Goal: Task Accomplishment & Management: Complete application form

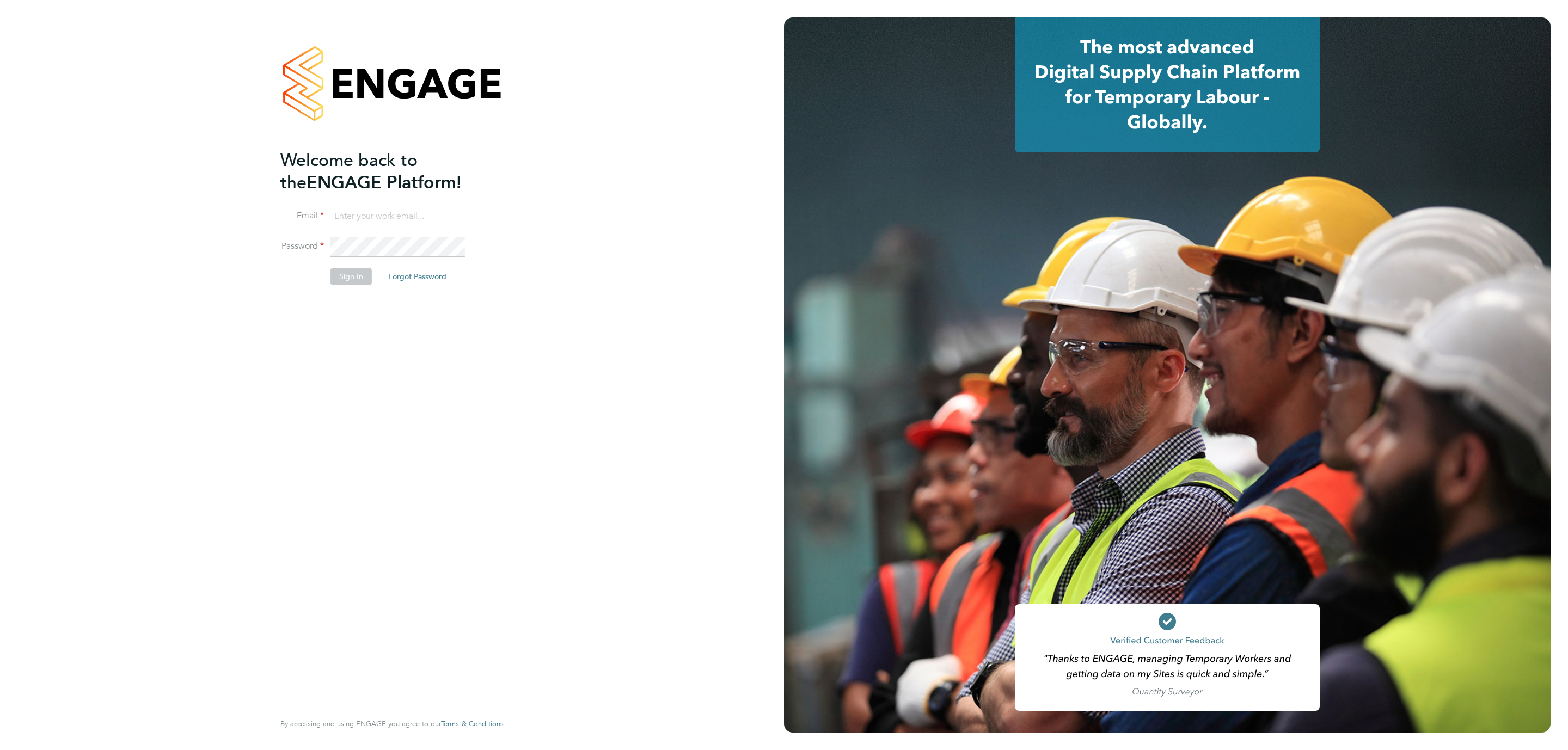
type input "Katherine.Jacobs@danielowen.co.uk"
click at [342, 268] on button "Sign In" at bounding box center [351, 276] width 41 height 17
click at [342, 268] on div "Sorry, we are having problems connecting to our services." at bounding box center [392, 375] width 784 height 750
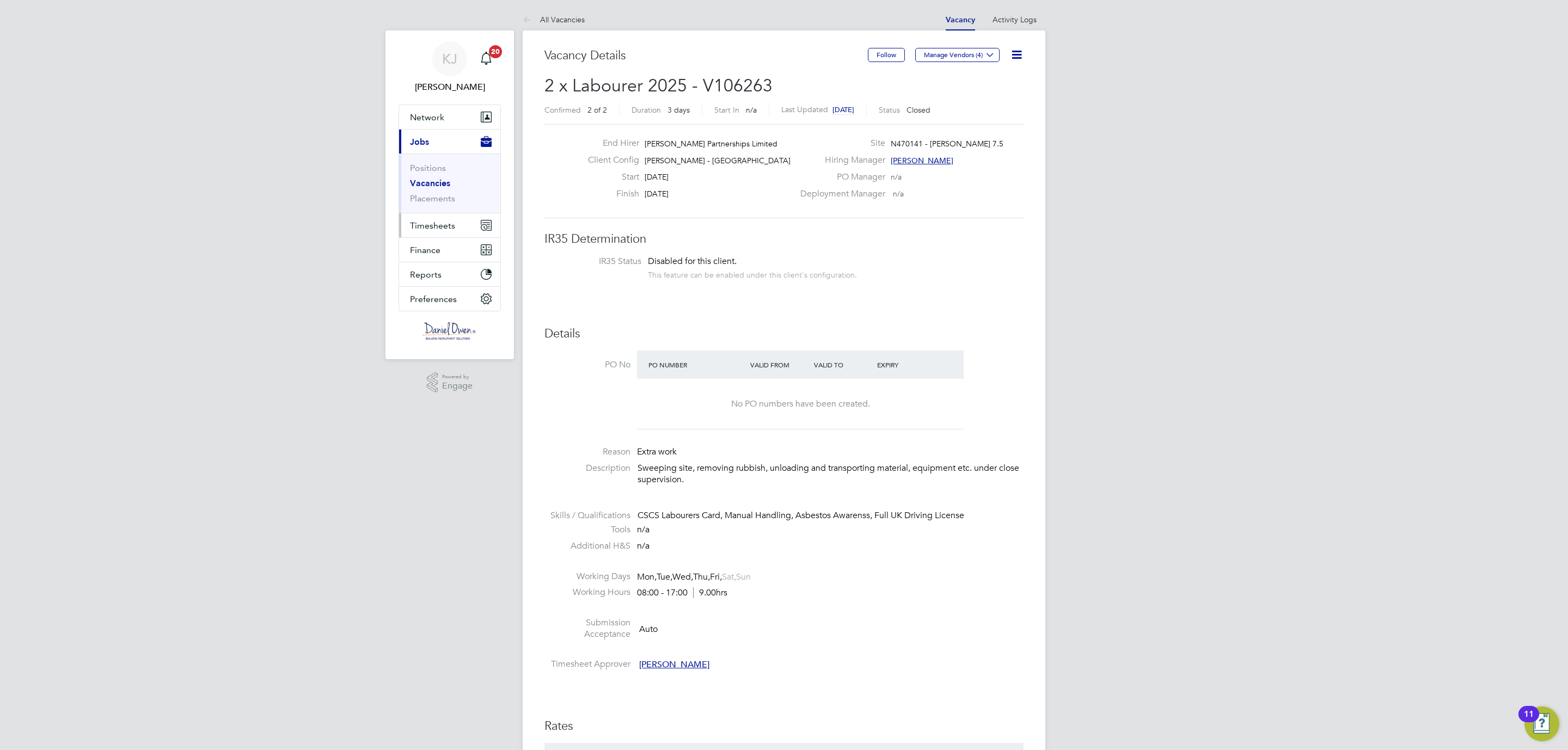
click at [432, 229] on span "Timesheets" at bounding box center [433, 226] width 46 height 10
click at [417, 137] on span "Jobs" at bounding box center [420, 142] width 19 height 10
click at [424, 186] on link "Vacancies" at bounding box center [430, 183] width 40 height 10
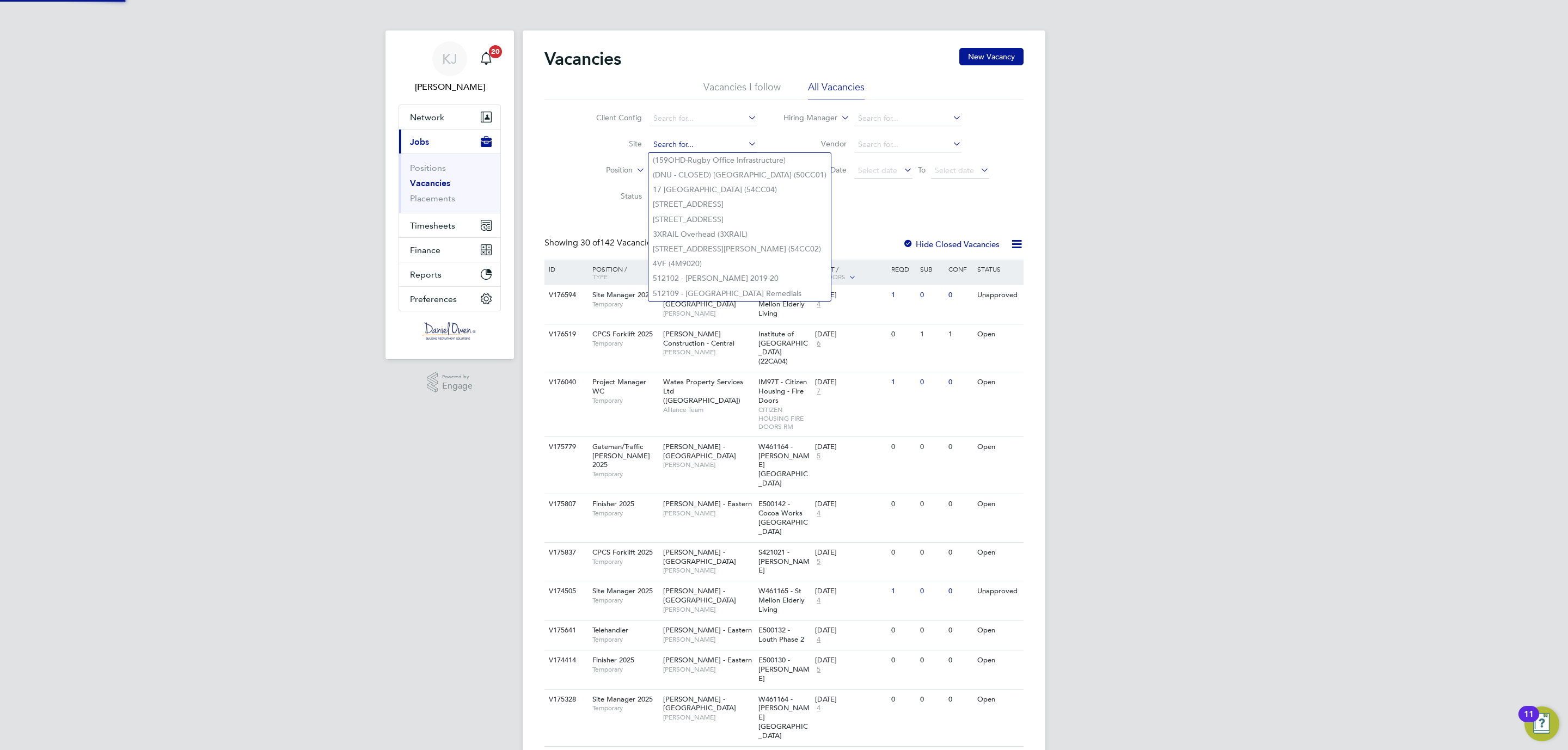
click at [670, 141] on input at bounding box center [703, 145] width 107 height 15
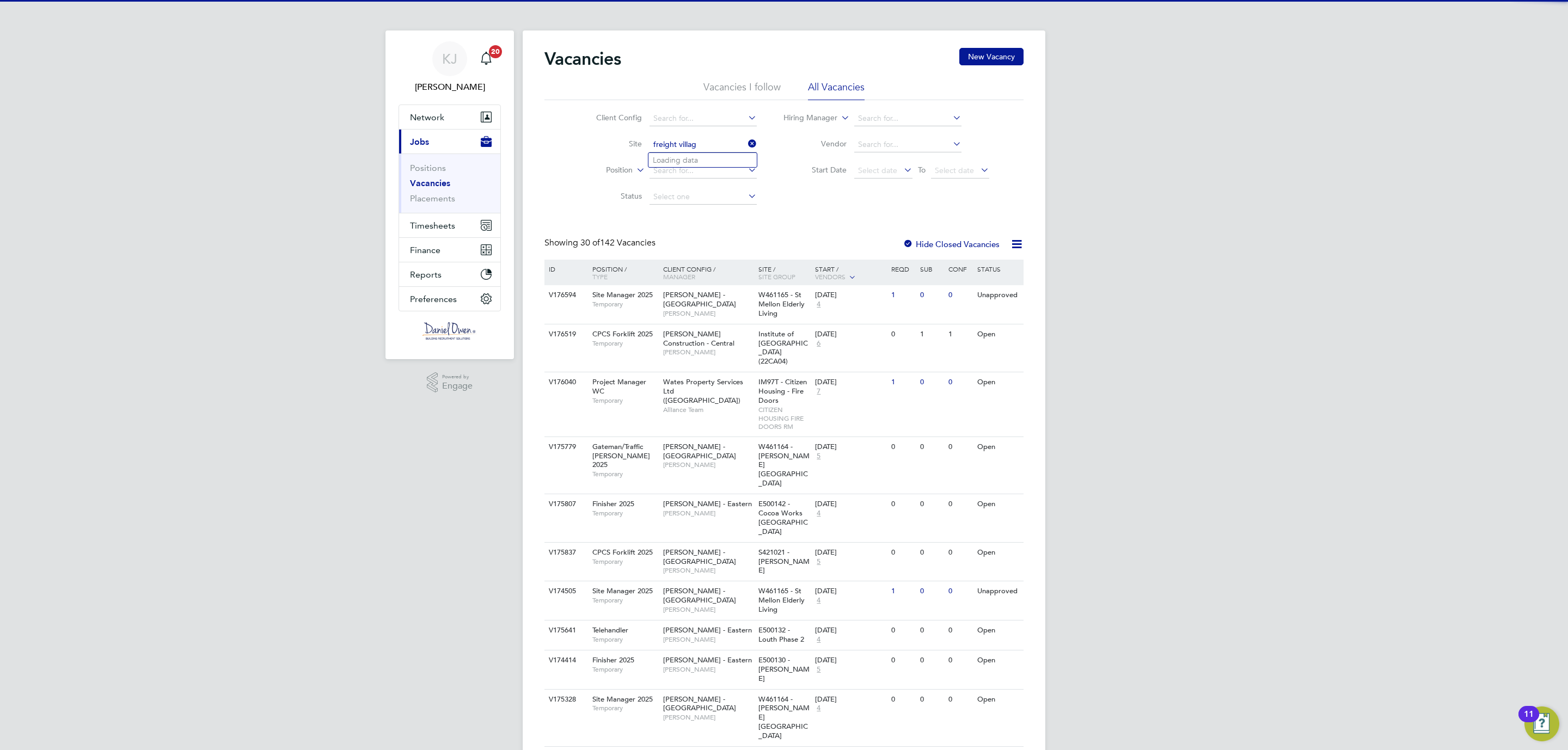
type input "[GEOGRAPHIC_DATA][PERSON_NAME] (Sigma / Linden / Home Group)"
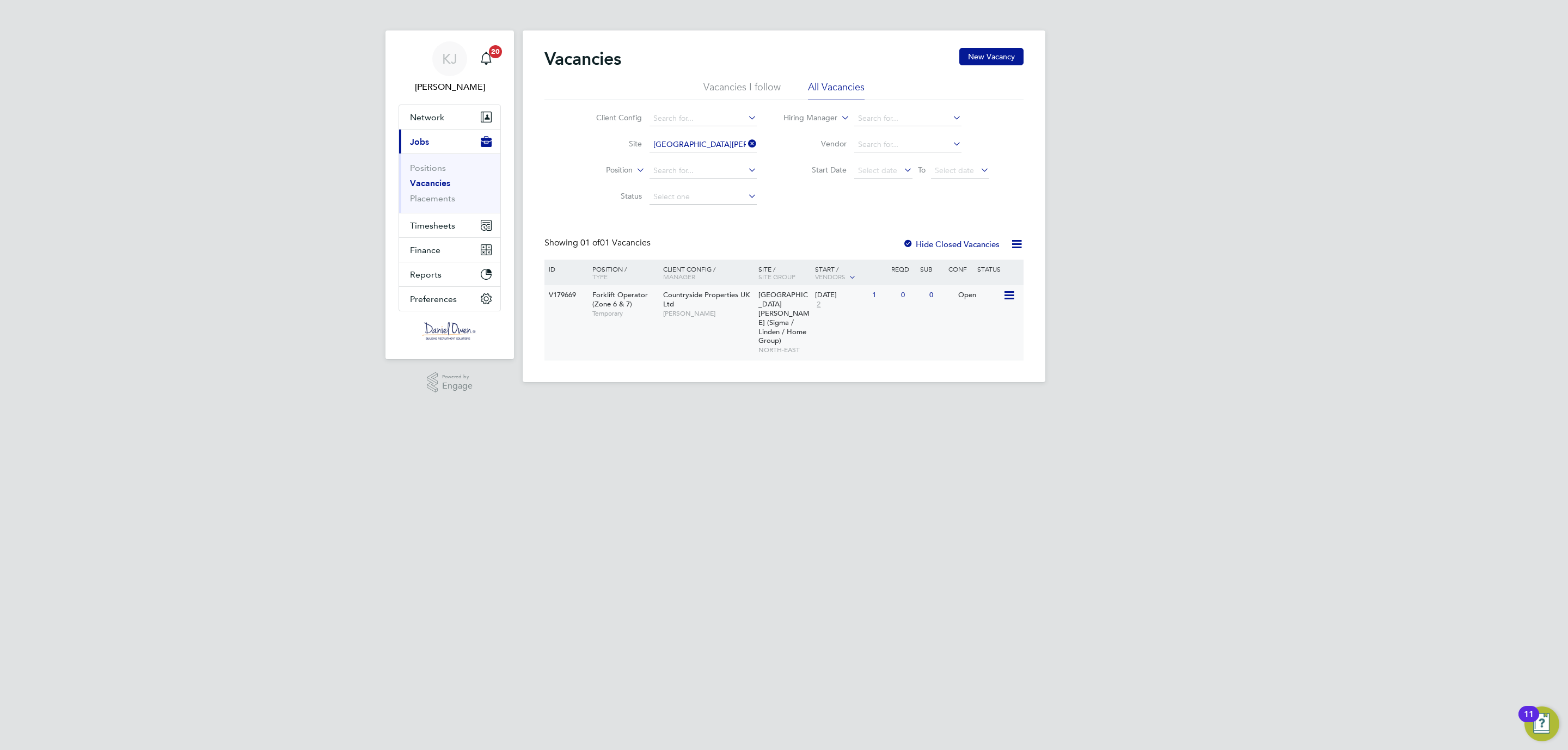
click at [791, 319] on span "[GEOGRAPHIC_DATA][PERSON_NAME] (Sigma / Linden / Home Group)" at bounding box center [784, 318] width 51 height 55
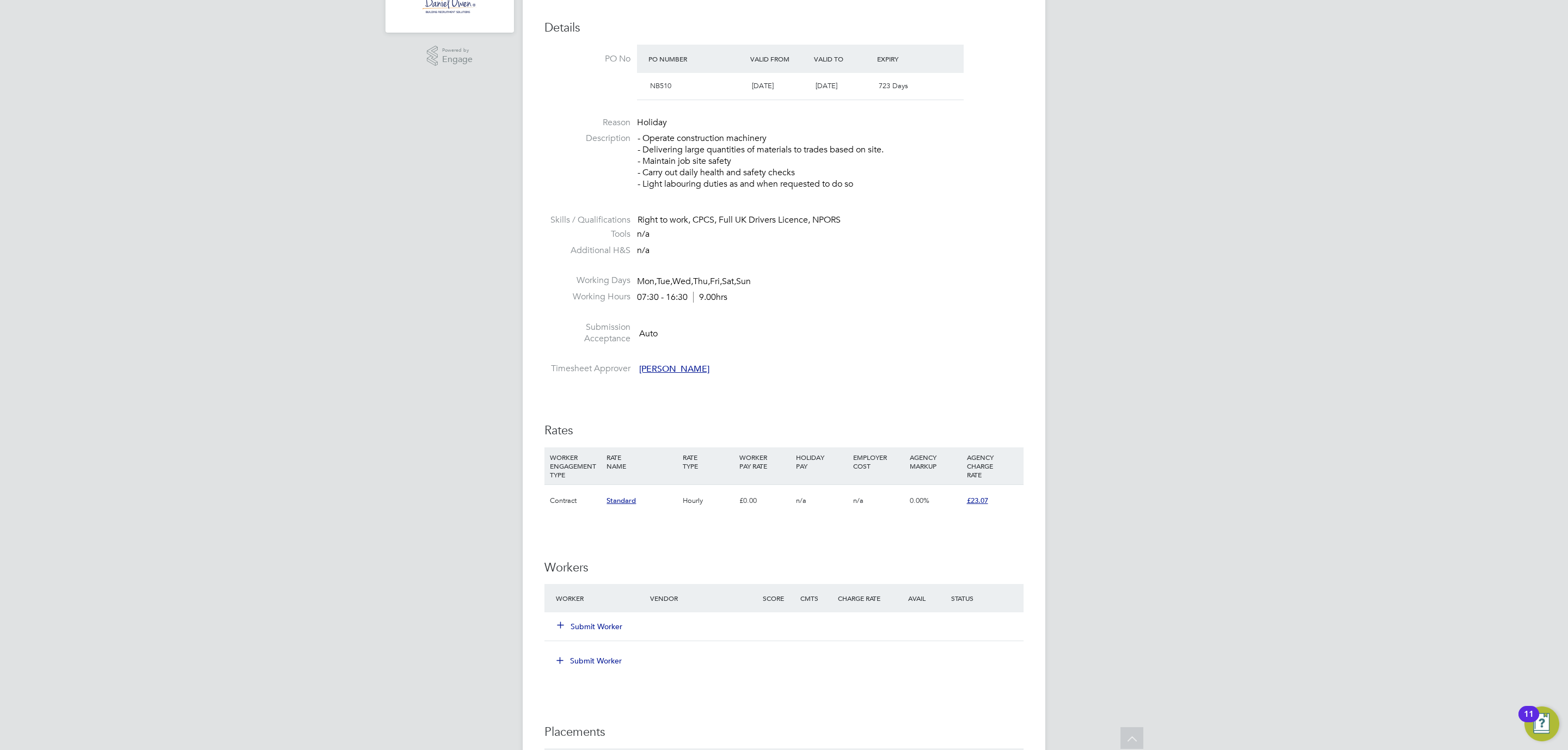
scroll to position [490, 0]
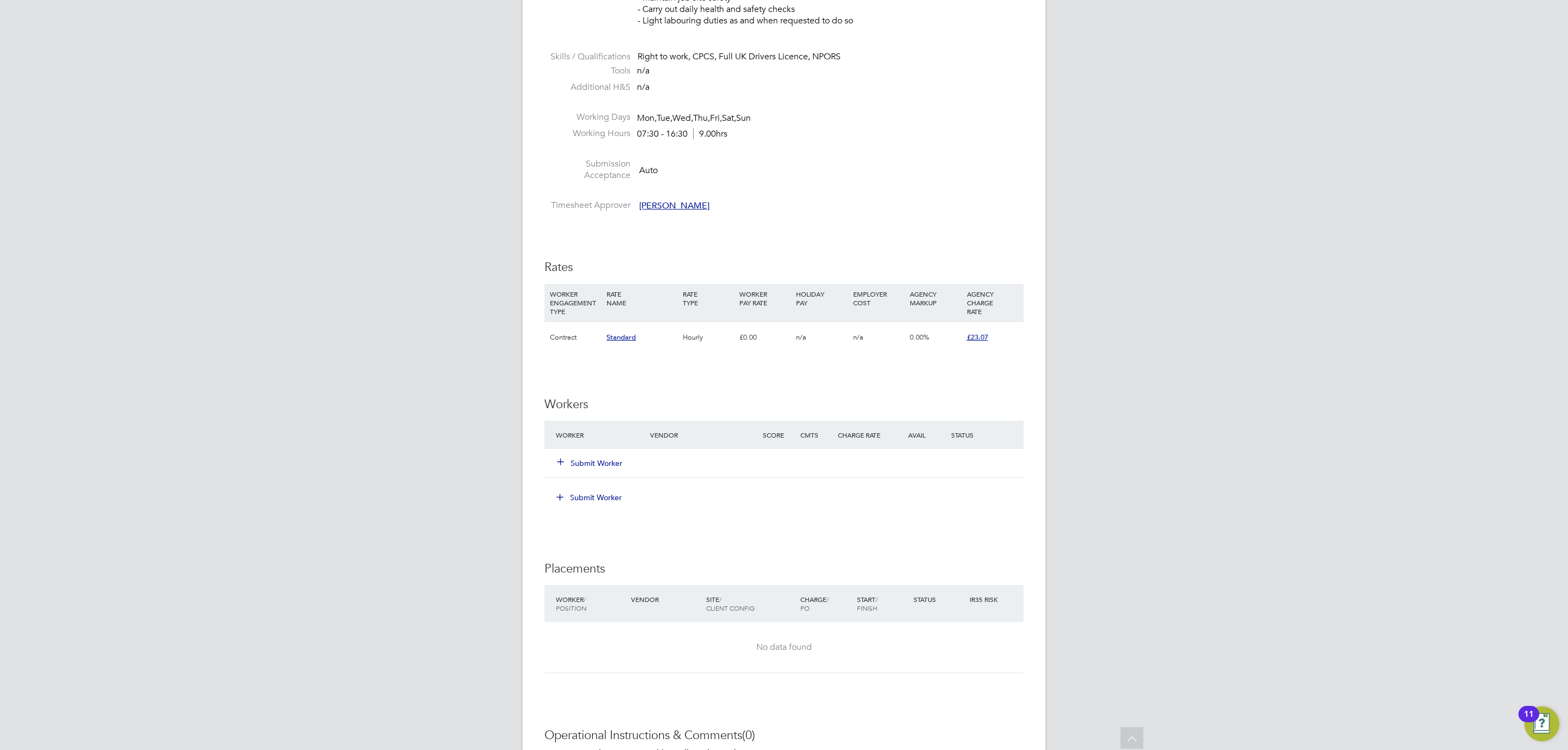
click at [595, 460] on button "Submit Worker" at bounding box center [590, 463] width 66 height 11
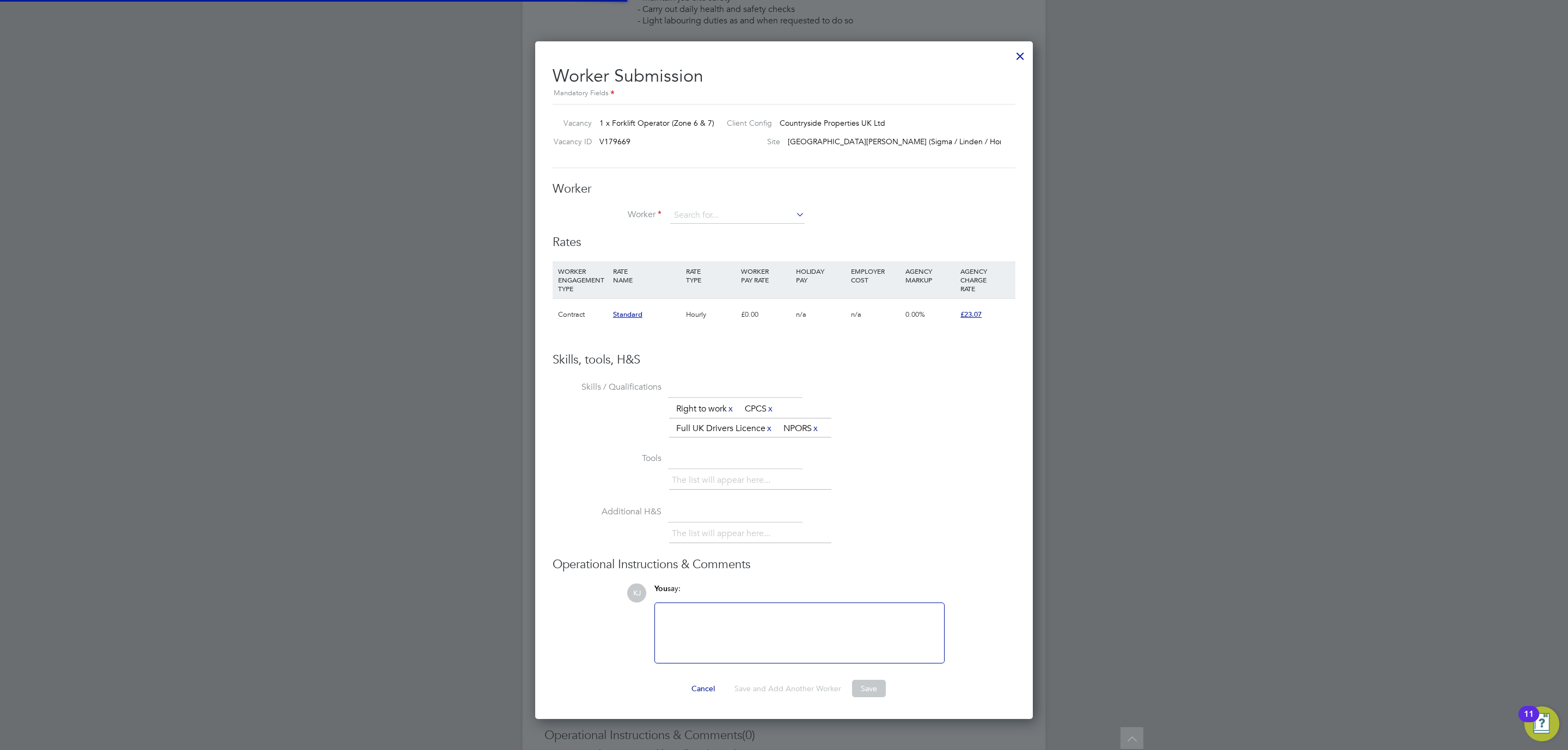
scroll to position [681, 498]
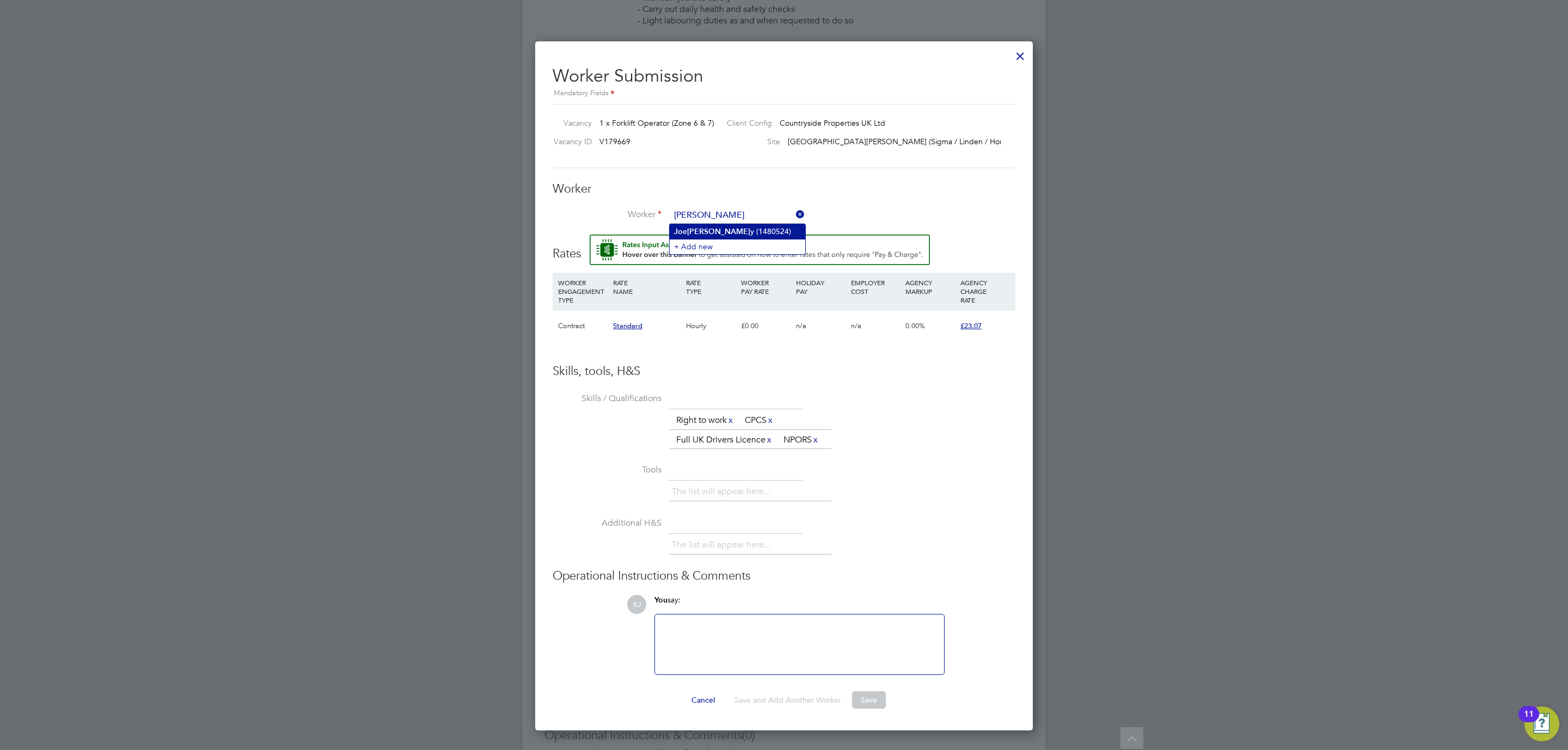
click at [704, 234] on b "[PERSON_NAME]" at bounding box center [718, 231] width 63 height 9
type input "[PERSON_NAME] (1480524)"
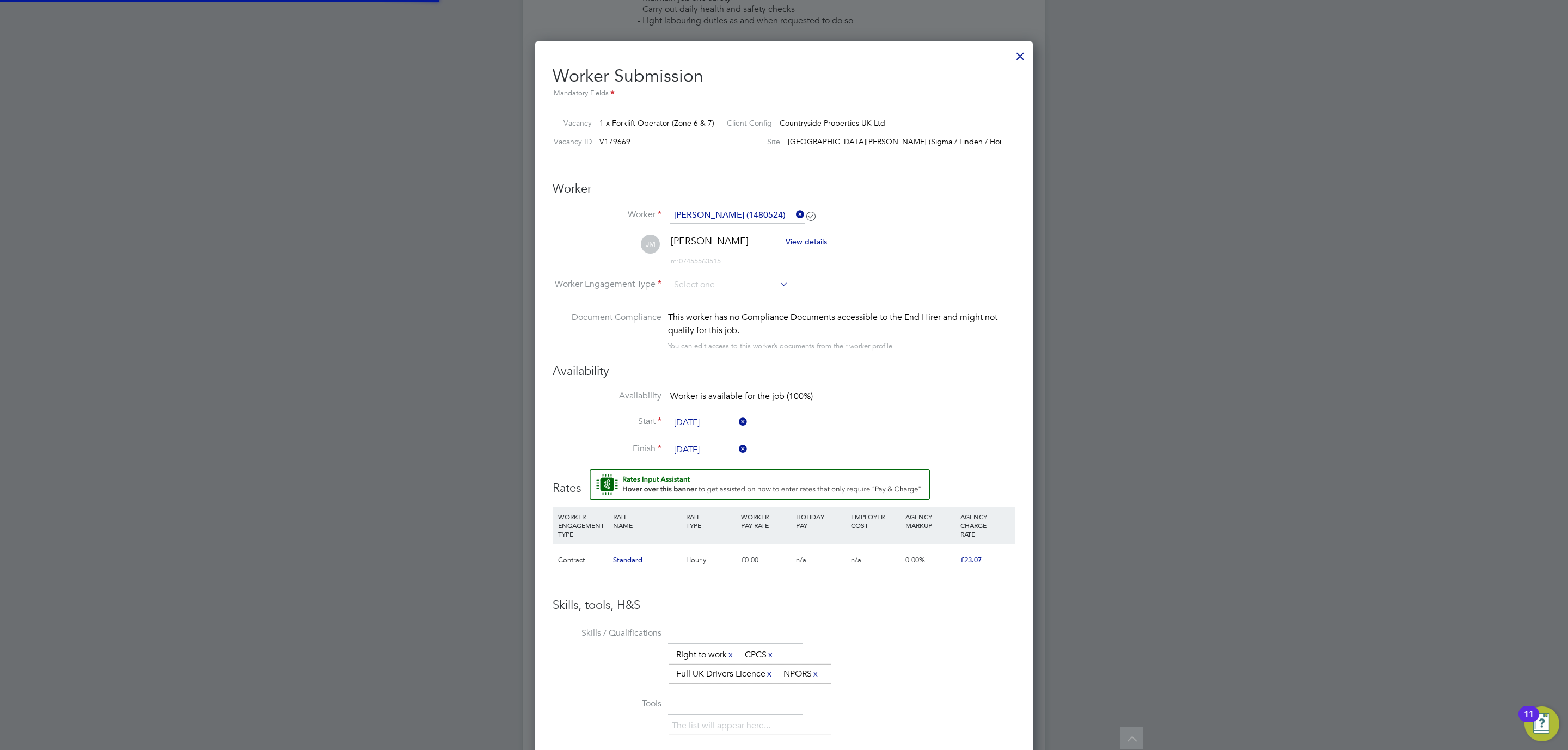
scroll to position [925, 498]
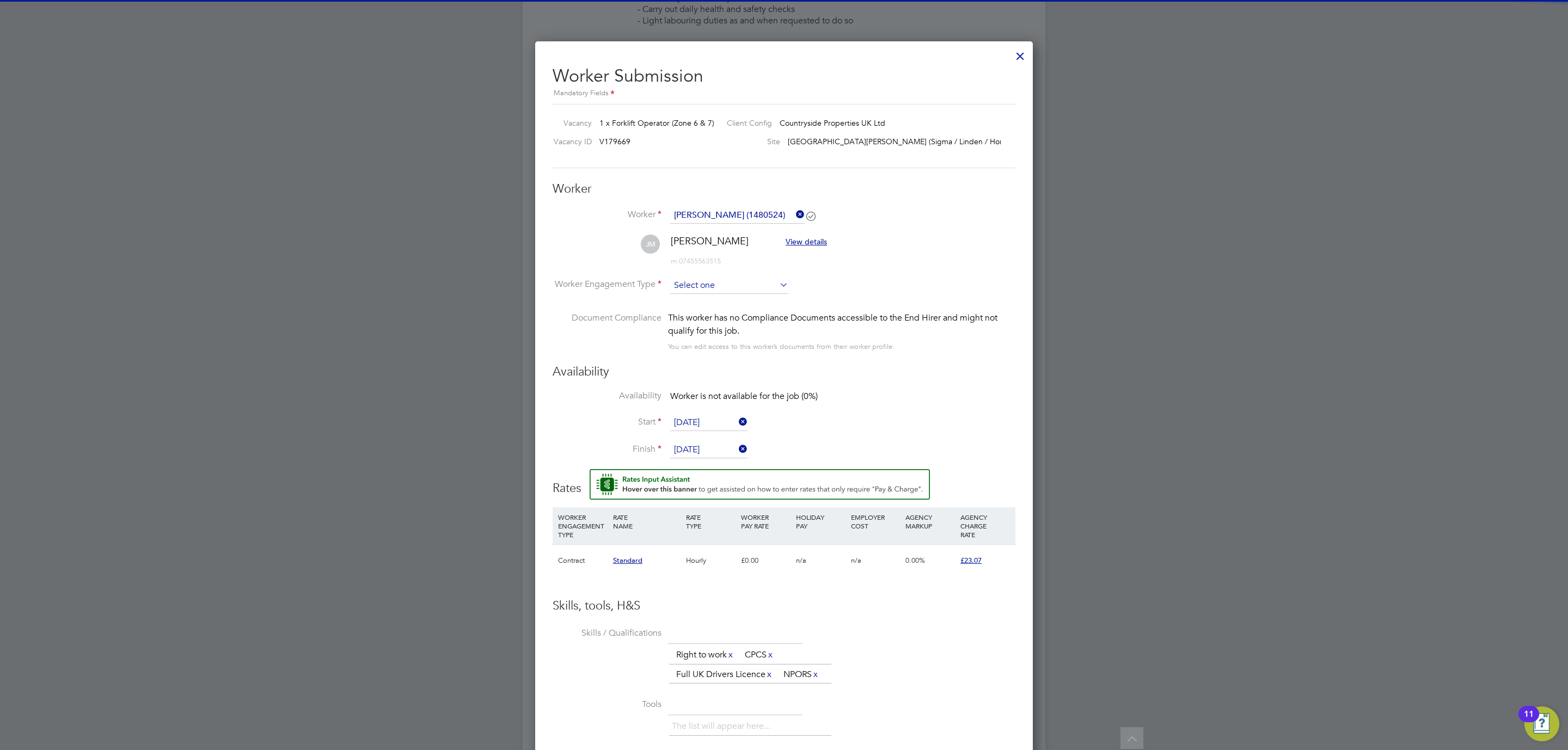
click at [684, 284] on input at bounding box center [729, 286] width 118 height 16
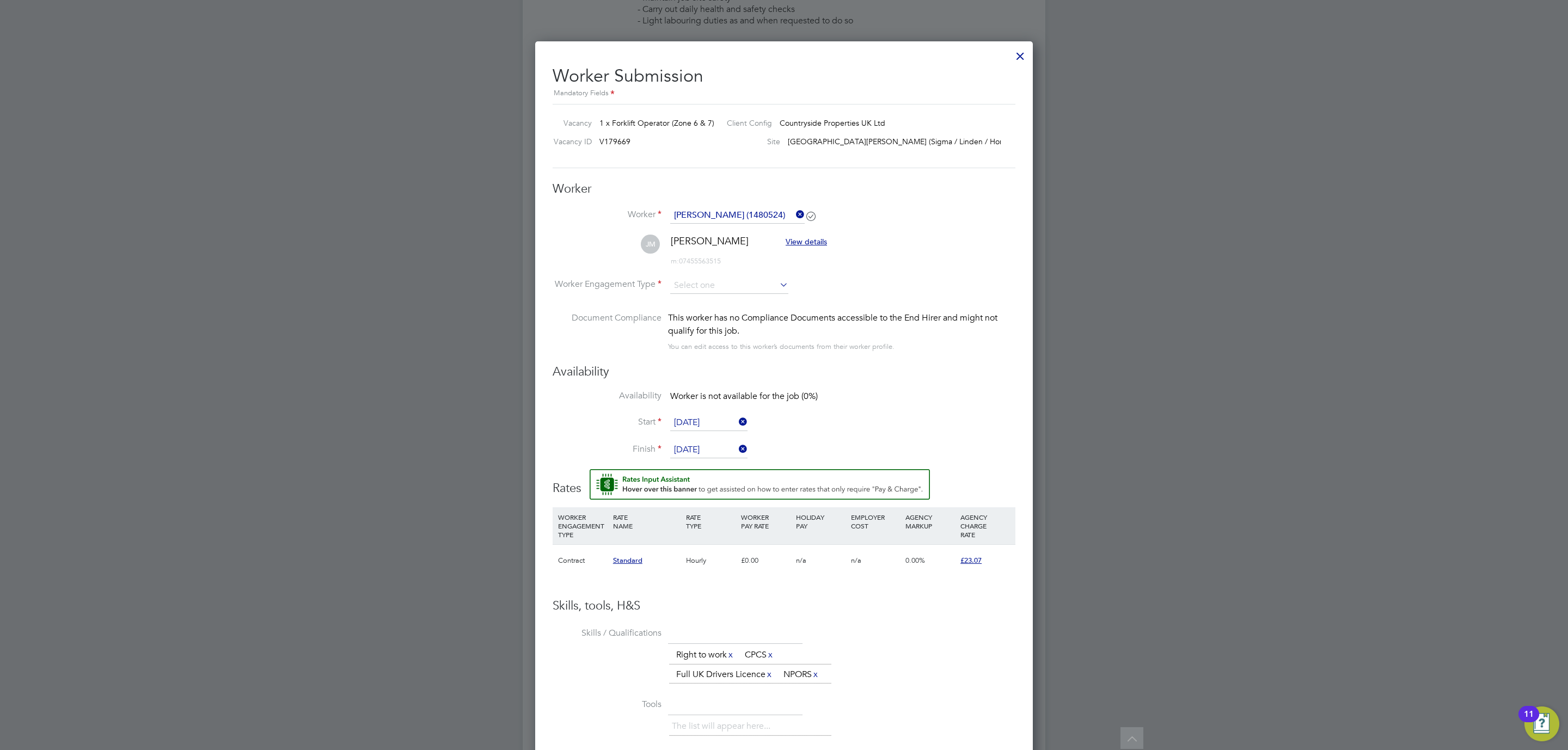
click at [703, 299] on li "Contract" at bounding box center [730, 300] width 119 height 14
type input "Contract"
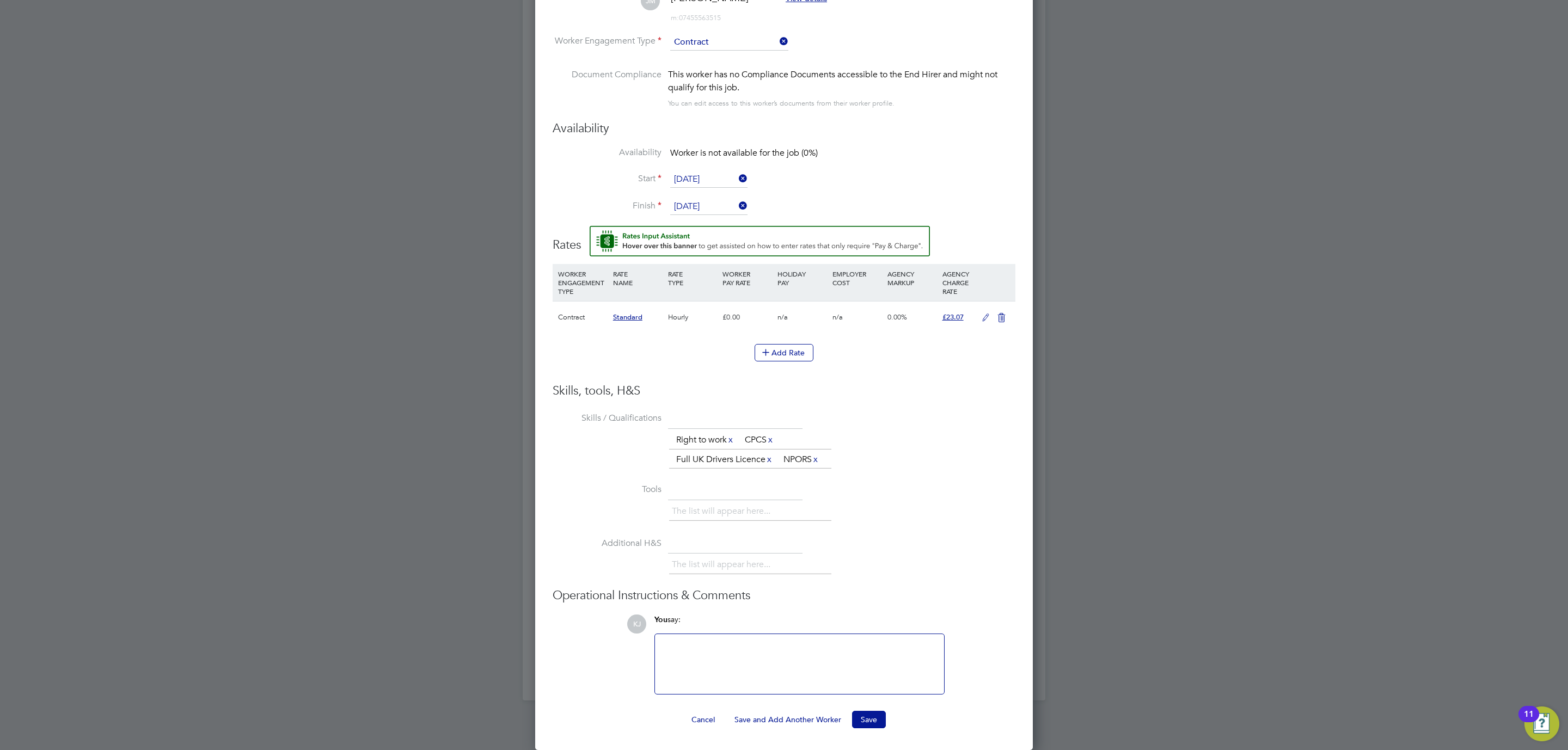
click at [988, 317] on icon at bounding box center [985, 318] width 13 height 9
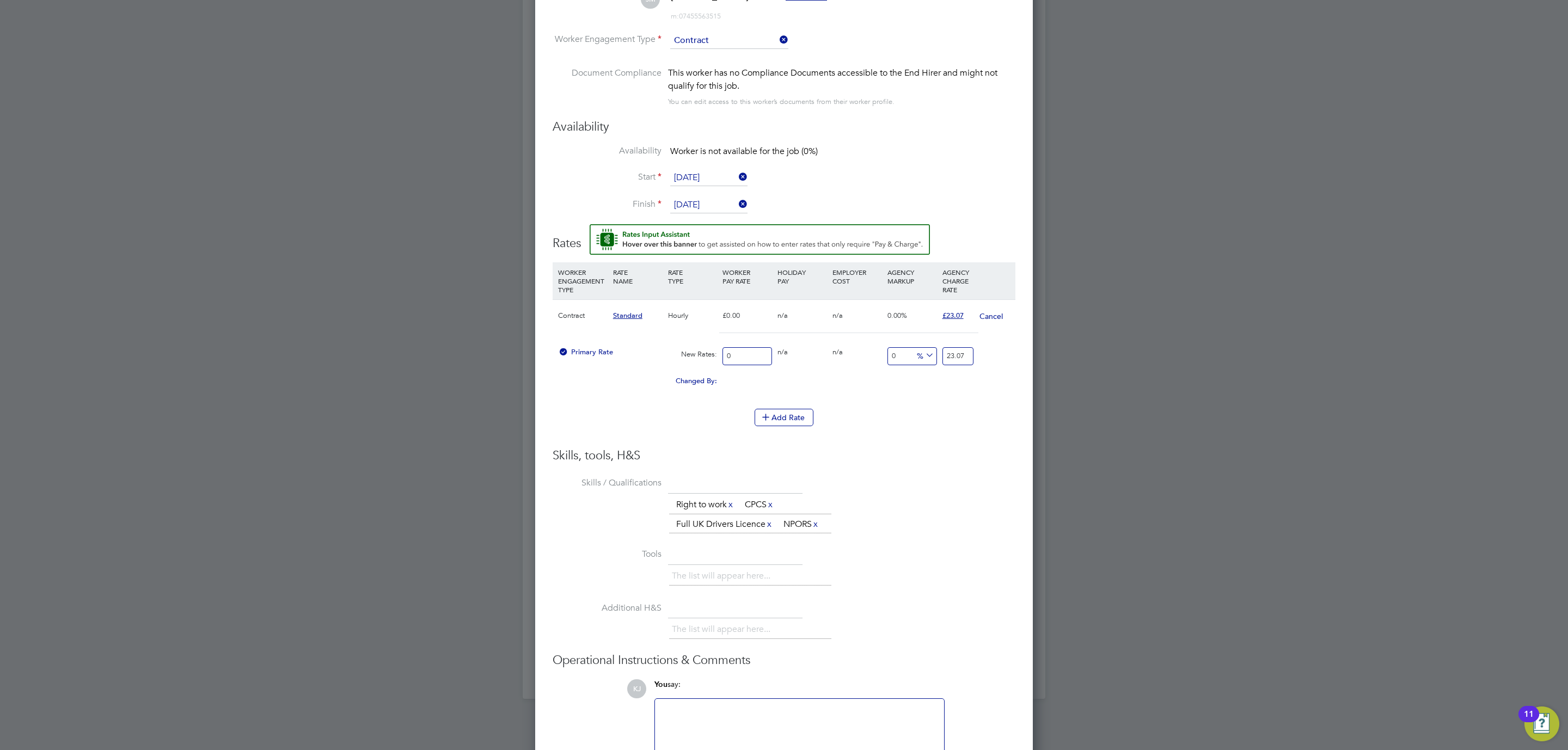
drag, startPoint x: 748, startPoint y: 356, endPoint x: 634, endPoint y: 346, distance: 114.4
click at [634, 346] on div "Primary Rate New Rates: 0 0 n/a 0 n/a 0 0 % 23.07" at bounding box center [784, 356] width 462 height 29
type input "2"
type input "20"
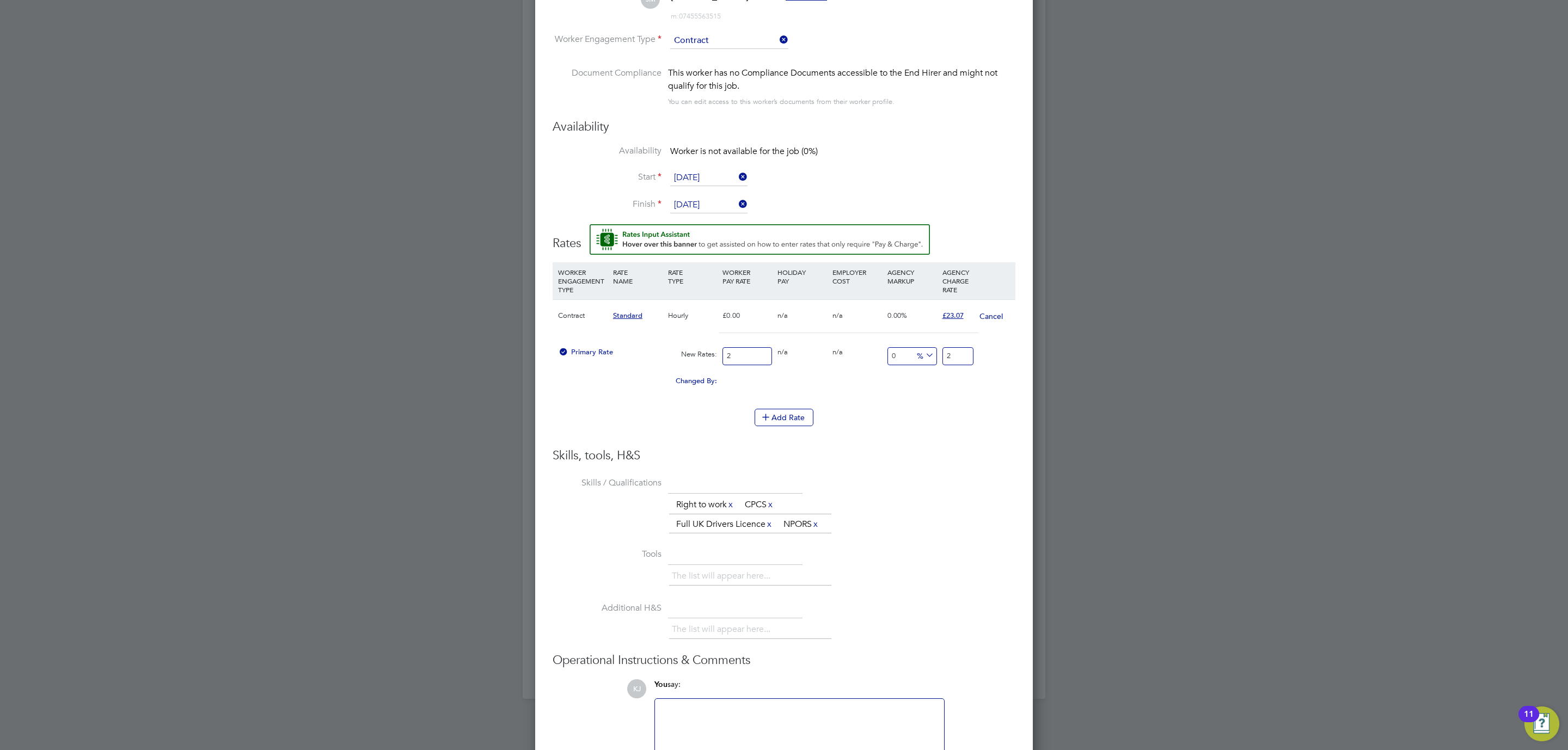
type input "20"
drag, startPoint x: 950, startPoint y: 358, endPoint x: 920, endPoint y: 356, distance: 30.1
click at [920, 356] on div "Primary Rate New Rates: 20 0 n/a 0 n/a 0 0 % 20" at bounding box center [784, 356] width 462 height 29
type input "-90"
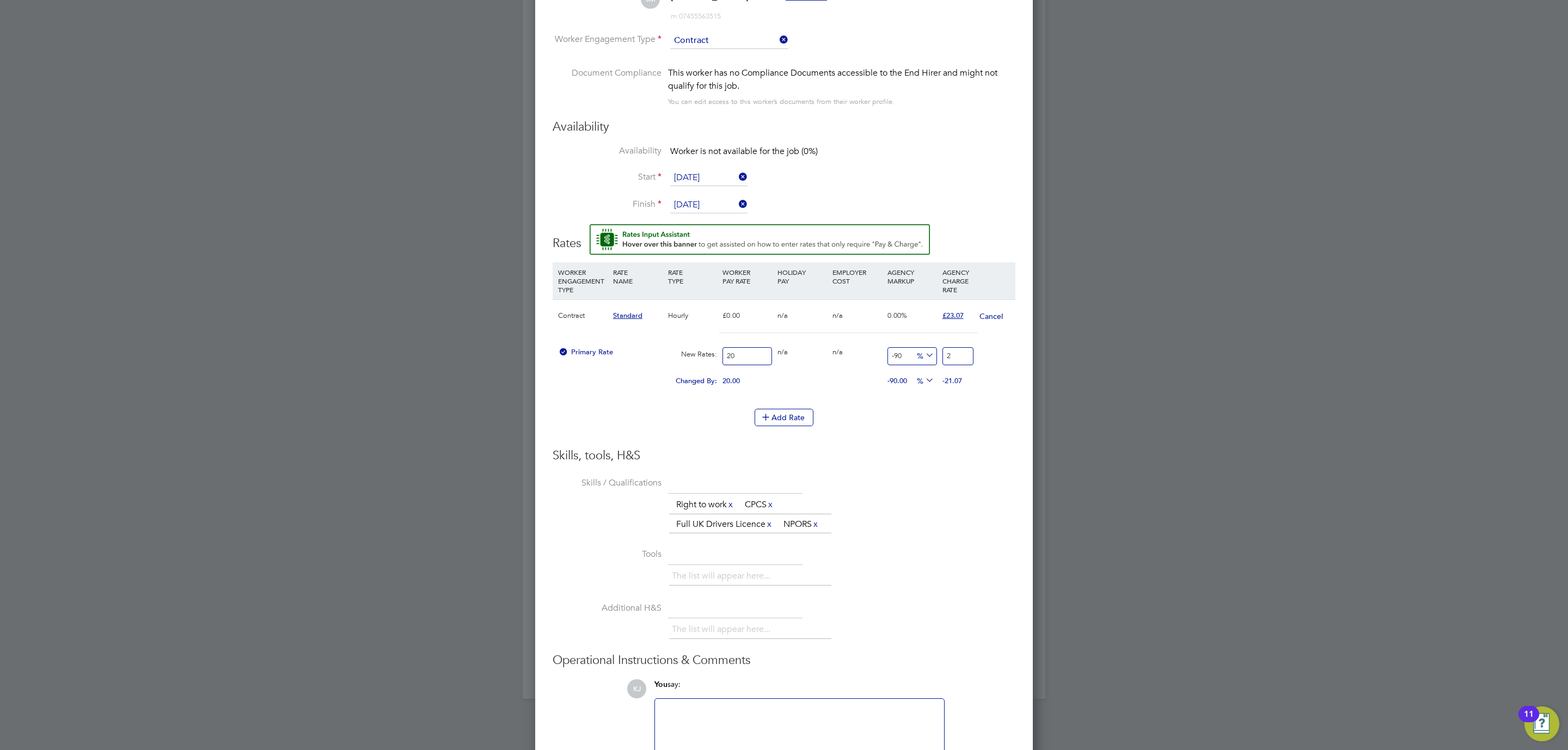
type input "23"
type input "15"
type input "23.0"
type input "15.35"
type input "23.07"
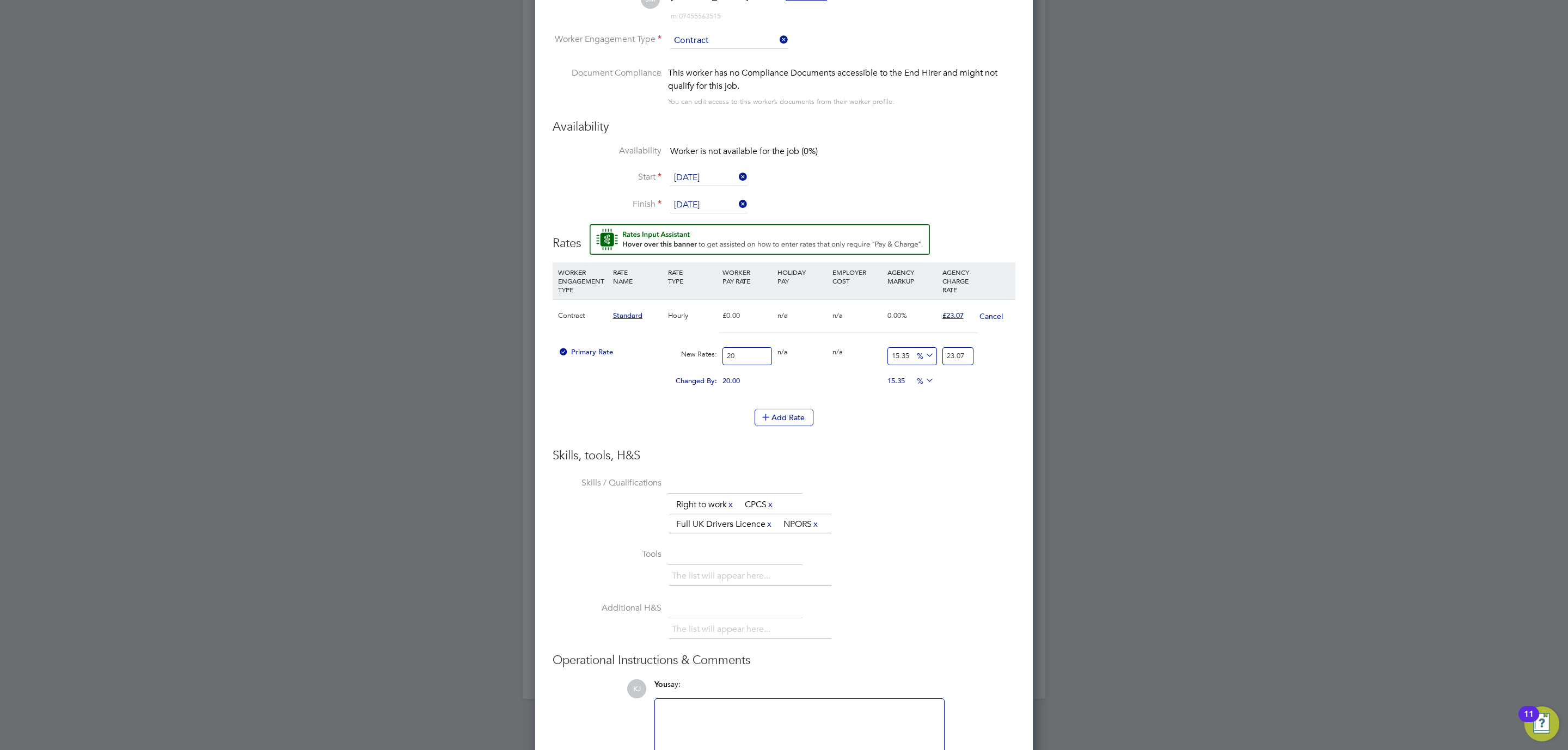
click at [910, 549] on li "Tools The list will appear here..." at bounding box center [784, 572] width 462 height 54
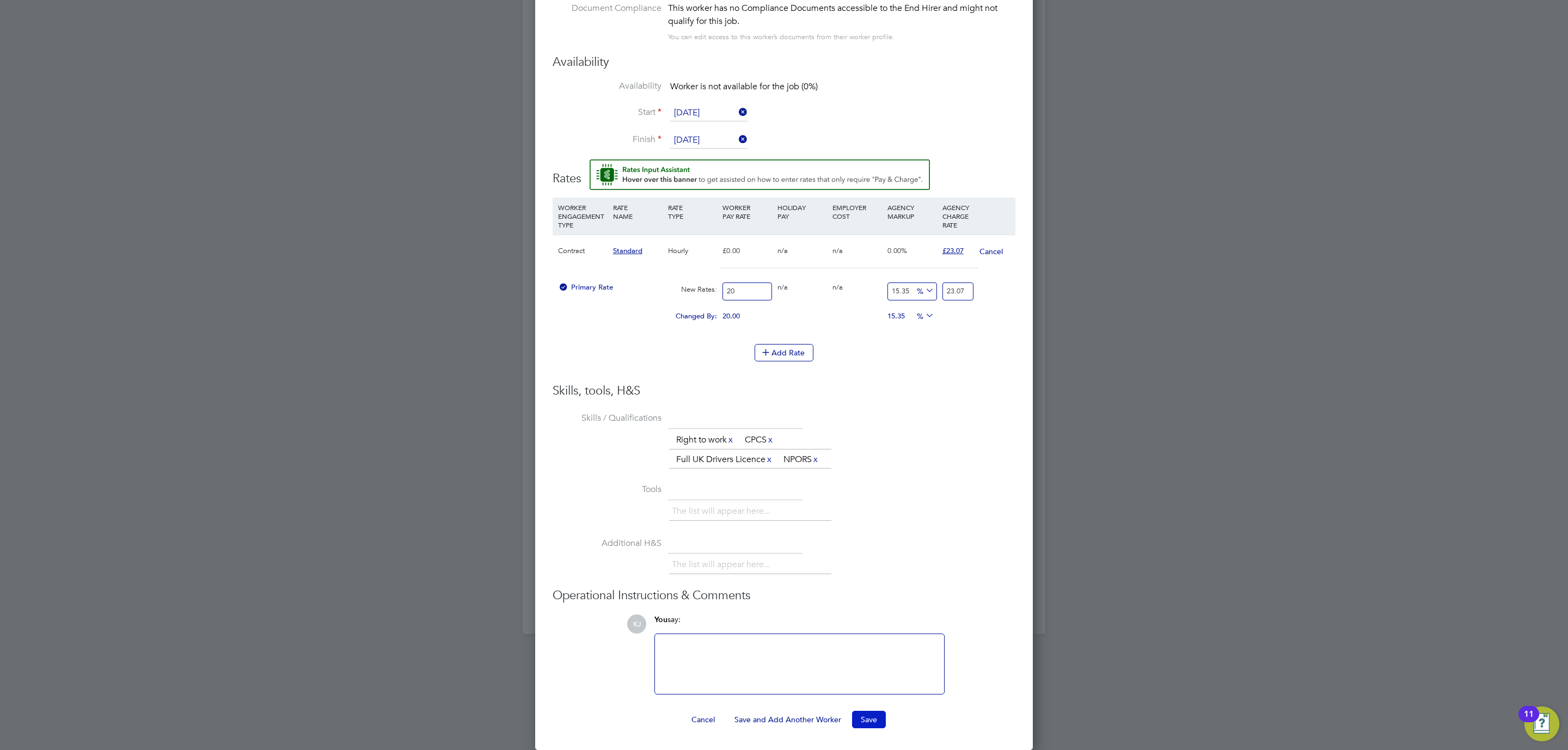
click at [863, 720] on button "Save" at bounding box center [868, 719] width 34 height 17
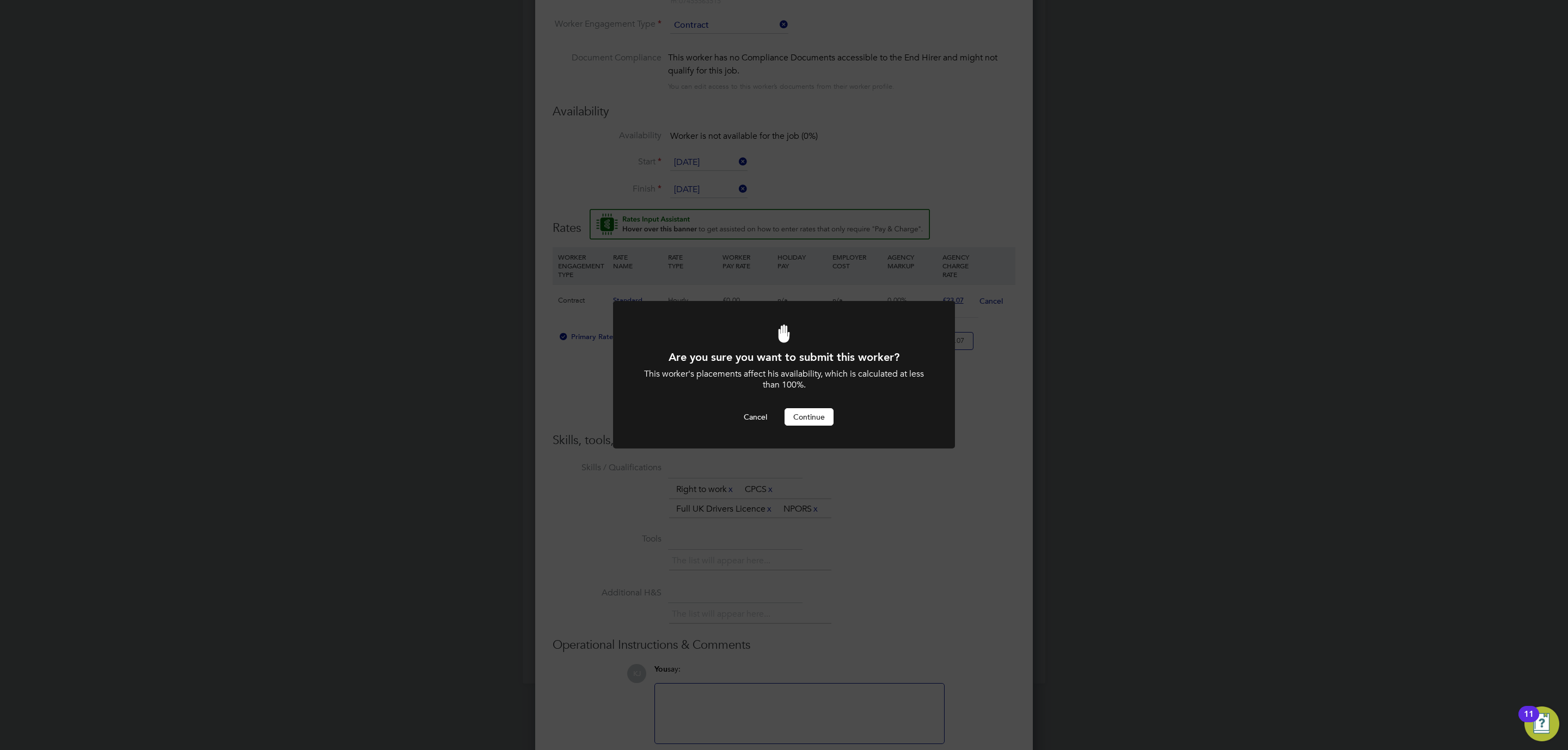
click at [815, 415] on button "Continue" at bounding box center [809, 416] width 49 height 17
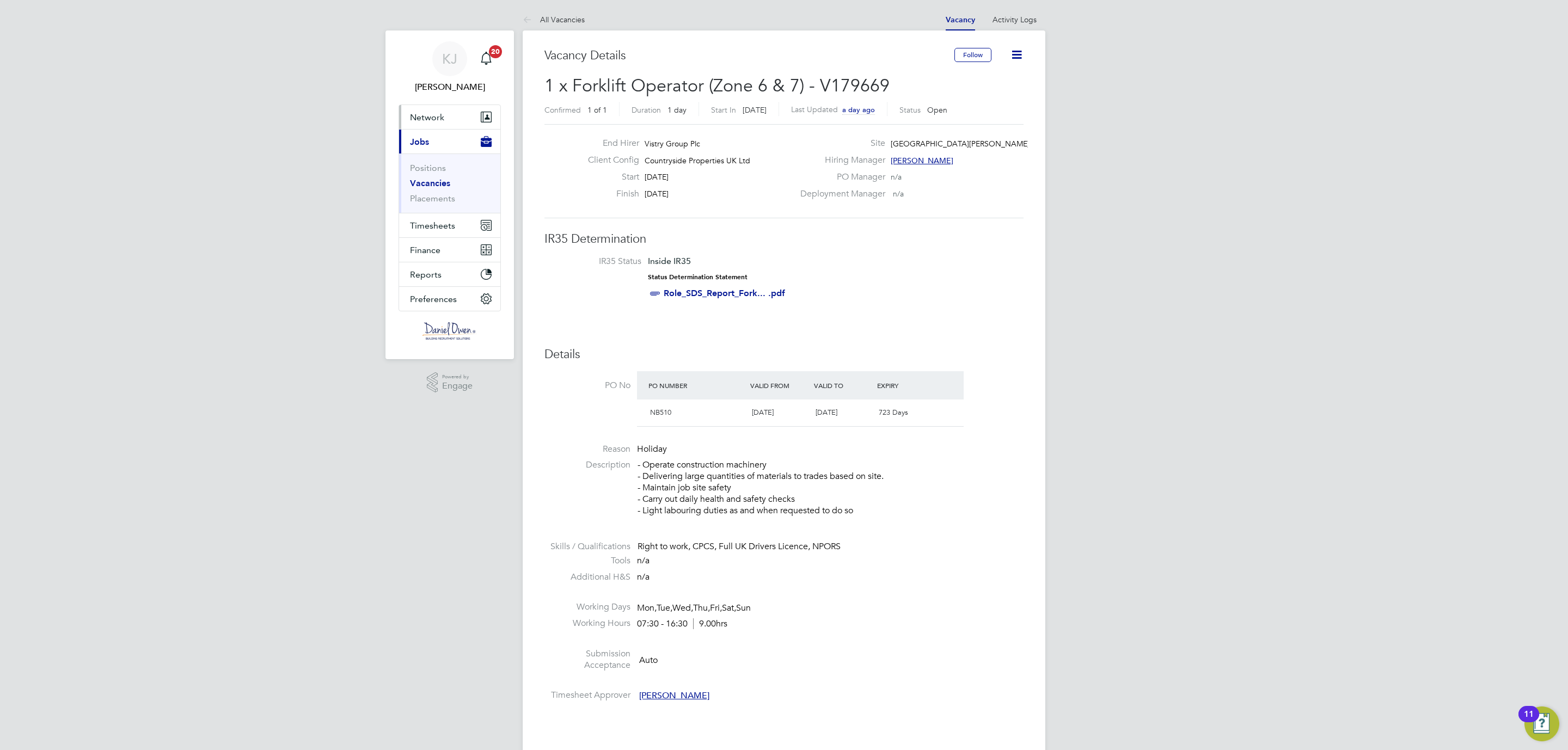
click at [420, 113] on span "Network" at bounding box center [427, 117] width 34 height 10
click at [421, 184] on link "Vacancies" at bounding box center [430, 183] width 40 height 10
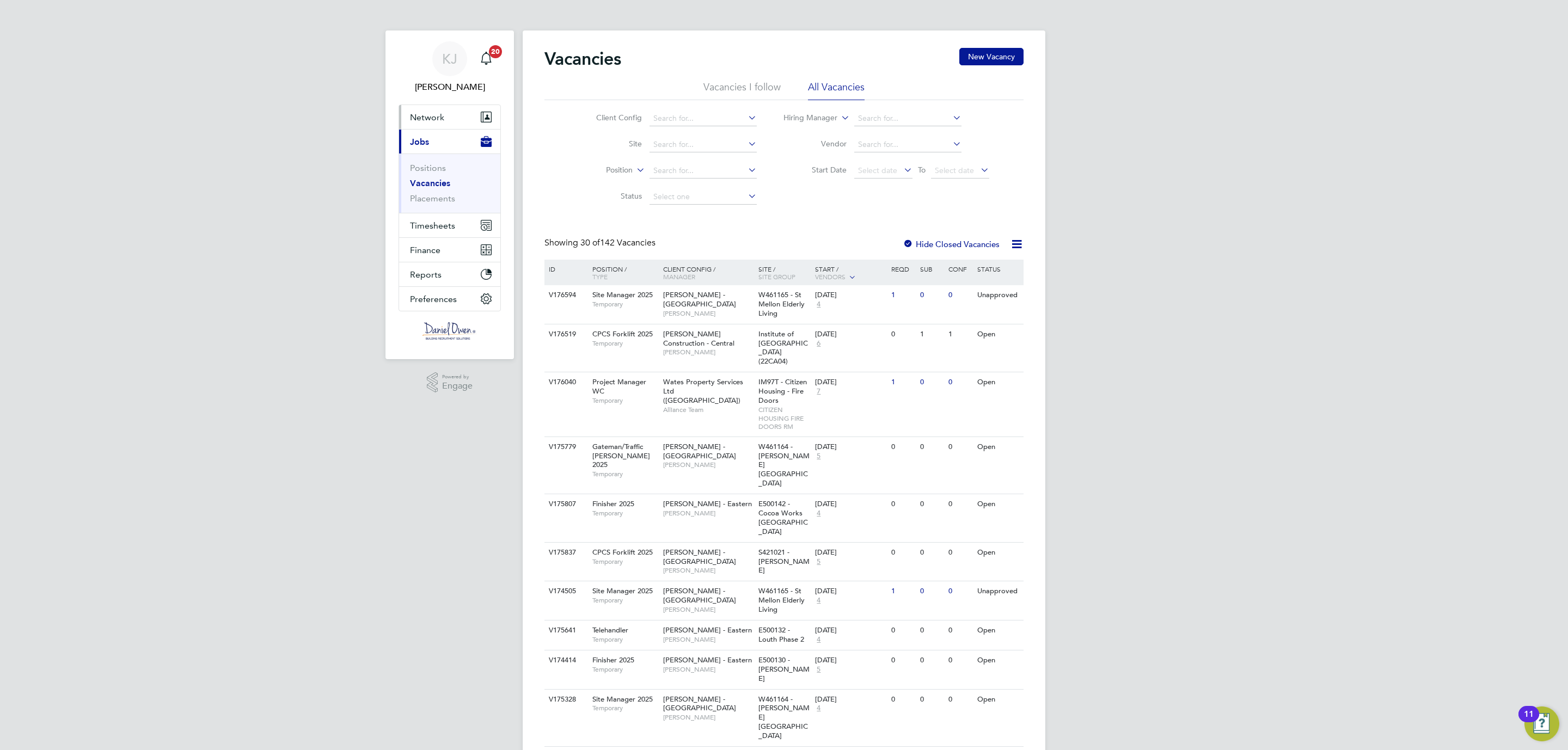
click at [424, 120] on span "Network" at bounding box center [427, 117] width 34 height 10
click at [421, 188] on link "Workers" at bounding box center [427, 189] width 34 height 10
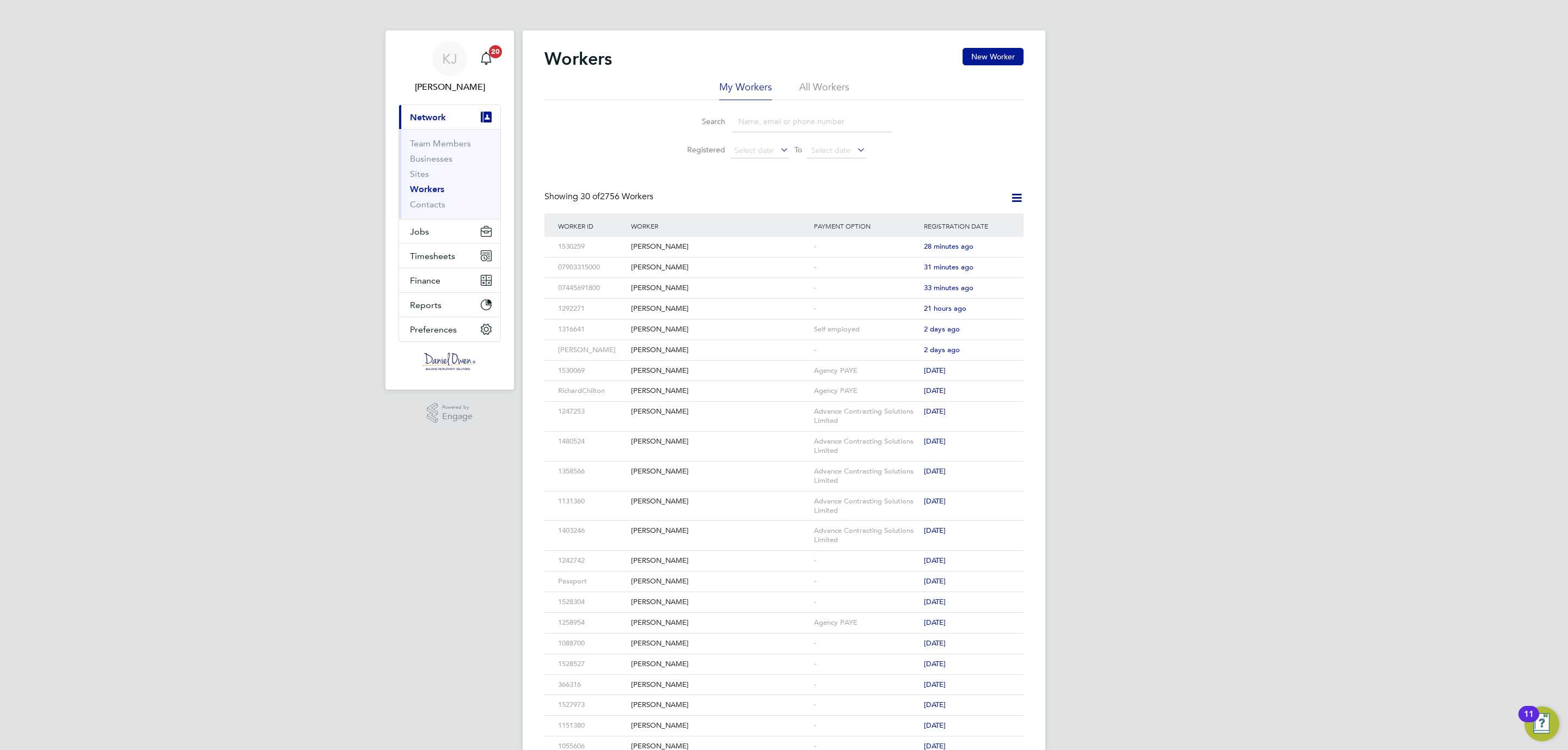
click at [787, 111] on input at bounding box center [812, 122] width 159 height 21
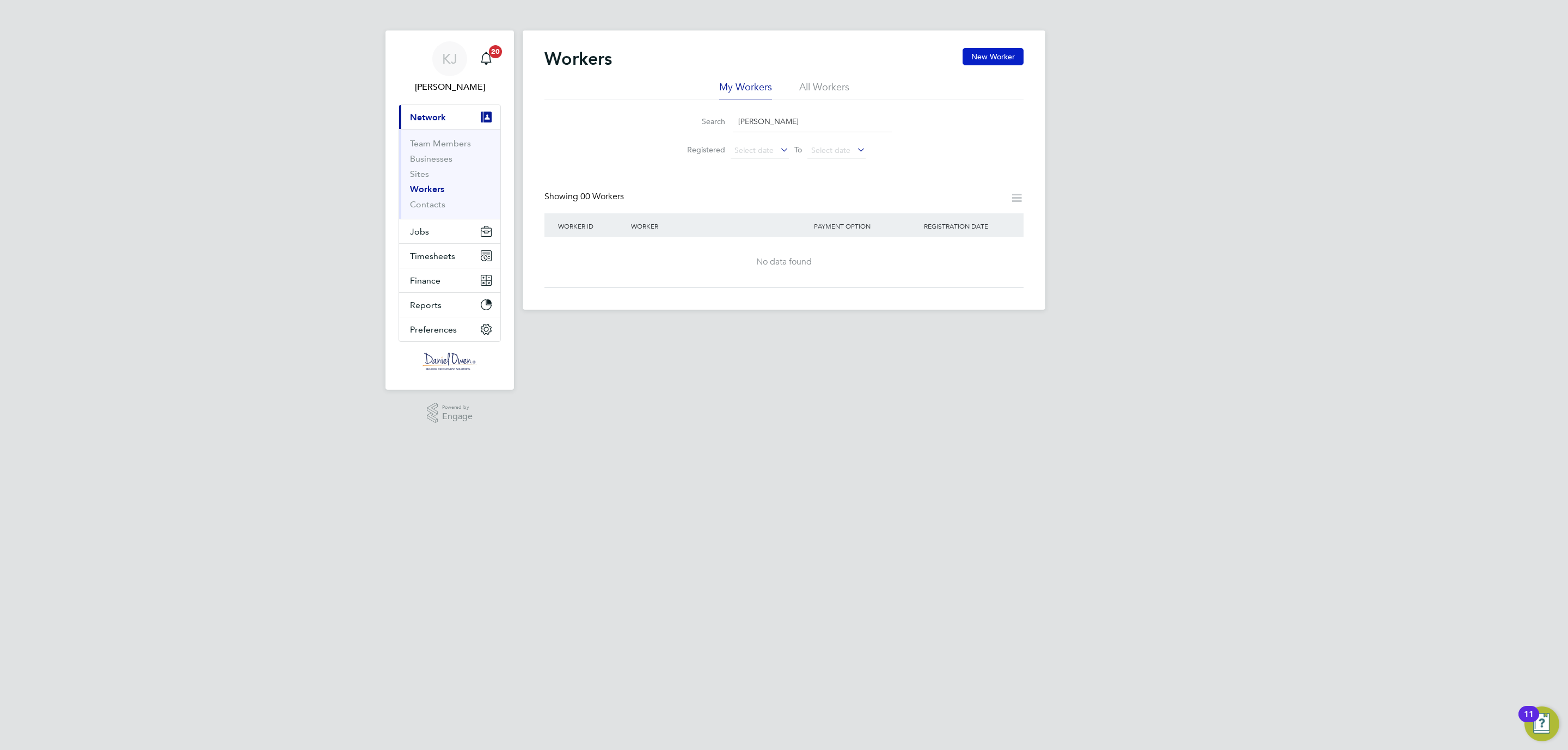
type input "[PERSON_NAME]"
click at [990, 54] on button "New Worker" at bounding box center [993, 56] width 61 height 17
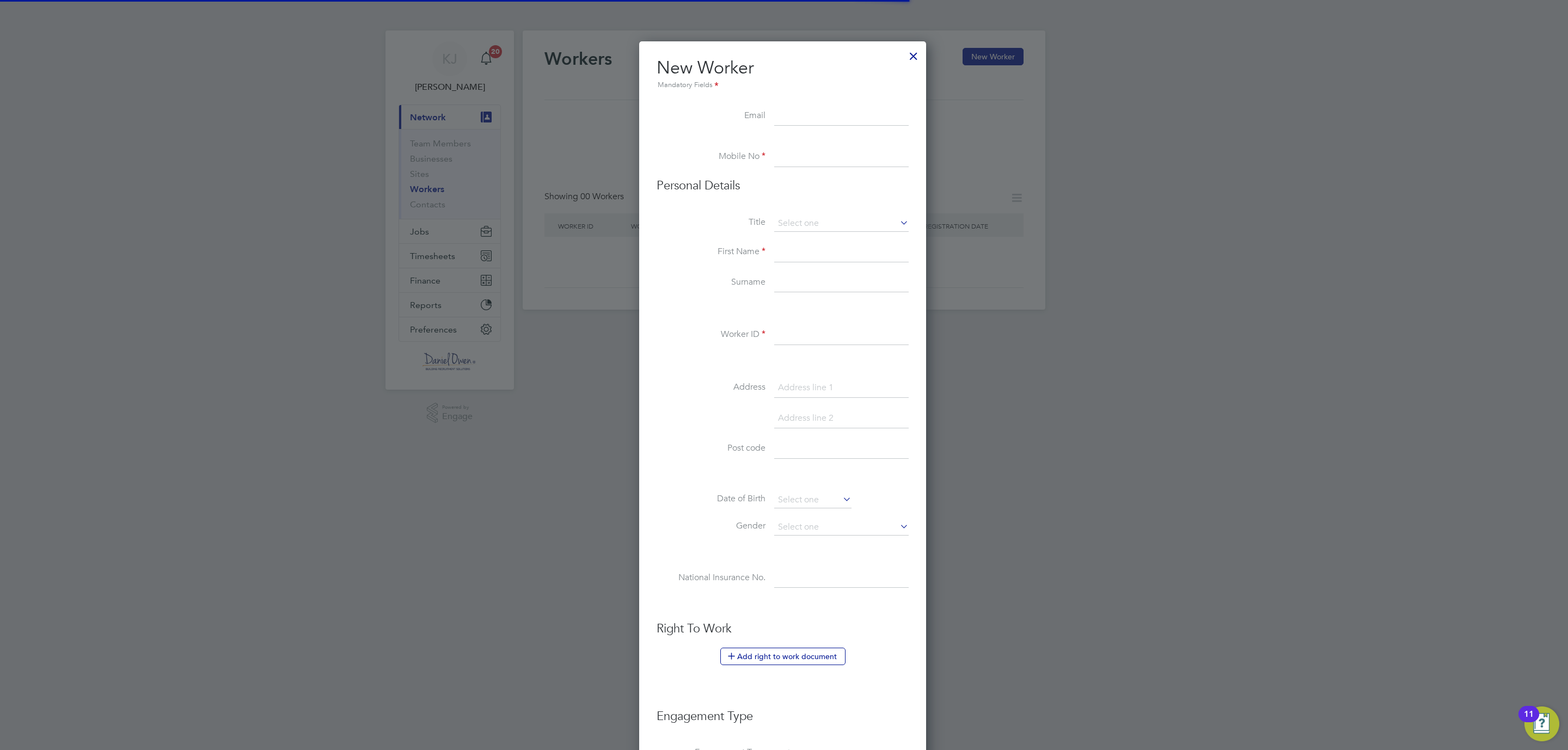
scroll to position [930, 289]
click at [784, 151] on input at bounding box center [841, 157] width 134 height 19
click at [766, 150] on li "Mobile No" at bounding box center [783, 163] width 252 height 31
click at [773, 152] on li "Mobile No" at bounding box center [783, 163] width 252 height 31
click at [795, 156] on input at bounding box center [841, 157] width 134 height 19
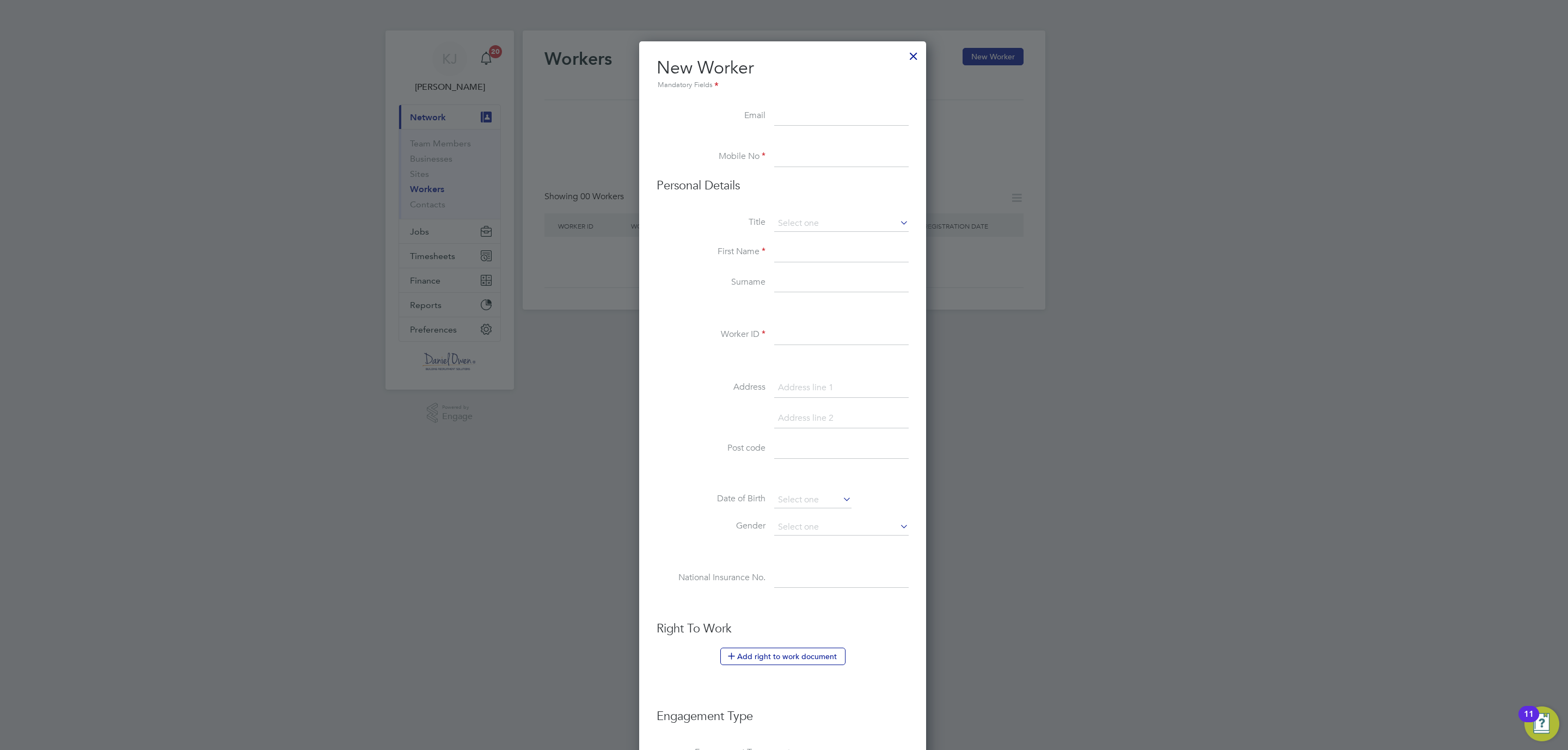
paste input "07488359758"
type input "07488359758"
click at [803, 221] on input at bounding box center [841, 224] width 134 height 16
click at [788, 242] on li "Mr" at bounding box center [841, 239] width 136 height 14
type input "Mr"
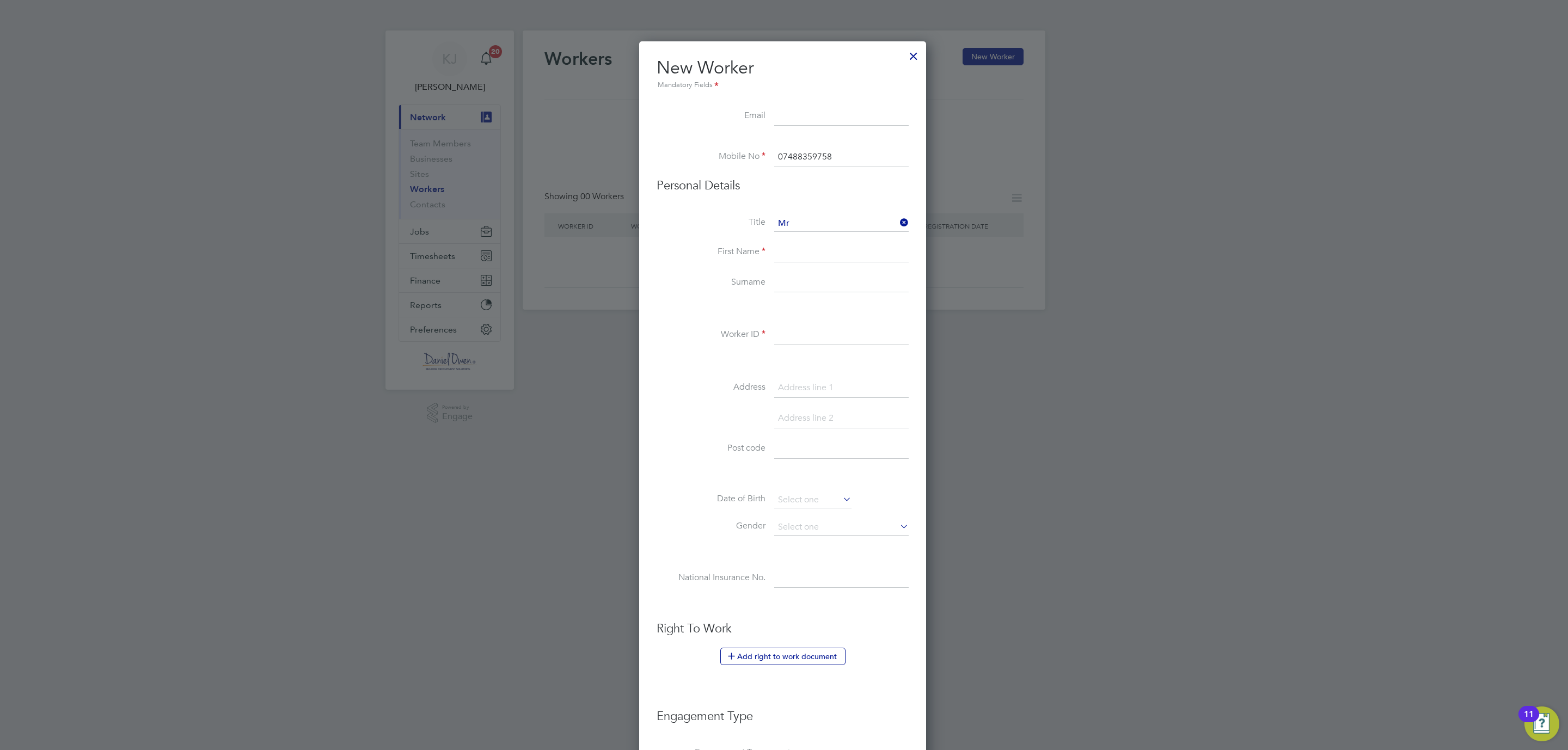
click at [807, 258] on input at bounding box center [841, 252] width 134 height 19
paste input "07488359758"
drag, startPoint x: 855, startPoint y: 256, endPoint x: 750, endPoint y: 248, distance: 105.3
click at [755, 247] on li "First Name 07488359758" at bounding box center [783, 257] width 252 height 31
type input "[PERSON_NAME]"
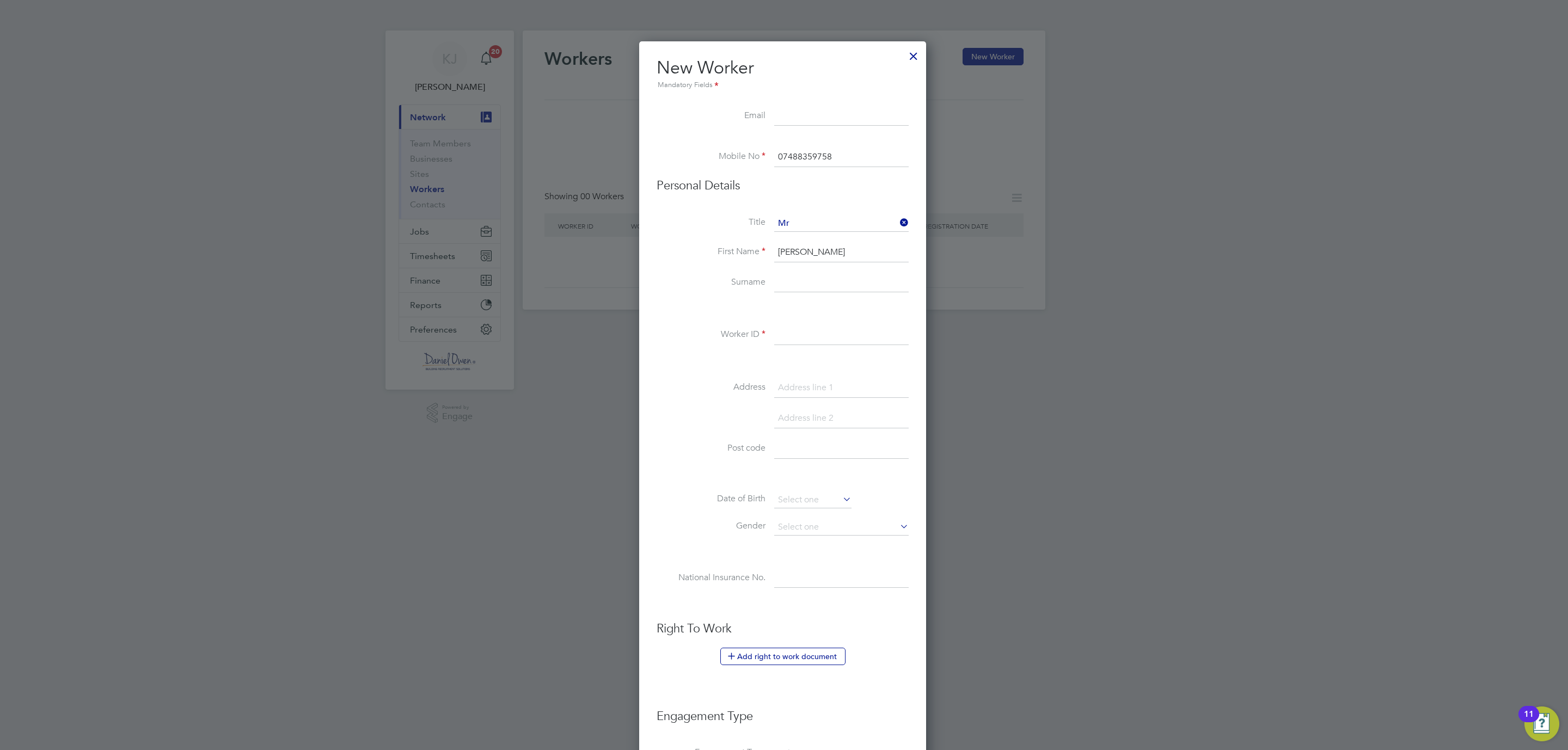
click at [800, 276] on input at bounding box center [841, 283] width 134 height 19
paste input "Peacock"
type input "Peacock"
click at [787, 341] on input at bounding box center [841, 335] width 134 height 19
type input "1525875"
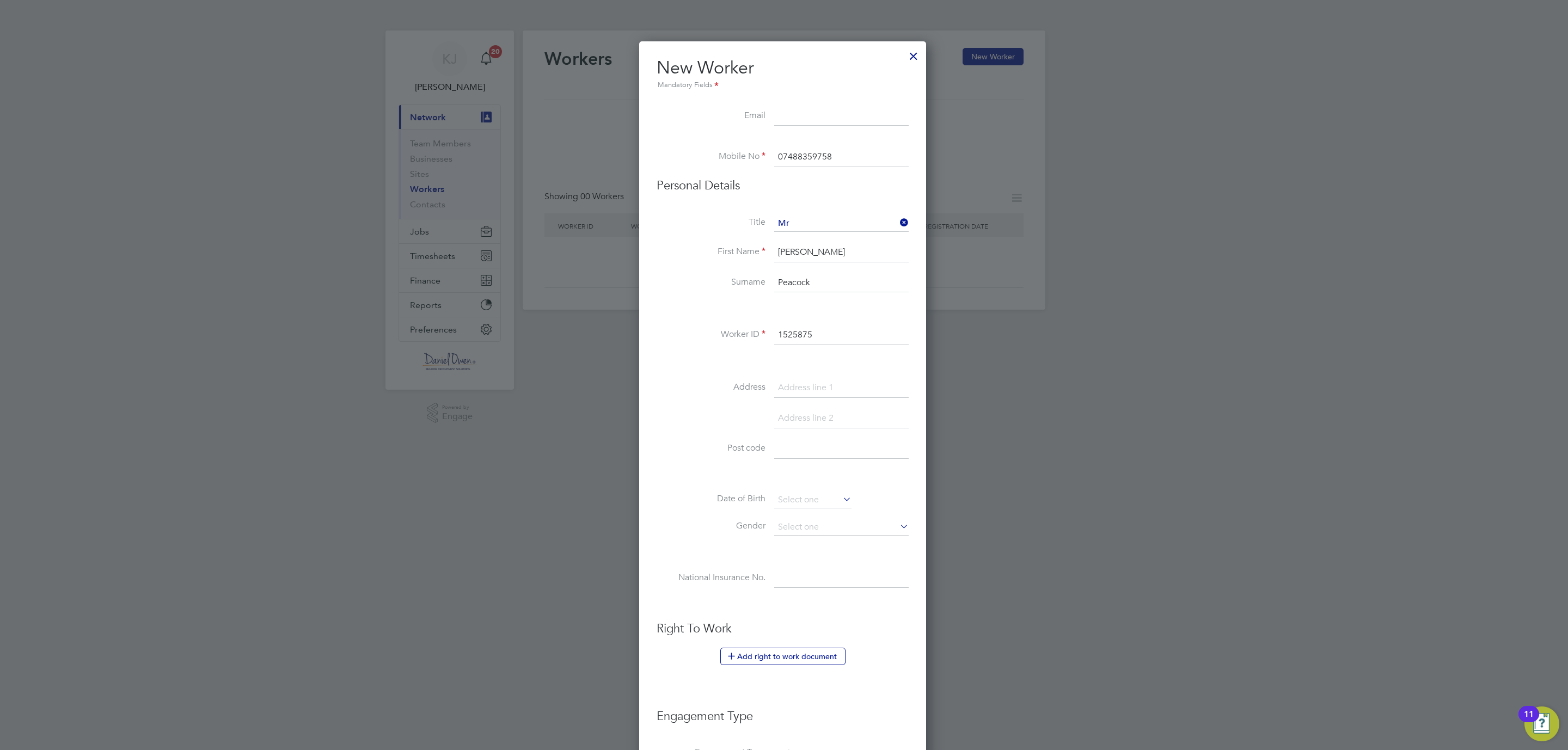
click at [804, 382] on input at bounding box center [841, 388] width 134 height 19
paste input "187"
type input "187"
click at [783, 423] on input at bounding box center [841, 418] width 134 height 19
paste input "[GEOGRAPHIC_DATA]"
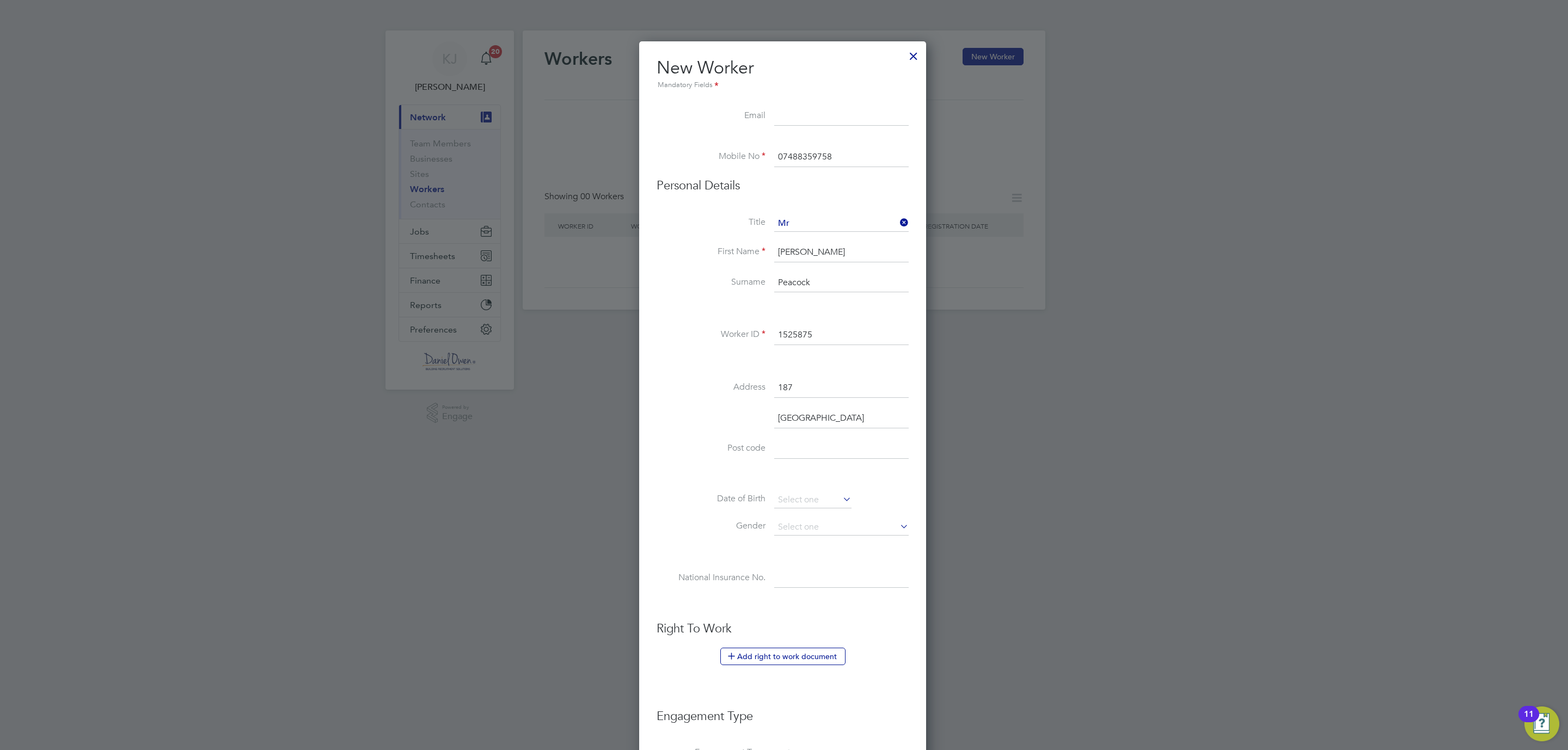
scroll to position [960, 289]
type input "[GEOGRAPHIC_DATA]"
click at [787, 476] on input at bounding box center [841, 479] width 134 height 19
paste input "NE29 6AY"
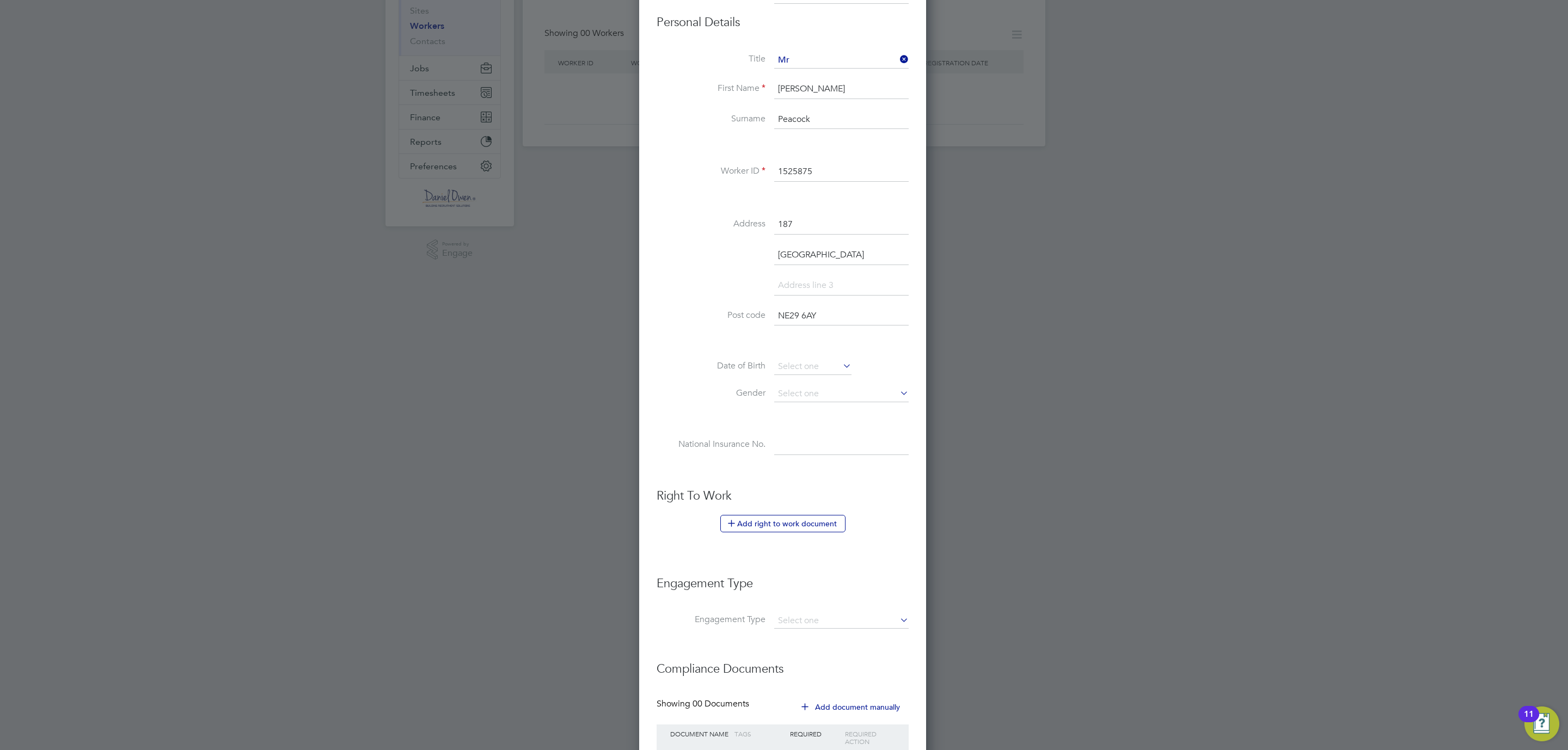
type input "NE29 6AY"
click at [811, 351] on div "Title Mr First Name [PERSON_NAME] Surname [PERSON_NAME] Worker ID 1525875 Addre…" at bounding box center [783, 265] width 252 height 425
drag, startPoint x: 804, startPoint y: 356, endPoint x: 796, endPoint y: 364, distance: 11.3
click at [799, 359] on div "Title Mr First Name [PERSON_NAME] Surname [PERSON_NAME] Worker ID 1525875 Addre…" at bounding box center [783, 265] width 252 height 425
click at [796, 364] on input at bounding box center [813, 367] width 78 height 16
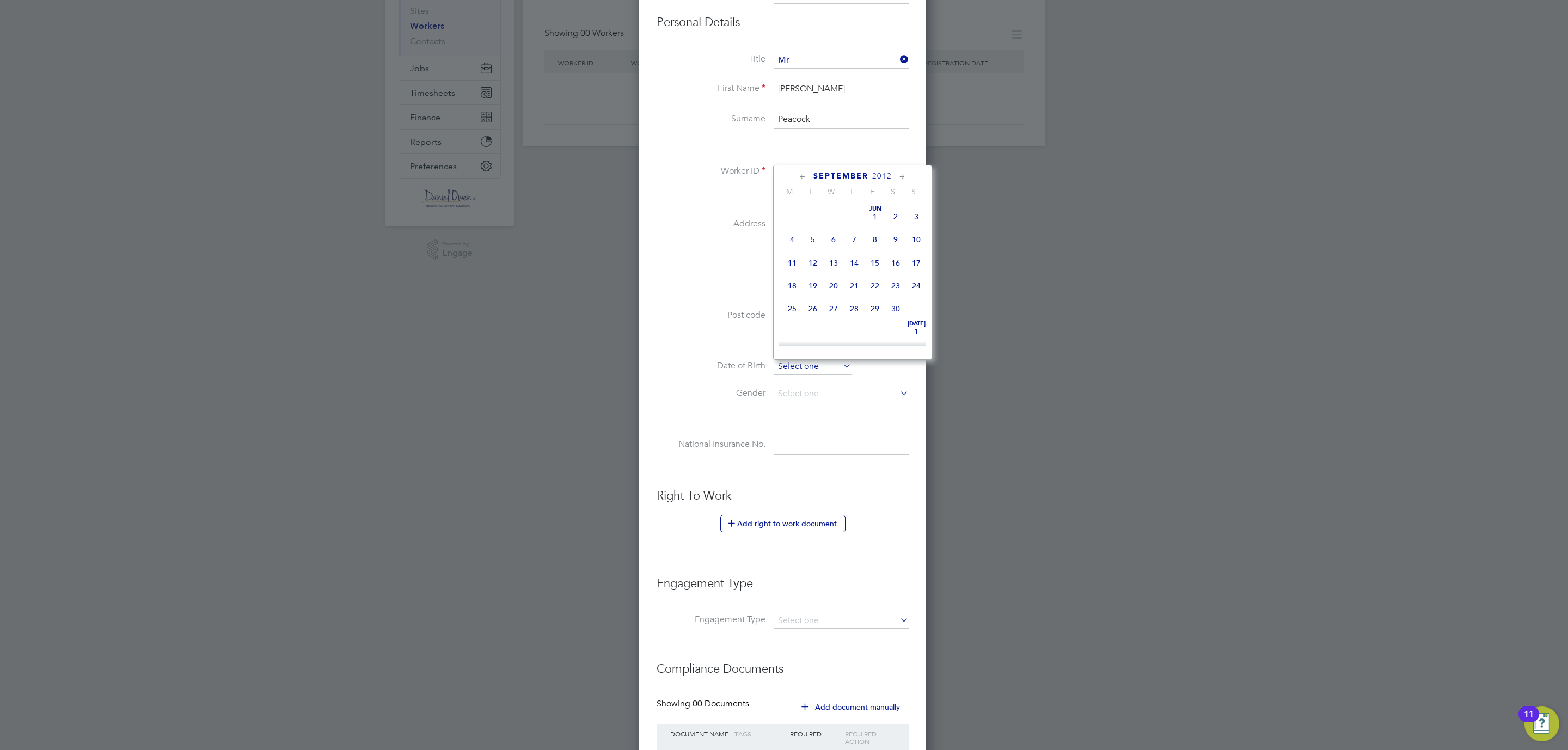
scroll to position [348, 0]
click at [859, 174] on span "September" at bounding box center [841, 176] width 55 height 9
click at [881, 176] on span "2025" at bounding box center [882, 176] width 19 height 9
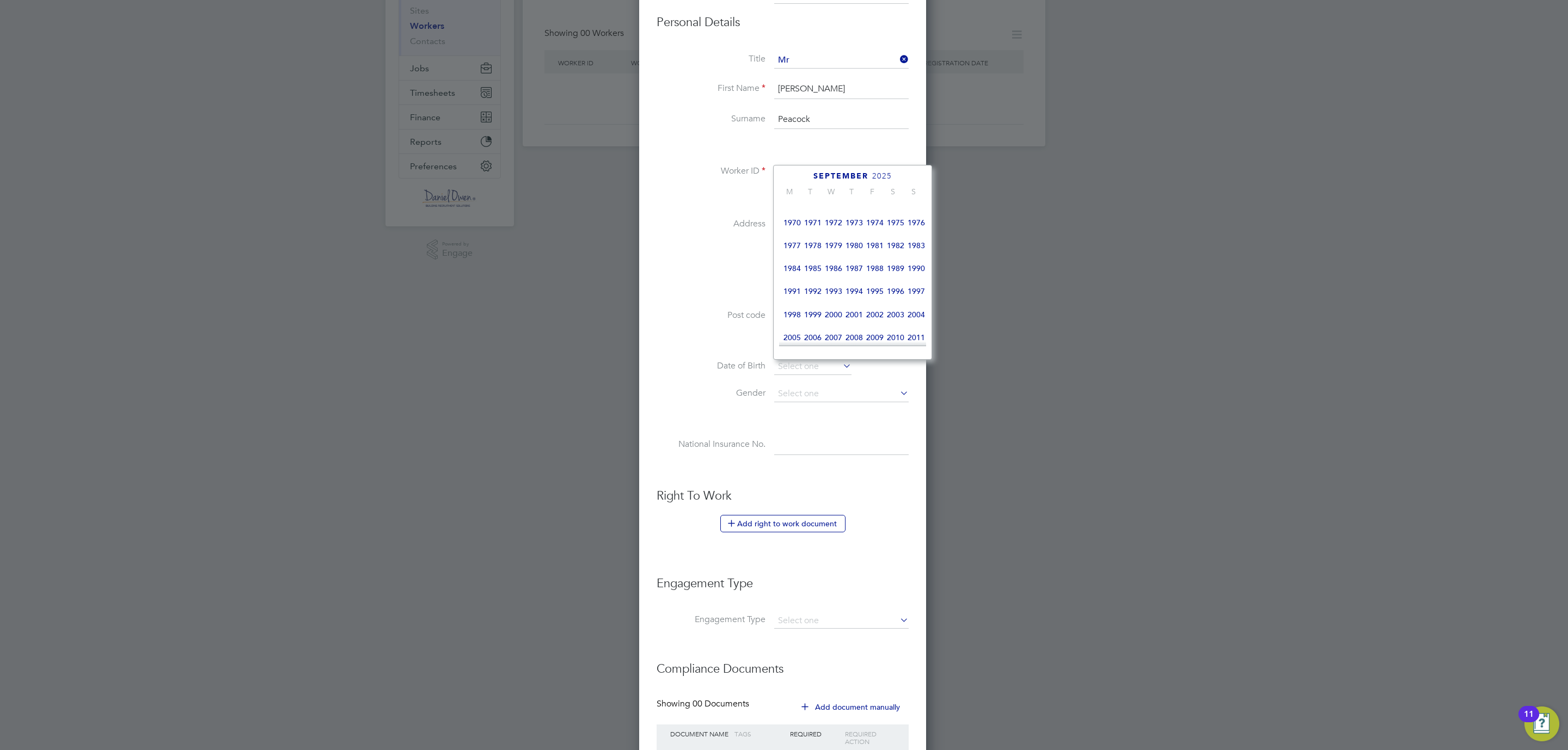
click at [821, 268] on span "1985" at bounding box center [813, 268] width 21 height 21
click at [900, 176] on icon at bounding box center [903, 177] width 10 height 12
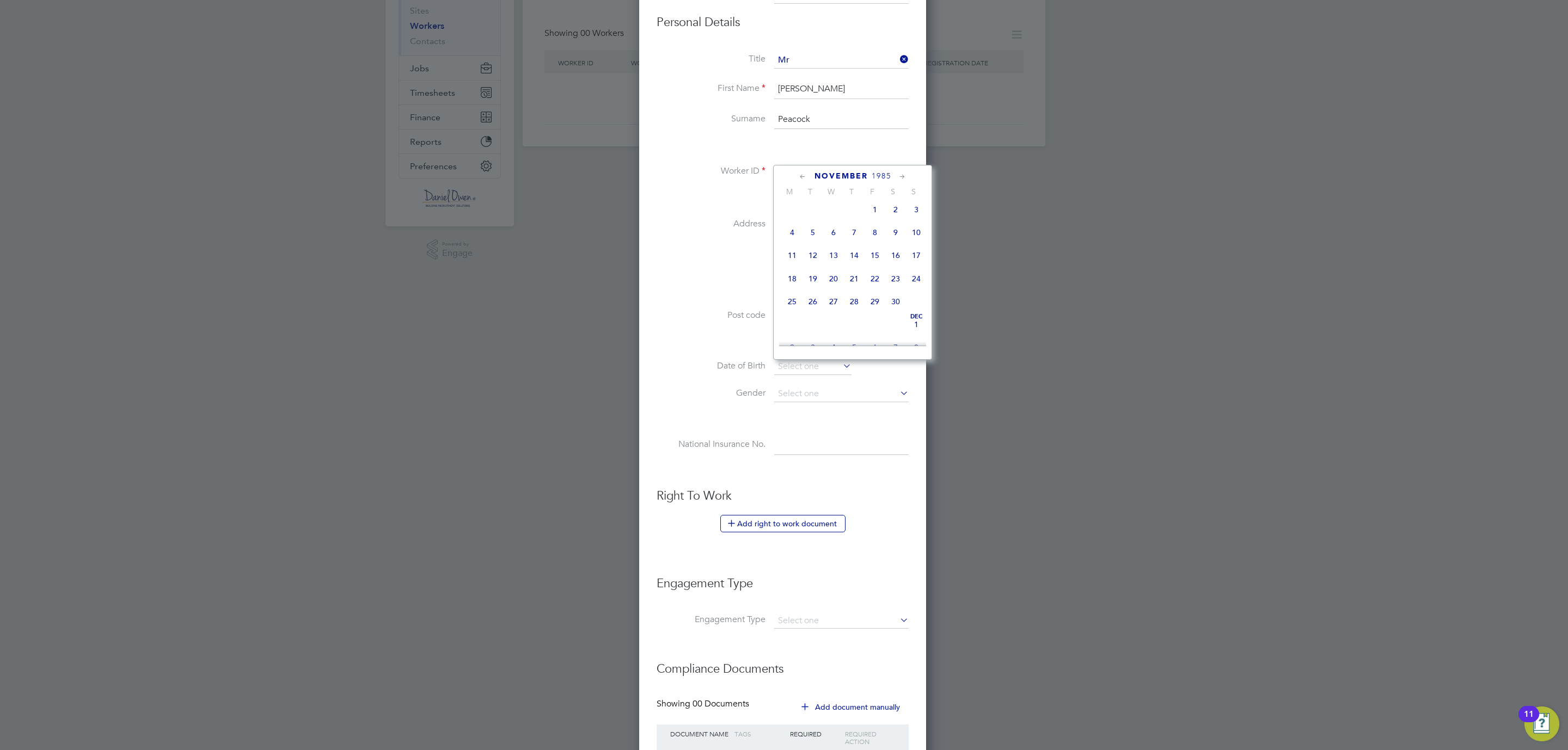
scroll to position [720, 0]
click at [879, 306] on span "27" at bounding box center [875, 300] width 21 height 21
type input "[DATE]"
click at [818, 394] on input at bounding box center [841, 394] width 134 height 16
click at [807, 406] on li "[DEMOGRAPHIC_DATA]" at bounding box center [841, 411] width 136 height 14
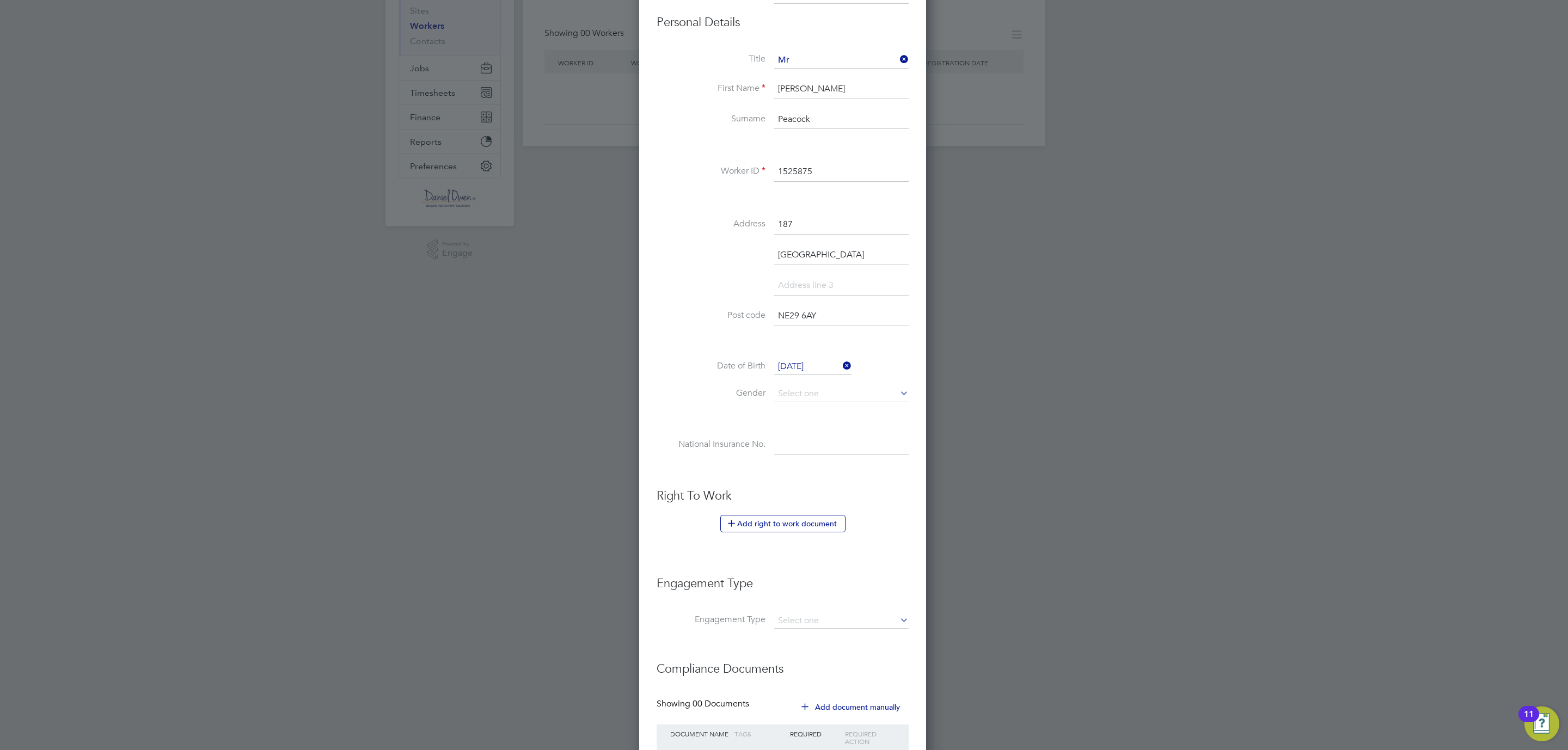
type input "[DEMOGRAPHIC_DATA]"
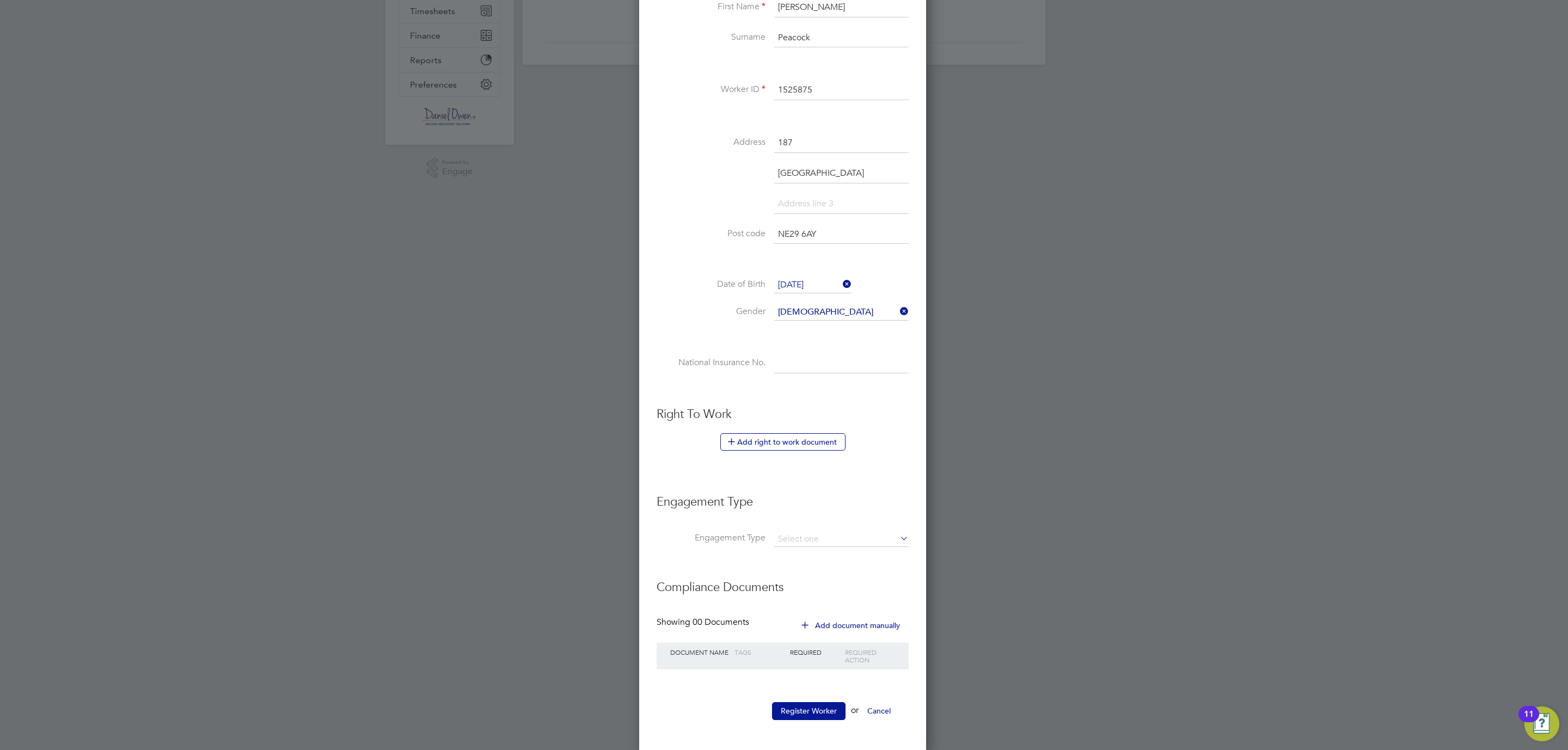
scroll to position [251, 0]
click at [762, 441] on button "Add right to work document" at bounding box center [783, 438] width 125 height 17
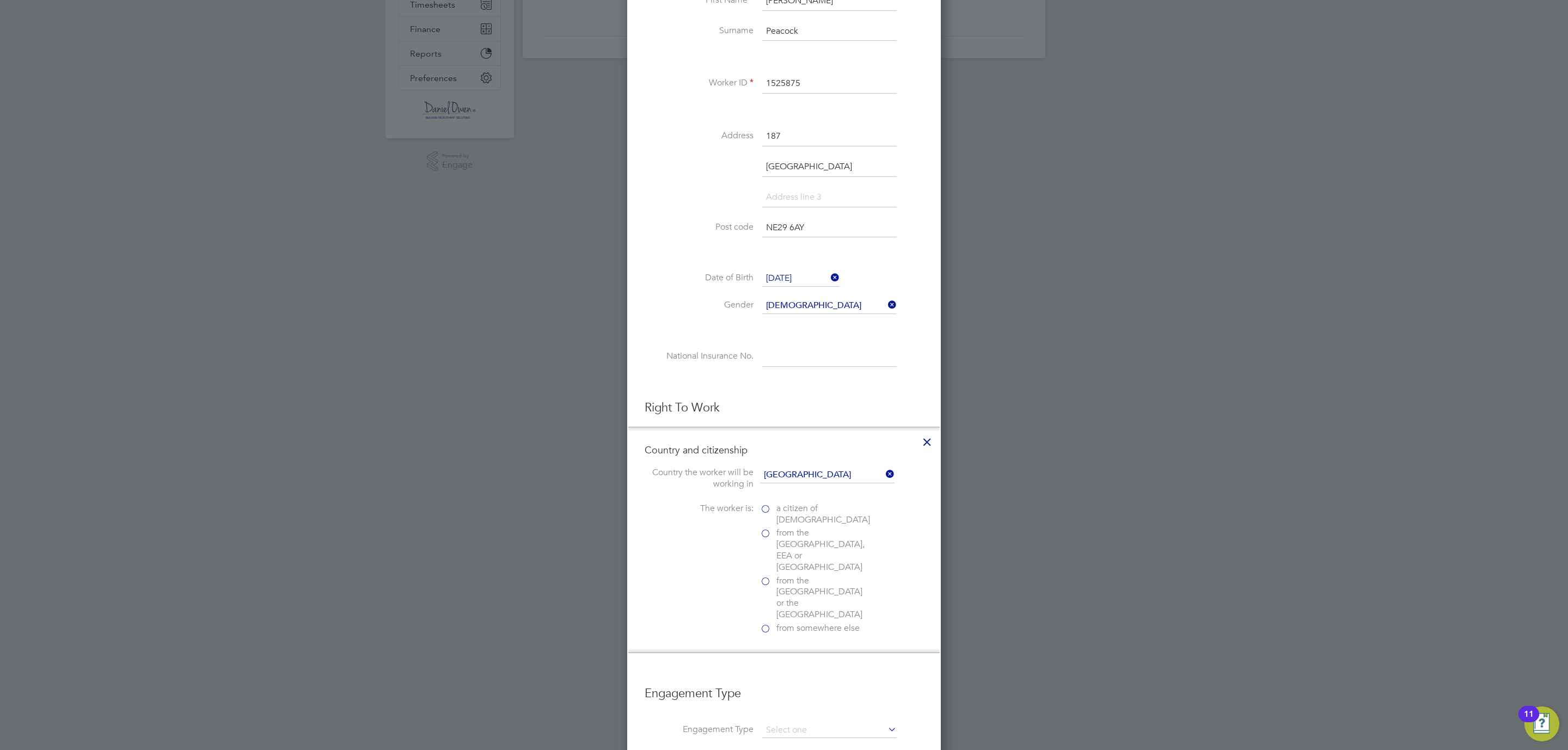
scroll to position [415, 0]
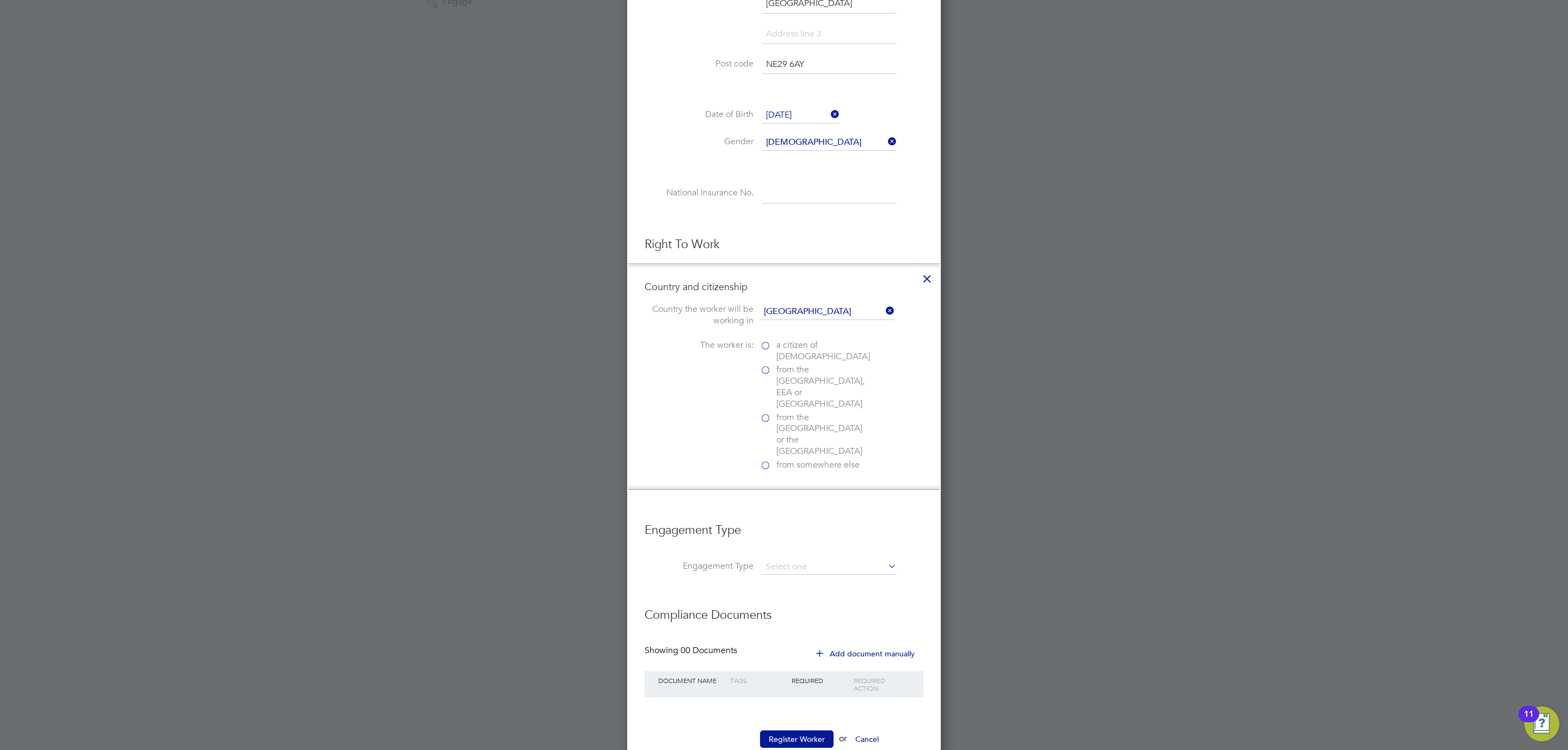
click at [771, 348] on label "a citizen of [DEMOGRAPHIC_DATA]" at bounding box center [815, 350] width 109 height 23
click at [0, 0] on input "a citizen of [DEMOGRAPHIC_DATA]" at bounding box center [0, 0] width 0 height 0
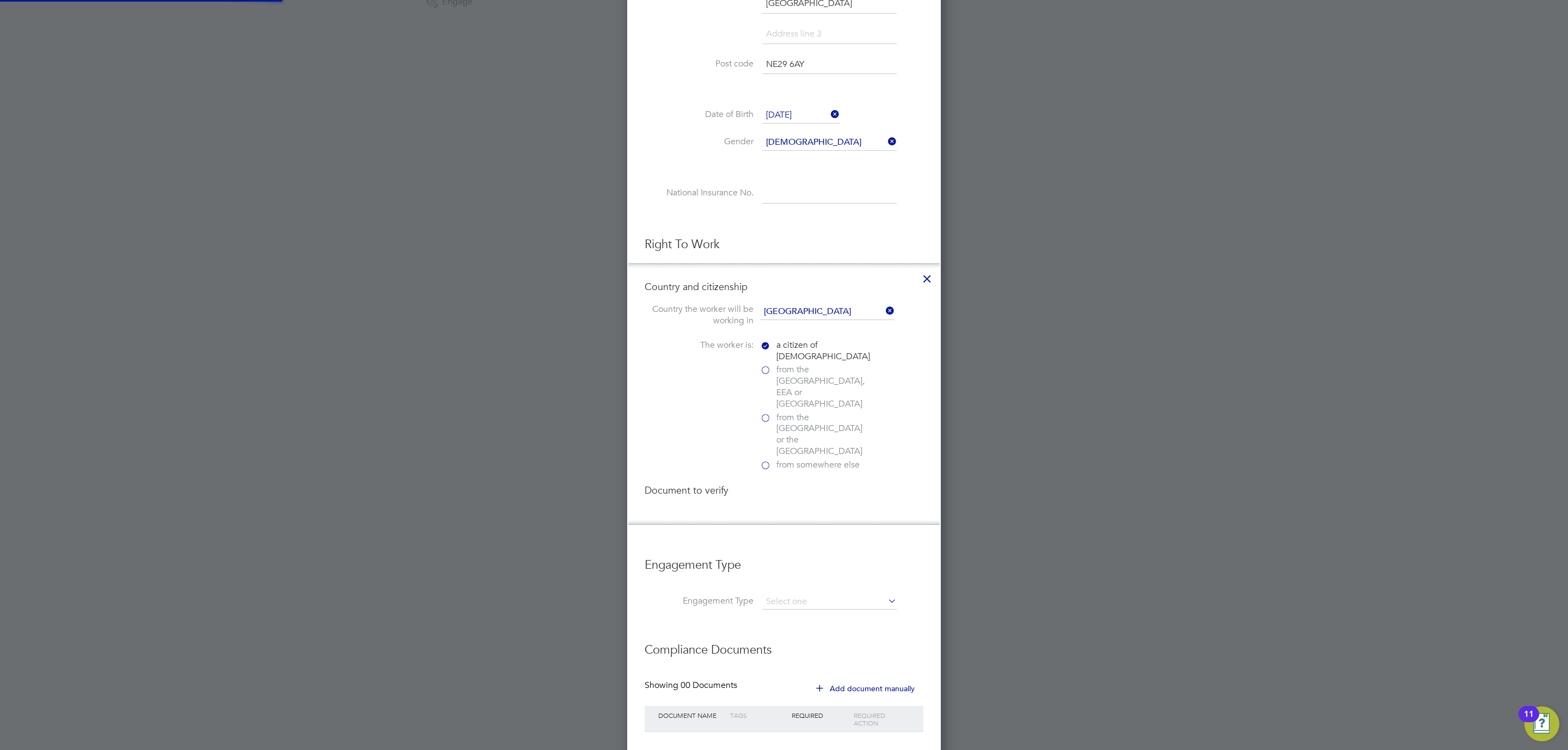
scroll to position [1184, 313]
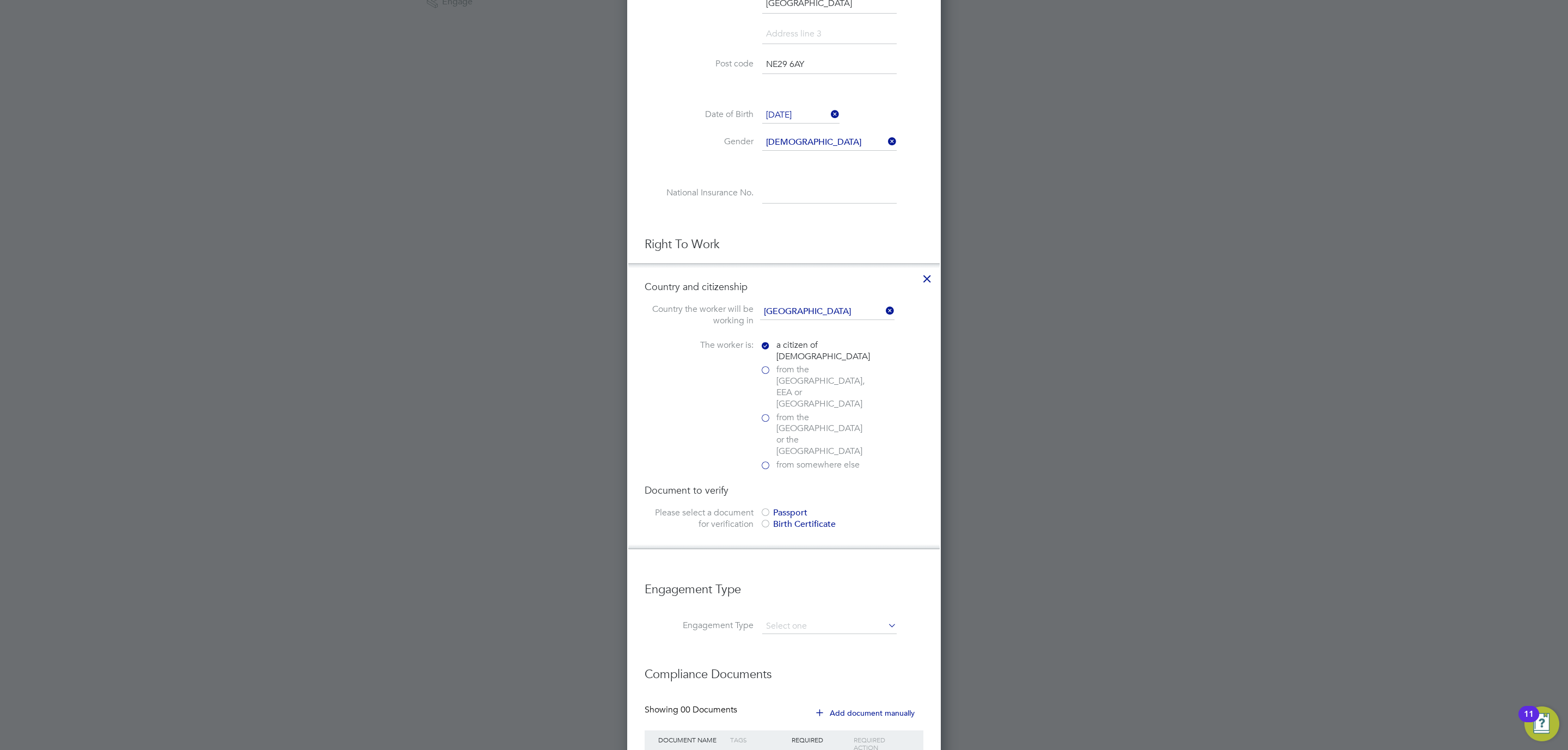
click at [769, 508] on div at bounding box center [765, 513] width 11 height 11
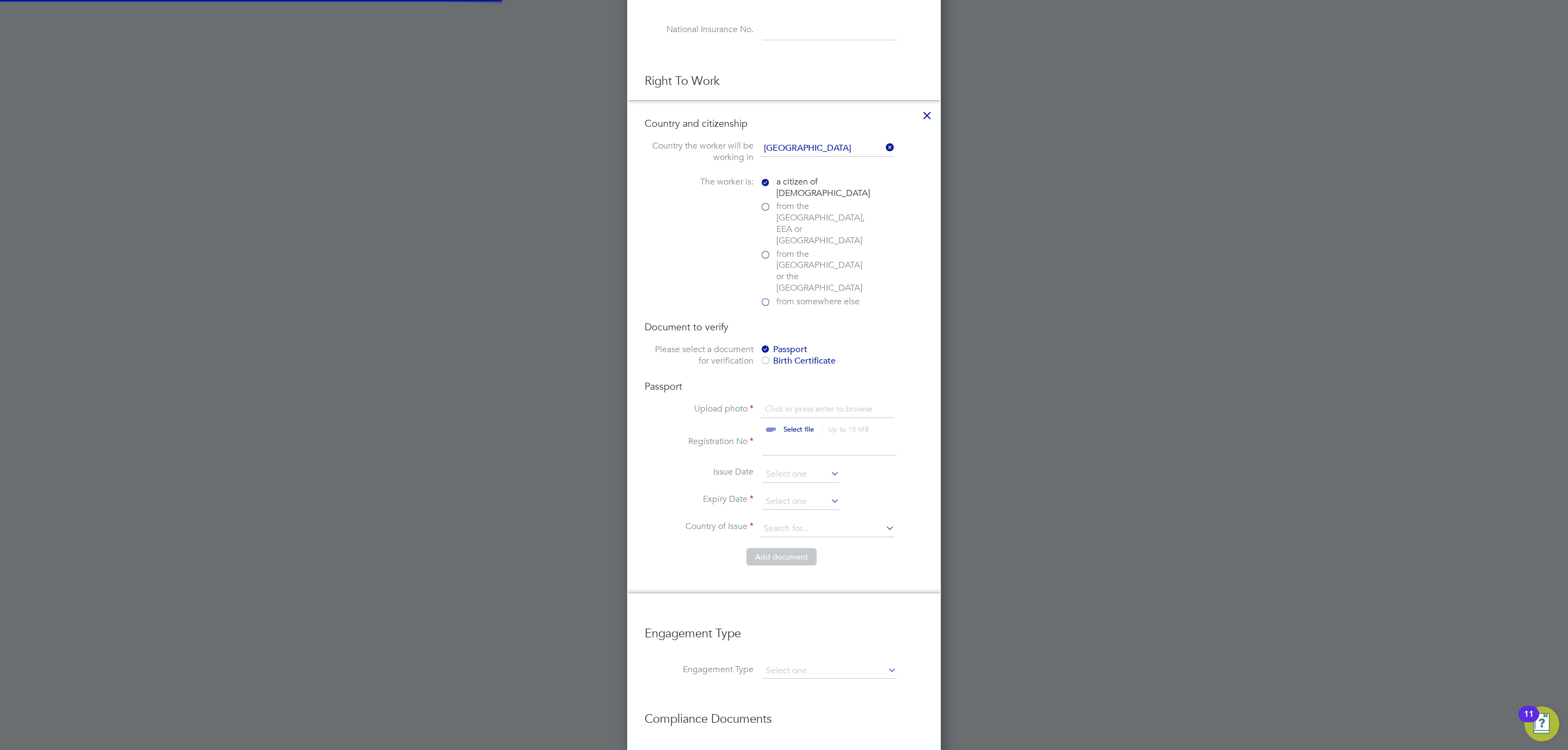
scroll to position [660, 0]
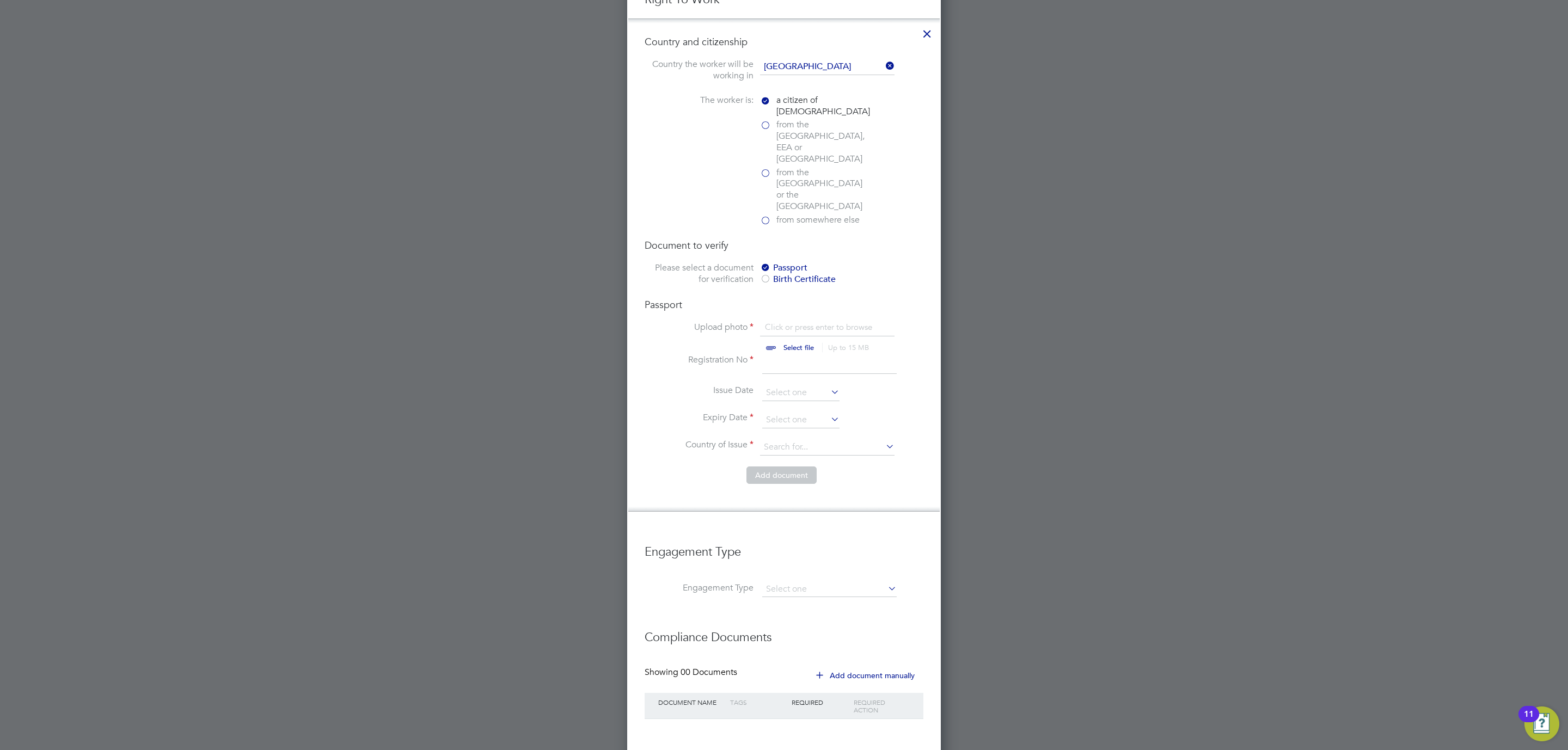
click at [799, 321] on input "file" at bounding box center [809, 338] width 171 height 33
type input "C:\fakepath\PP - pp.tif"
click at [792, 321] on input "file" at bounding box center [809, 338] width 171 height 33
type input "C:\fakepath\pP - pp2.jpg"
click at [778, 354] on input at bounding box center [830, 364] width 134 height 19
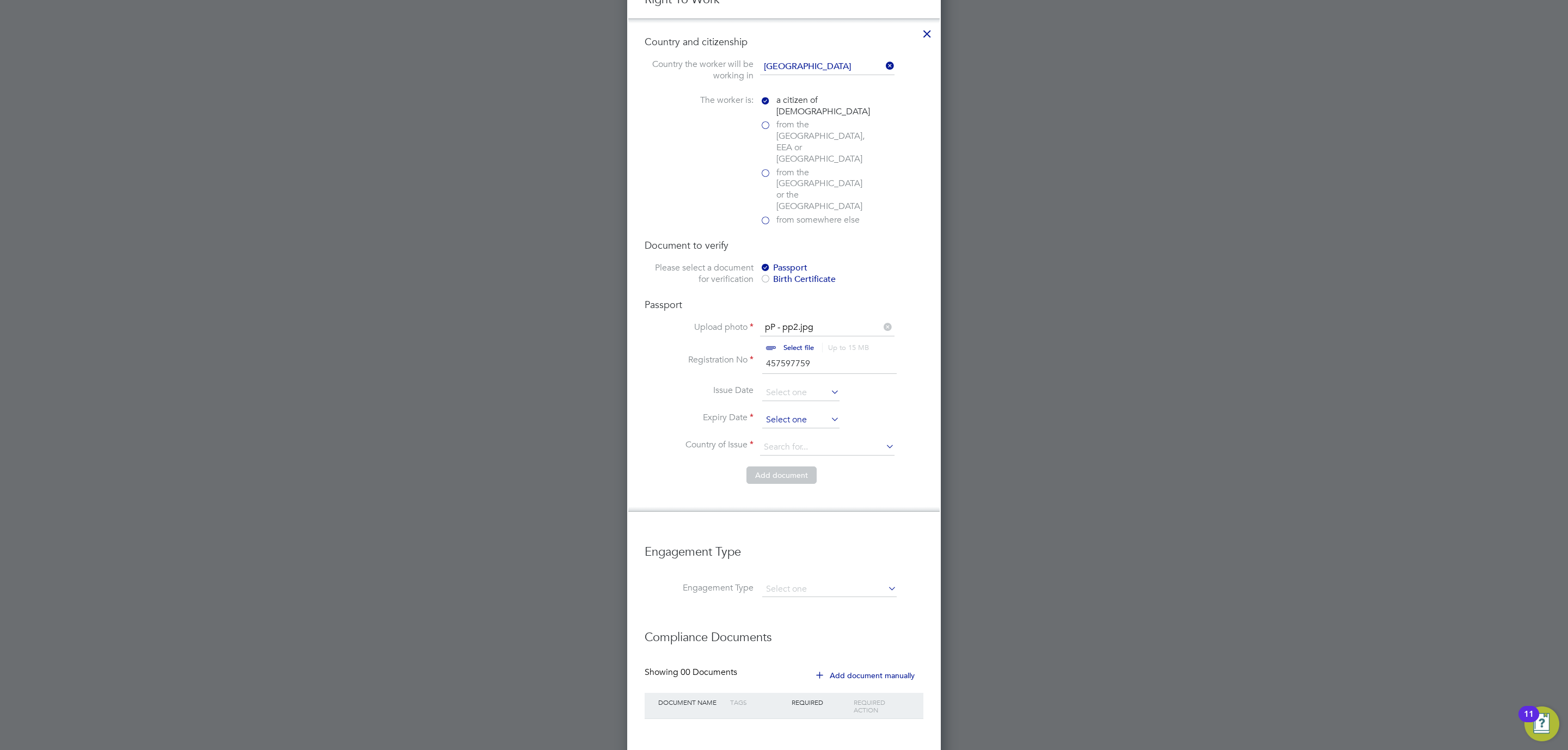
type input "457597759"
click at [774, 412] on input at bounding box center [801, 420] width 78 height 16
click at [862, 193] on span "2025" at bounding box center [870, 195] width 19 height 9
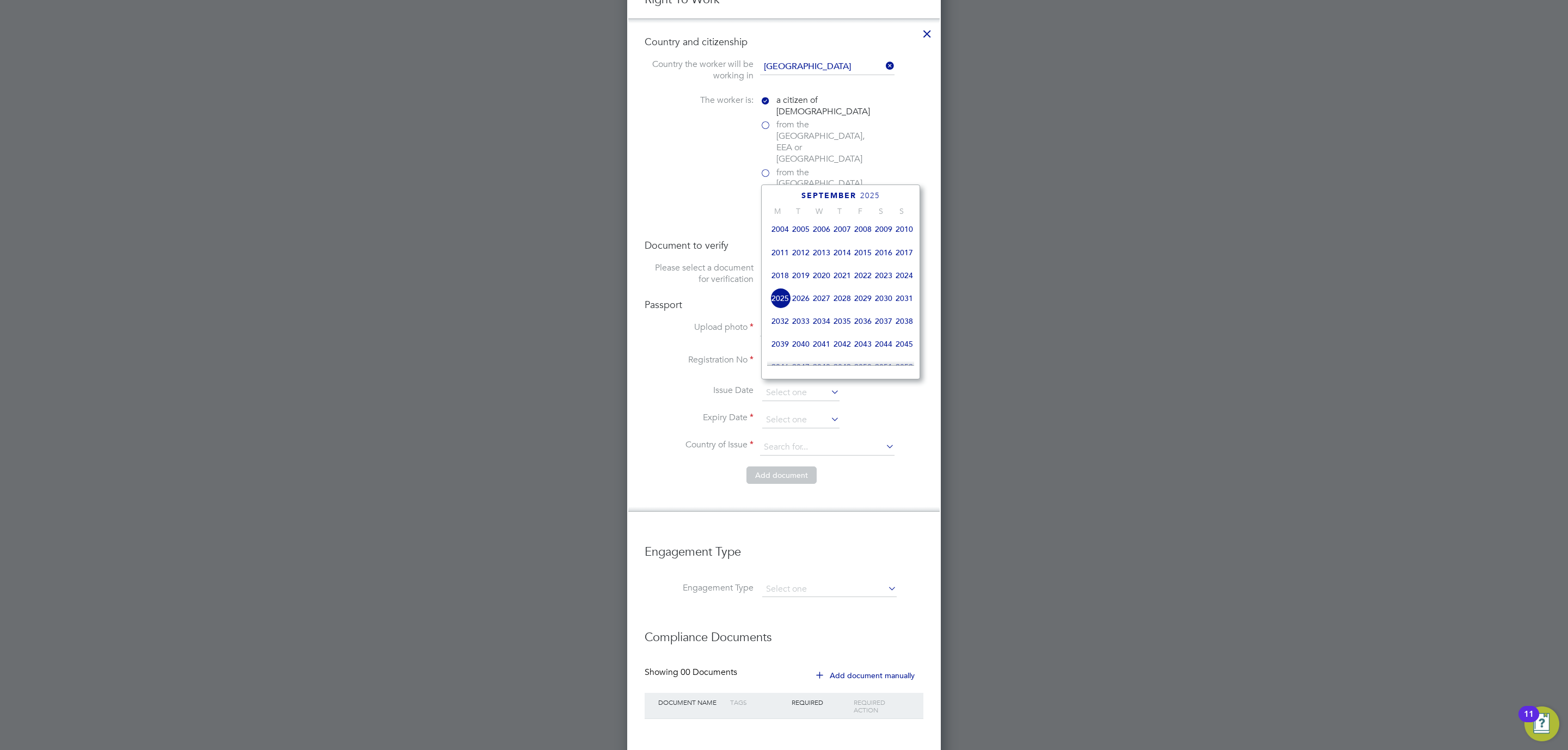
click at [868, 247] on span "2015" at bounding box center [863, 253] width 21 height 21
click at [888, 192] on icon at bounding box center [891, 196] width 10 height 12
click at [820, 253] on span "9" at bounding box center [821, 255] width 21 height 21
type input "[DATE]"
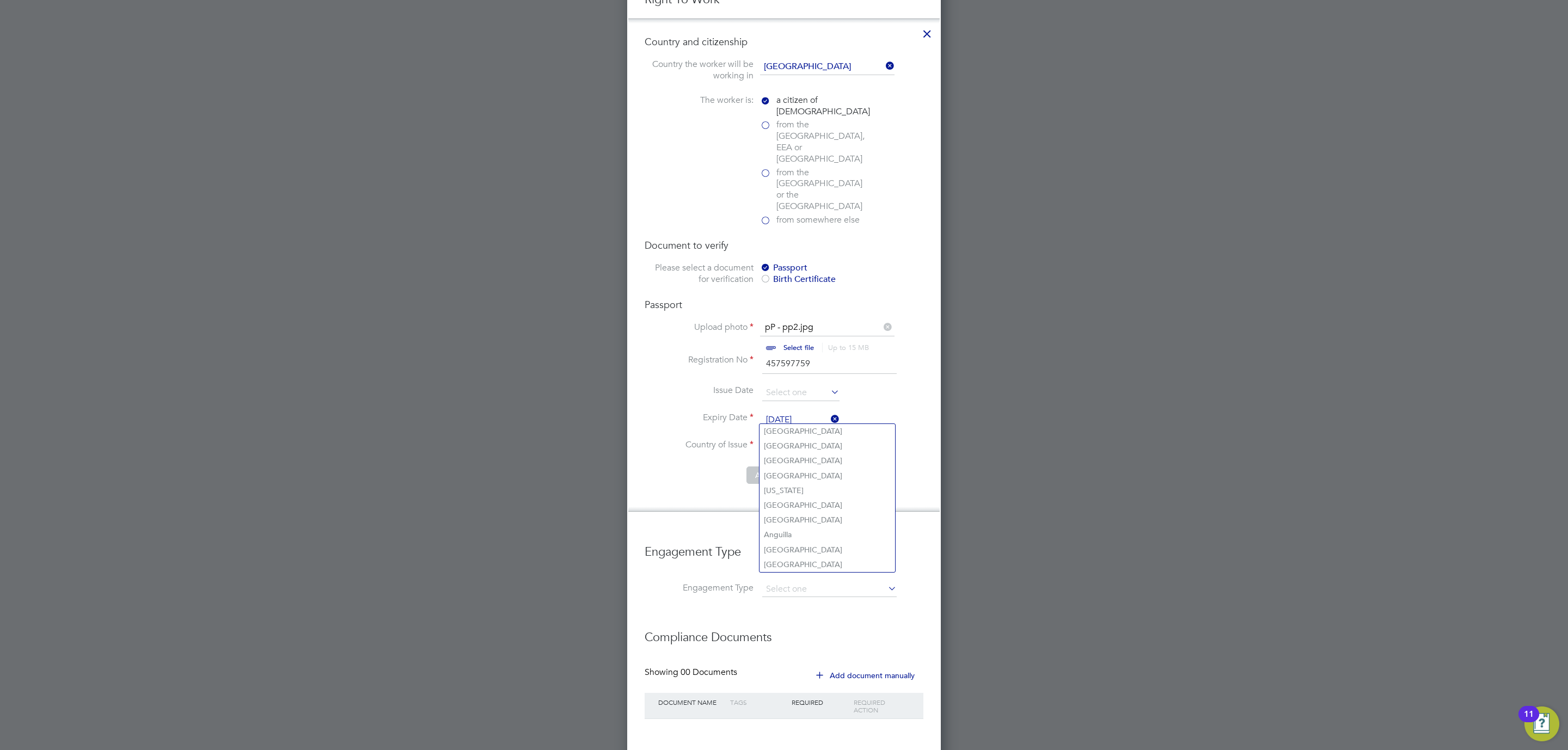
click at [779, 439] on input at bounding box center [827, 447] width 134 height 16
type input "UN"
drag, startPoint x: 811, startPoint y: 529, endPoint x: 802, endPoint y: 543, distance: 16.6
click at [797, 439] on li "Country of Issue" at bounding box center [784, 453] width 279 height 27
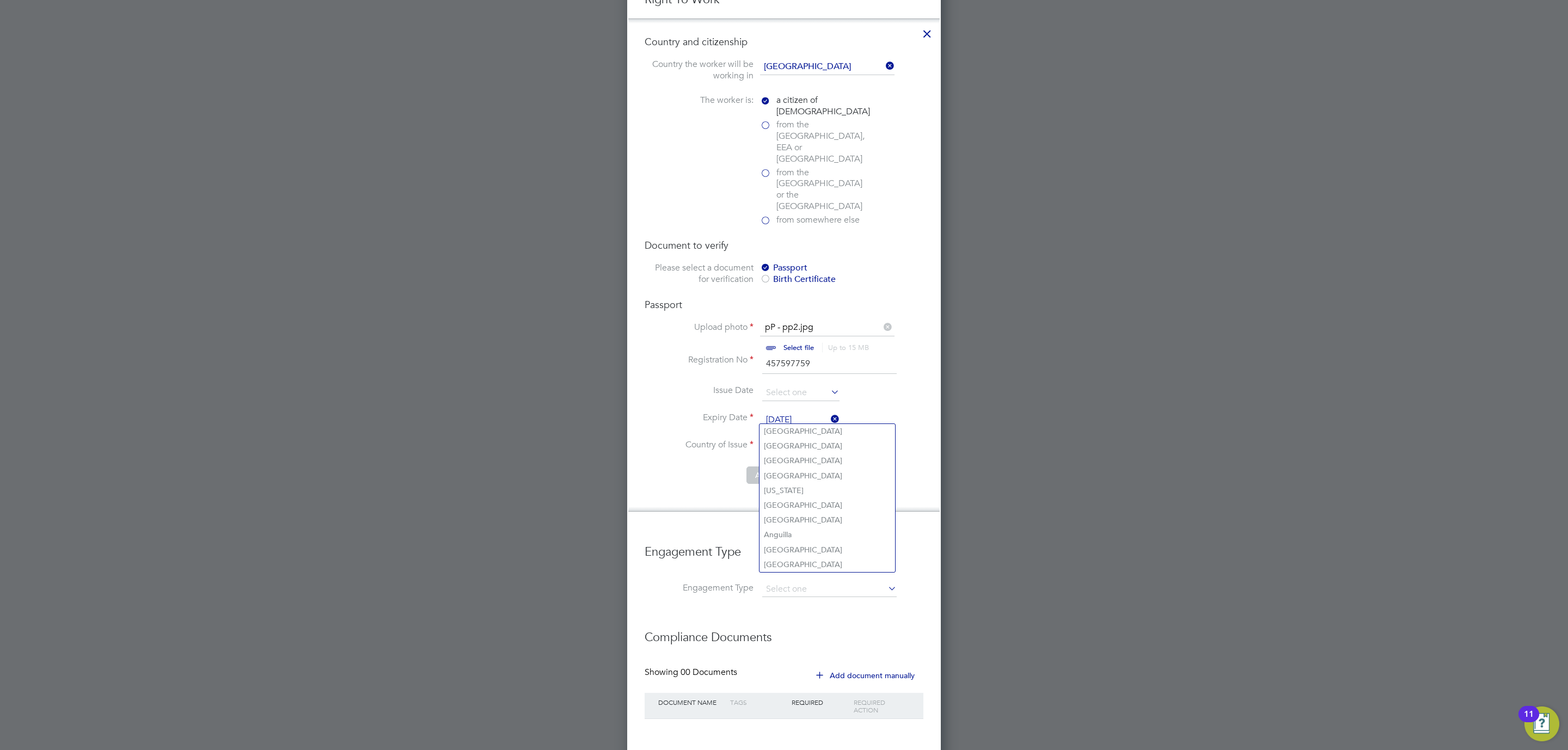
click at [794, 439] on input at bounding box center [827, 447] width 134 height 16
click at [787, 429] on b "United" at bounding box center [776, 431] width 24 height 9
type input "[GEOGRAPHIC_DATA]"
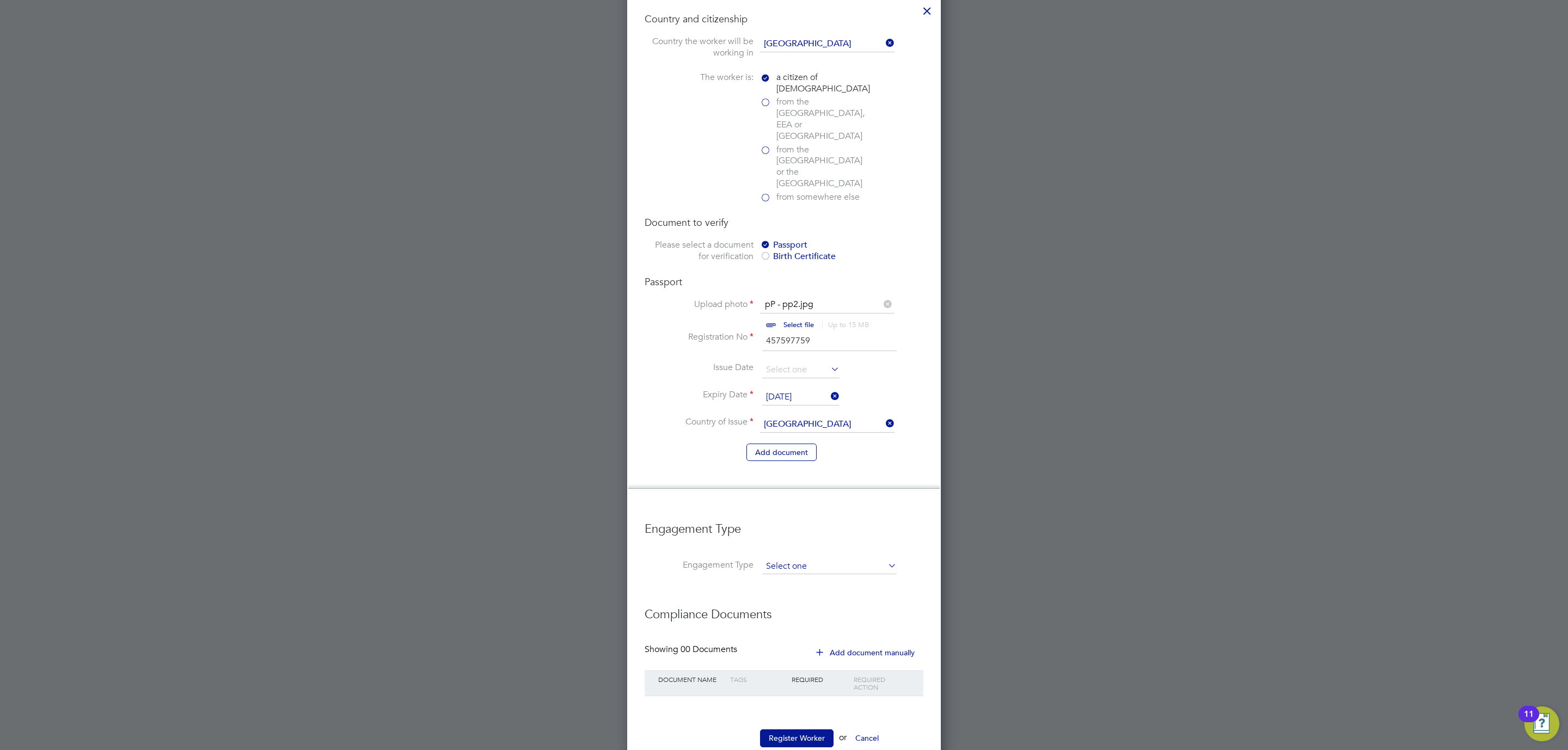
click at [784, 559] on input at bounding box center [830, 567] width 134 height 15
click at [794, 590] on li "Umbrella" at bounding box center [830, 598] width 136 height 16
type input "Umbrella"
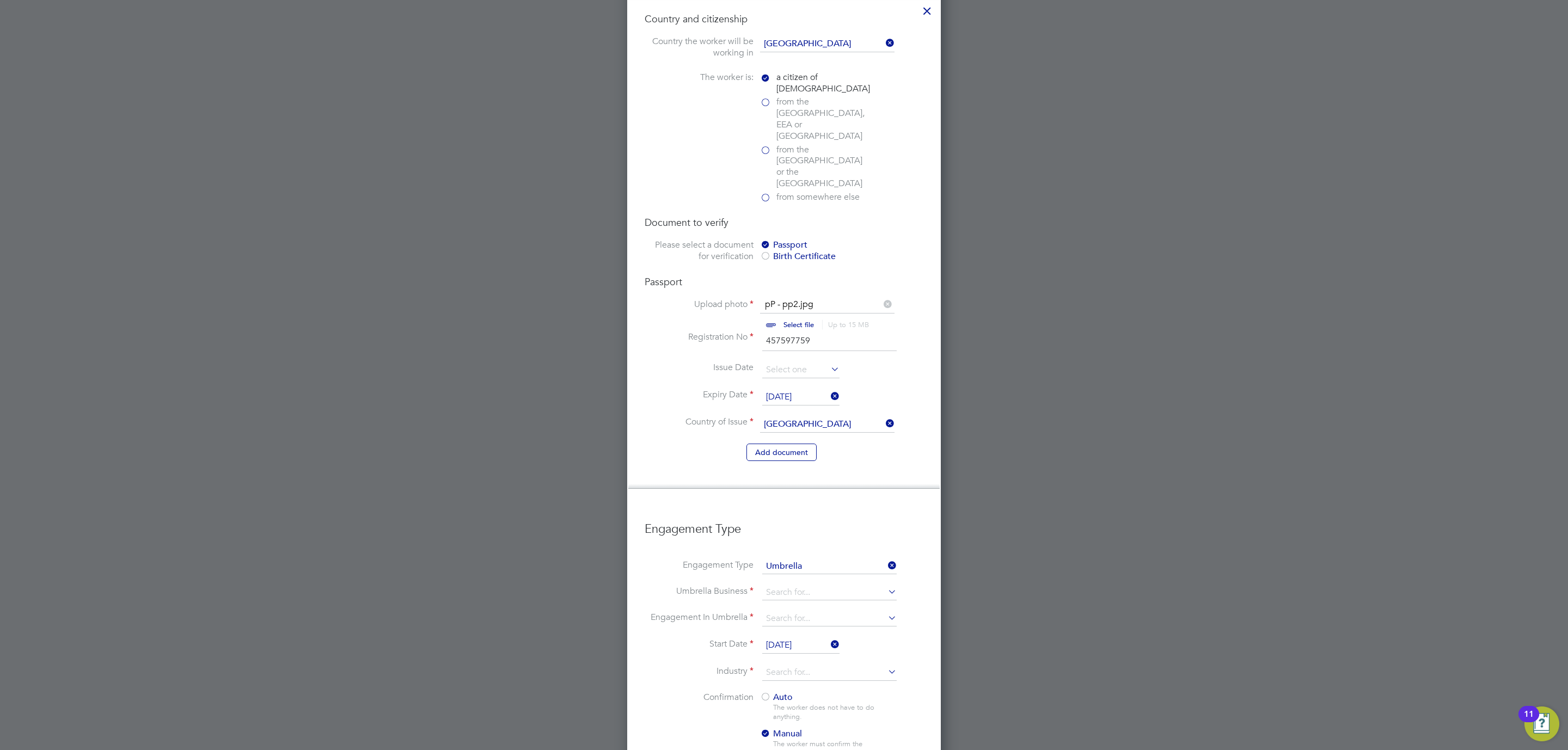
click at [923, 555] on div "New Worker Mandatory Fields Email Mobile No 07488359758 Personal Details Title …" at bounding box center [784, 169] width 313 height 1622
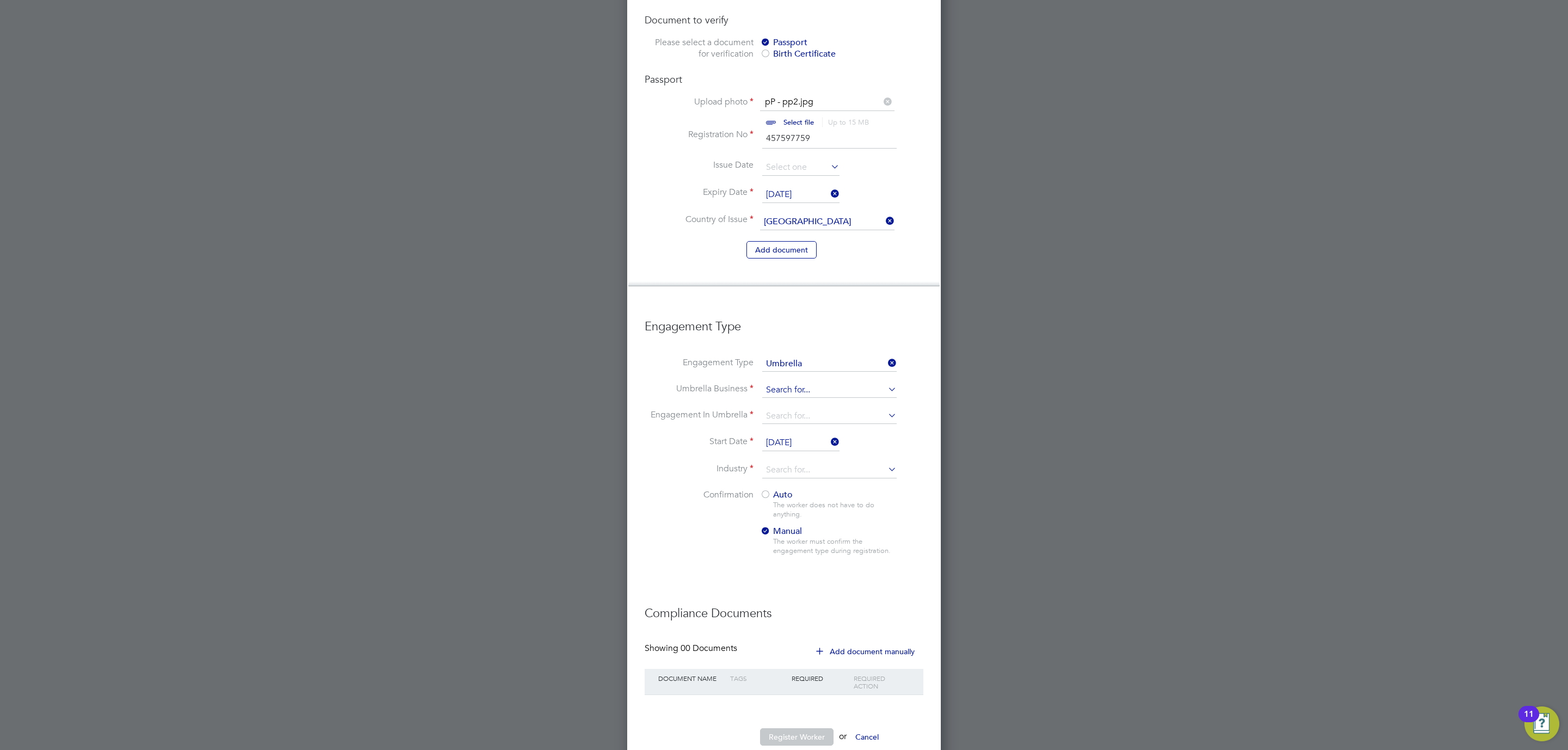
click at [804, 382] on input at bounding box center [830, 390] width 134 height 15
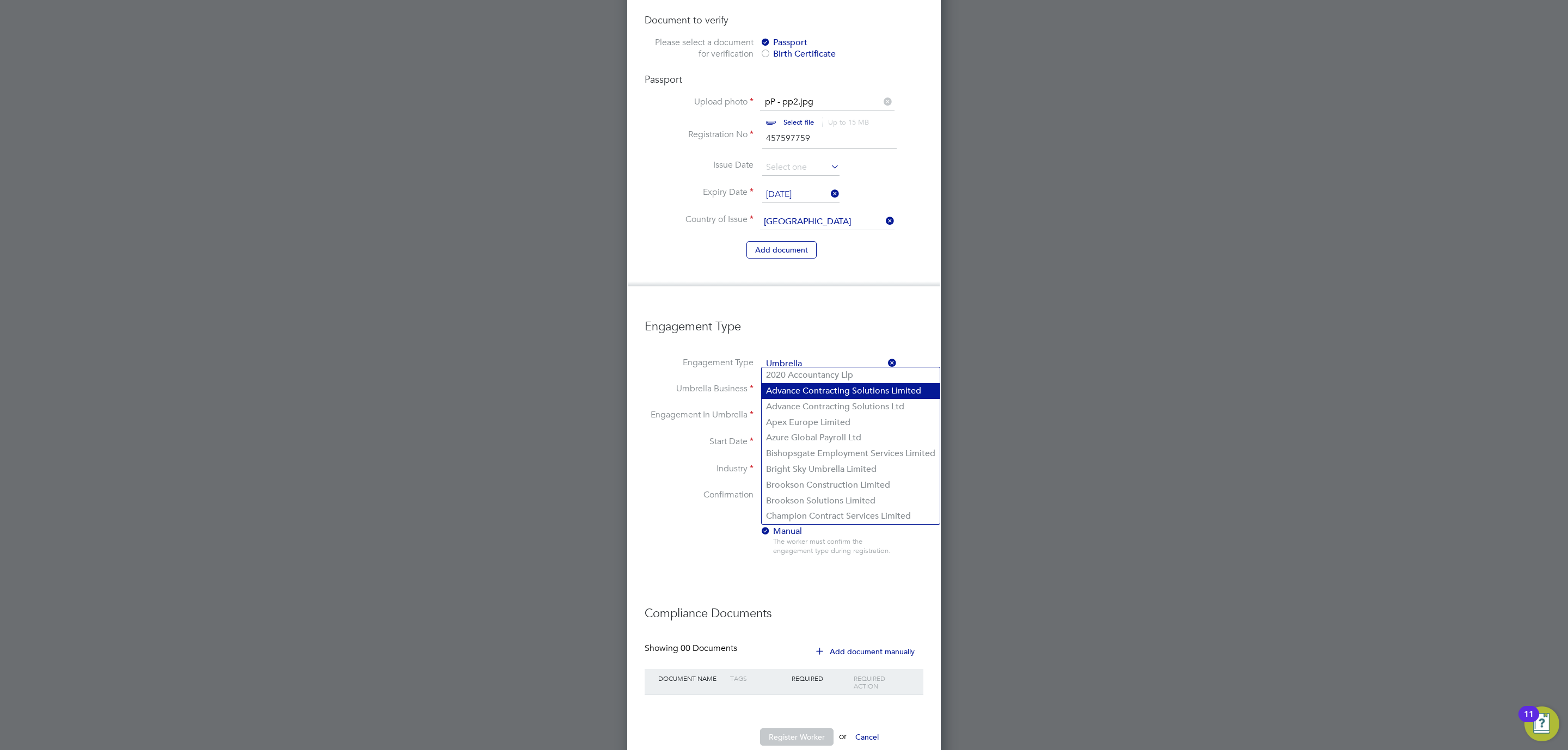
click at [833, 397] on li "Advance Contracting Solutions Limited" at bounding box center [850, 391] width 178 height 16
type input "Advance Contracting Solutions Limited"
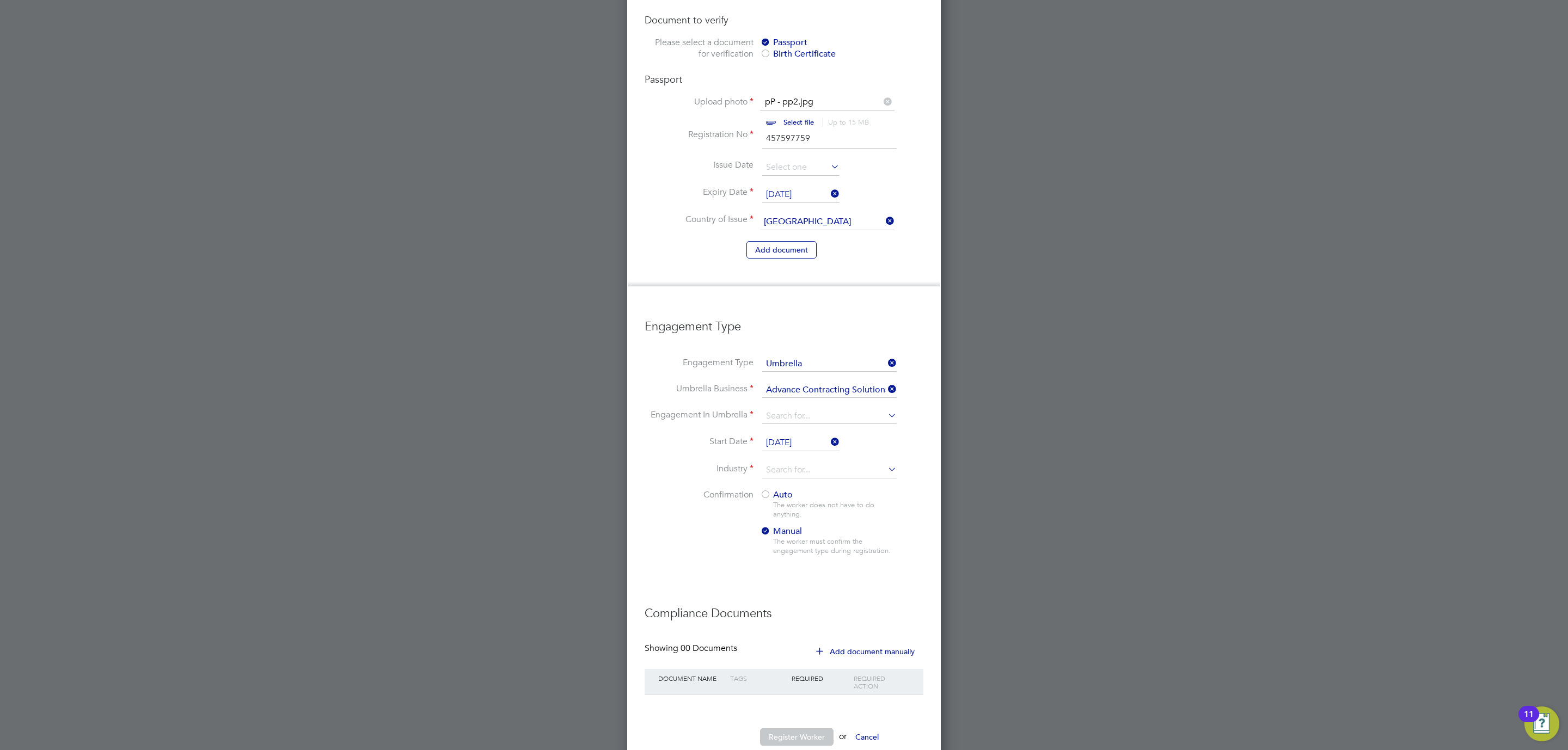
click at [765, 490] on div at bounding box center [765, 495] width 11 height 11
click at [777, 462] on input at bounding box center [830, 470] width 134 height 16
click at [786, 531] on li "Construction" at bounding box center [830, 530] width 136 height 15
type input "Construction"
click at [783, 409] on input at bounding box center [830, 416] width 134 height 15
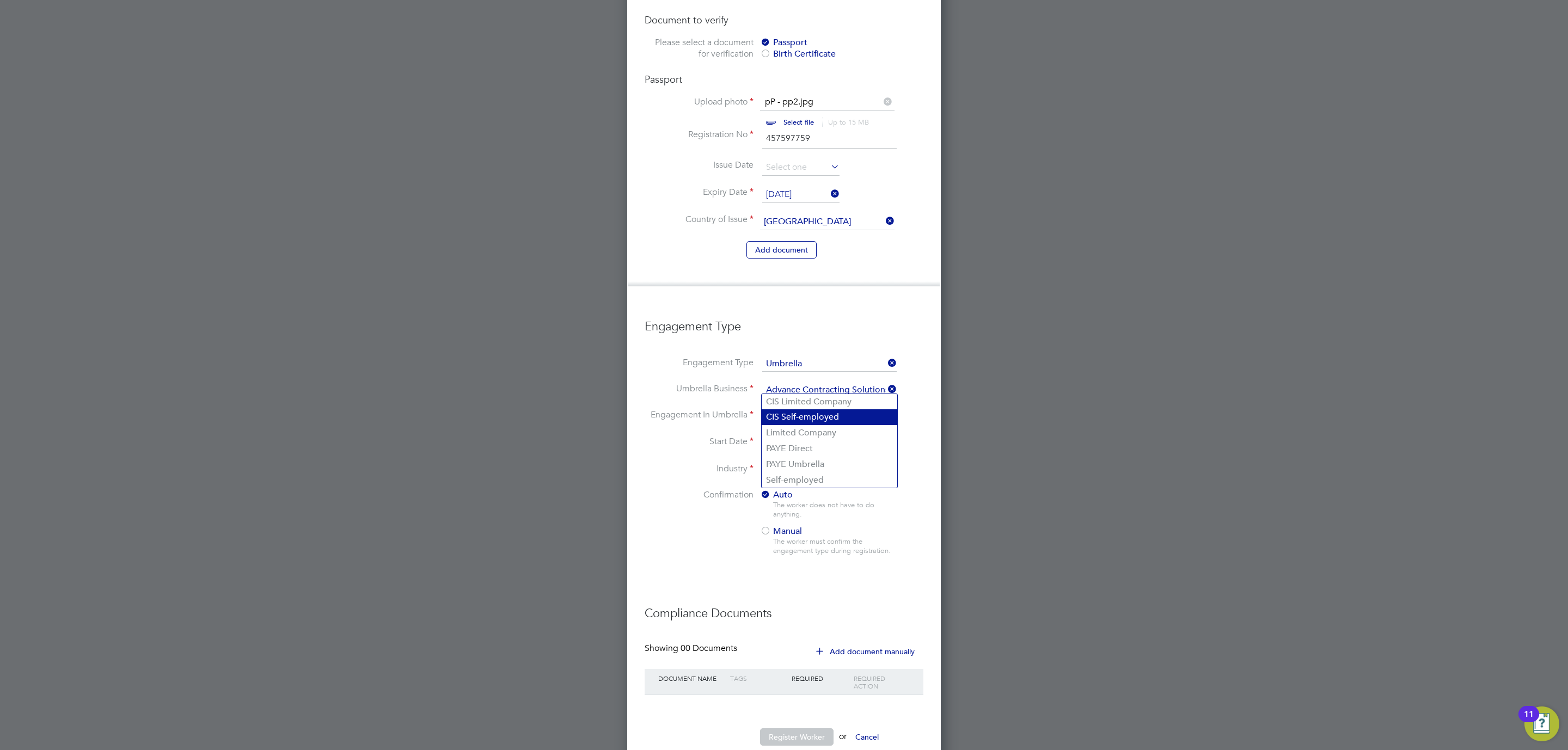
click at [796, 413] on li "CIS Self-employed" at bounding box center [830, 417] width 136 height 16
type input "CIS Self-employed"
click at [812, 728] on button "Register Worker" at bounding box center [797, 736] width 74 height 17
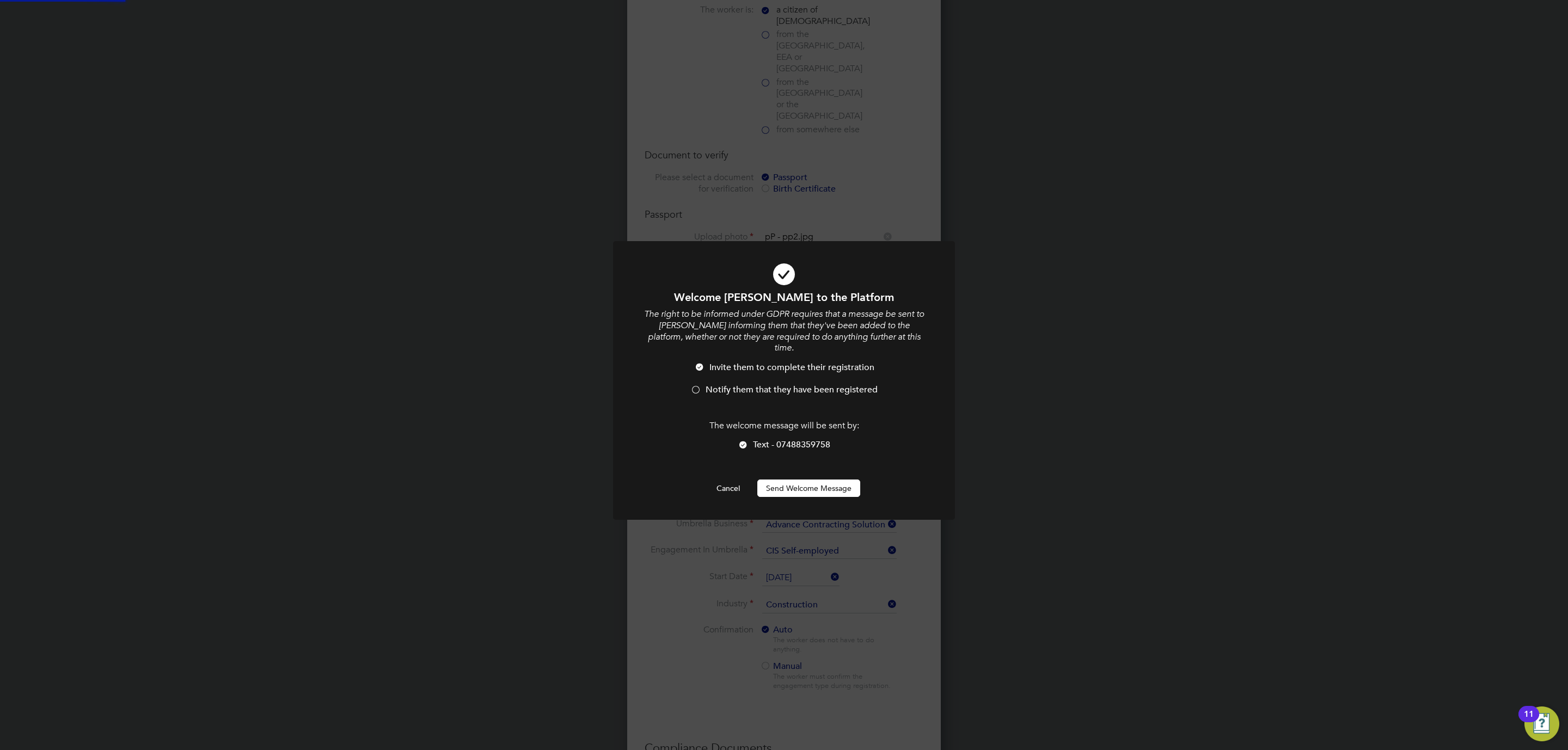
scroll to position [0, 0]
click at [700, 385] on div at bounding box center [695, 391] width 11 height 11
click at [777, 479] on button "Send Welcome Message" at bounding box center [809, 488] width 103 height 17
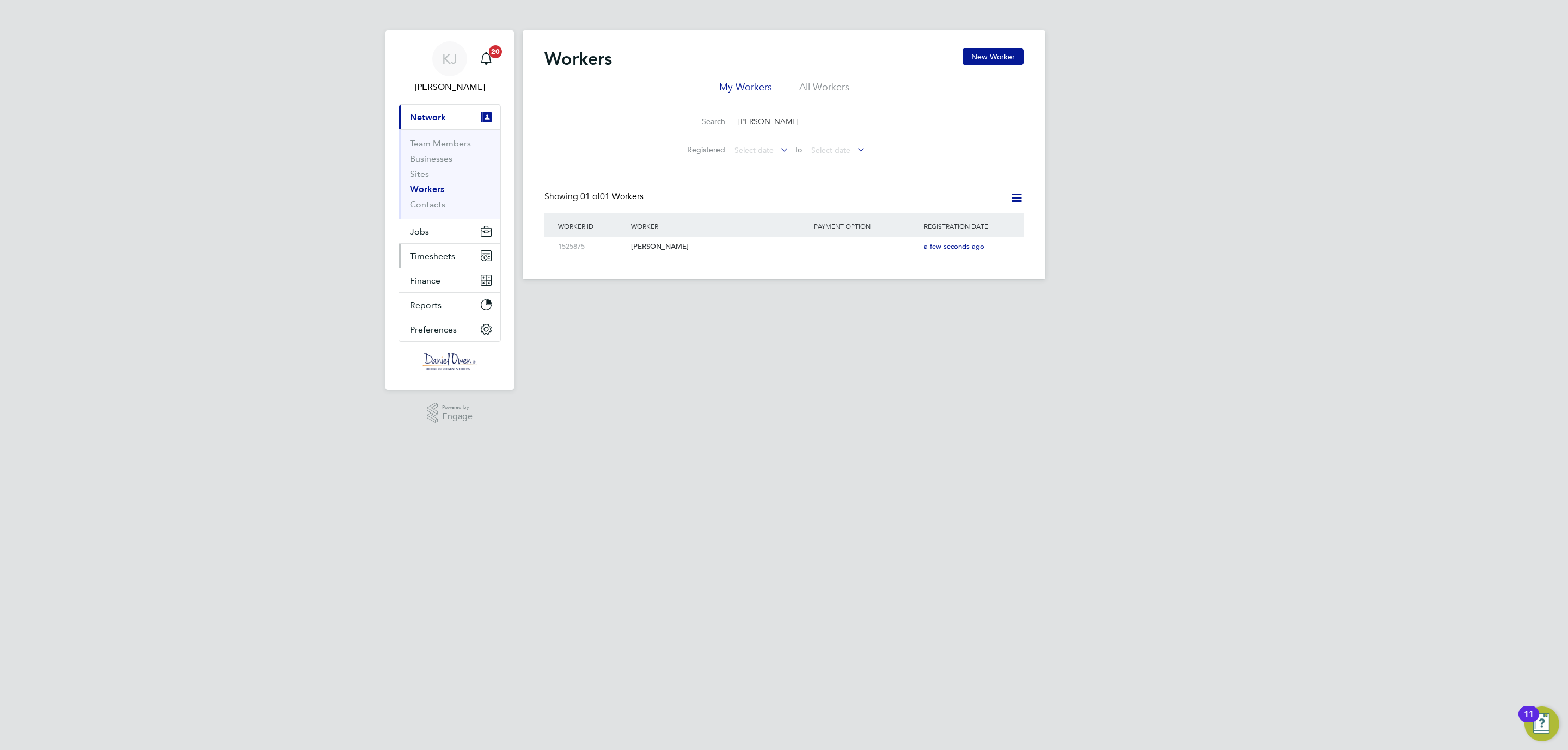
click at [428, 255] on span "Timesheets" at bounding box center [433, 256] width 46 height 10
click at [420, 196] on link "Timesheets" at bounding box center [433, 192] width 46 height 10
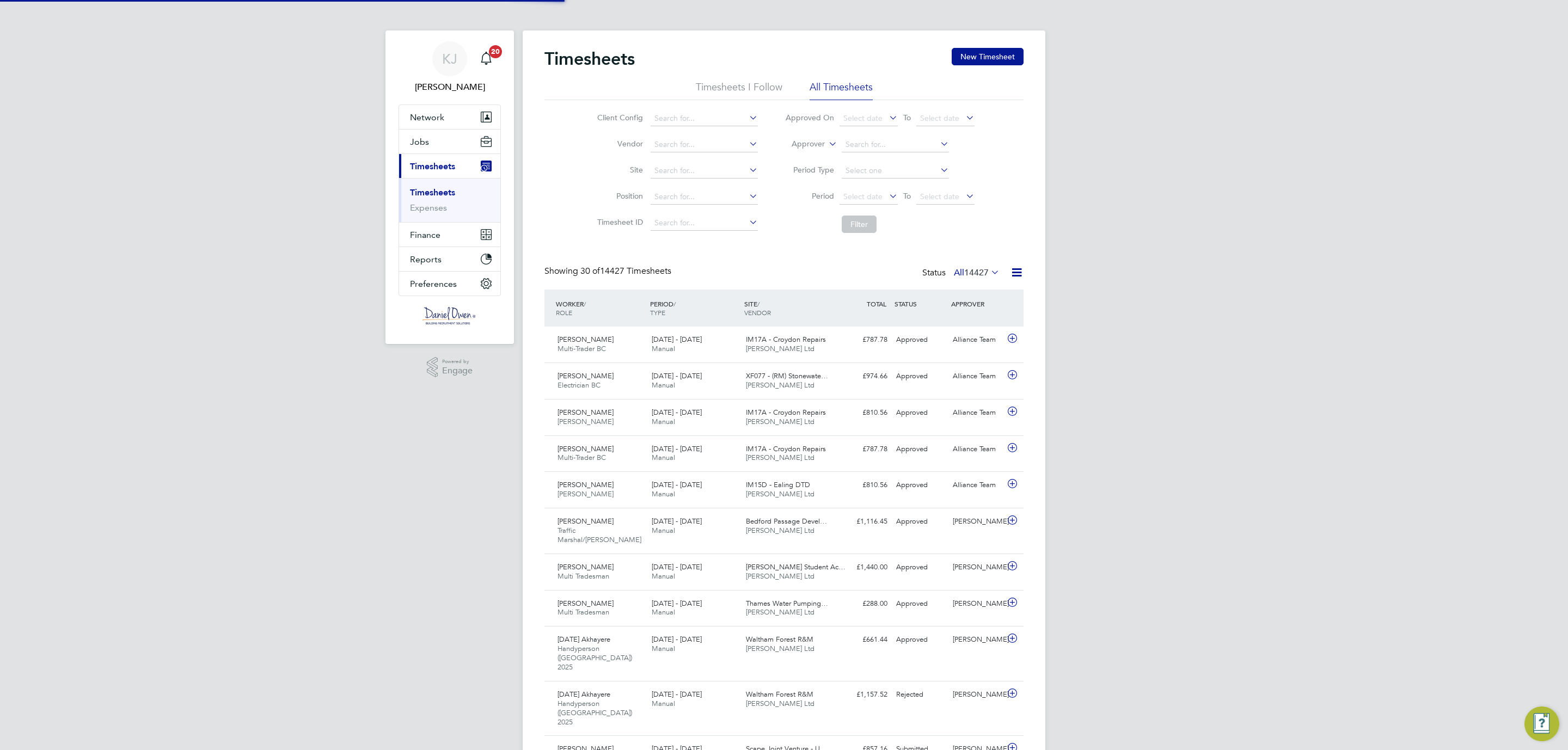
scroll to position [28, 95]
click at [421, 141] on span "Jobs" at bounding box center [420, 142] width 19 height 10
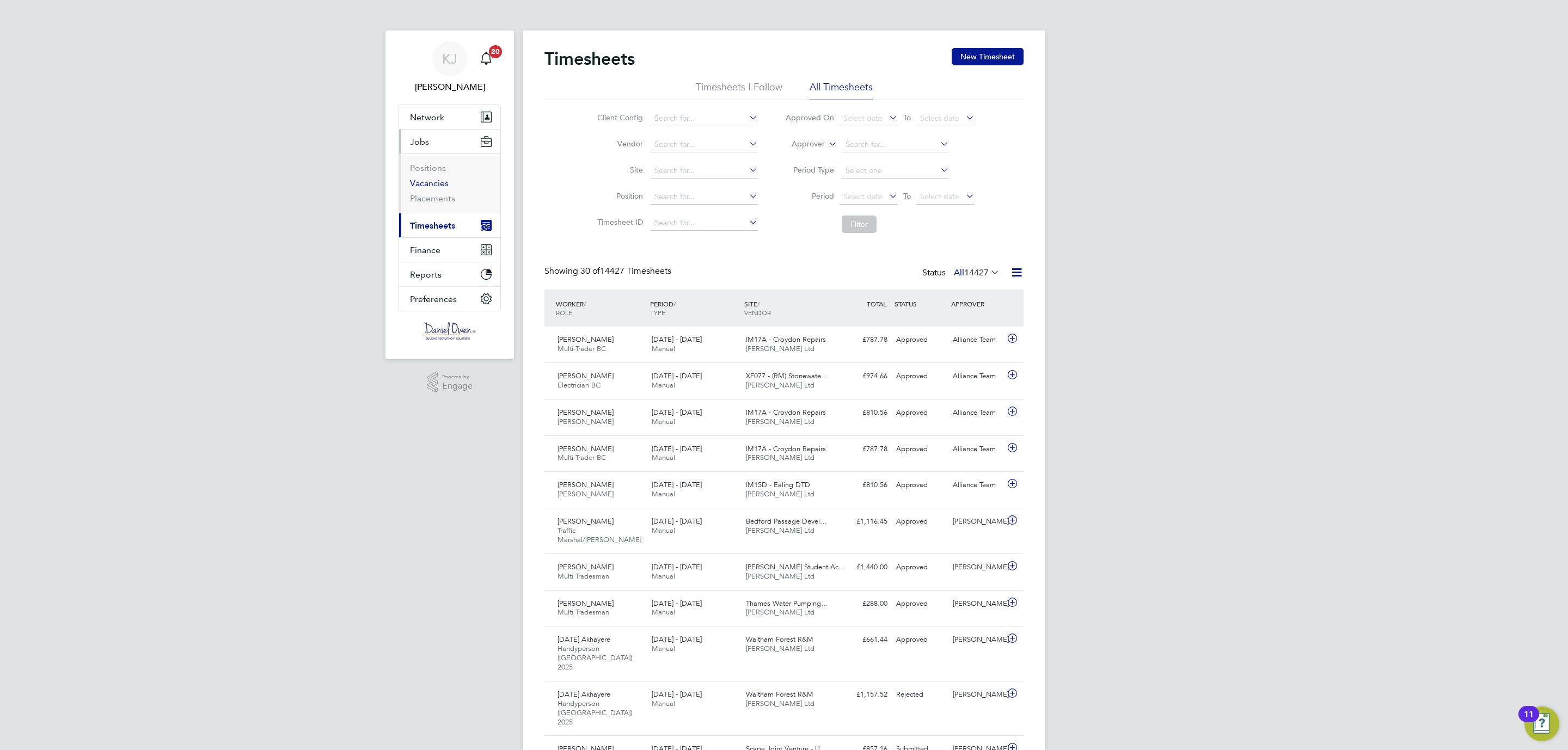
click at [432, 183] on link "Vacancies" at bounding box center [430, 183] width 39 height 10
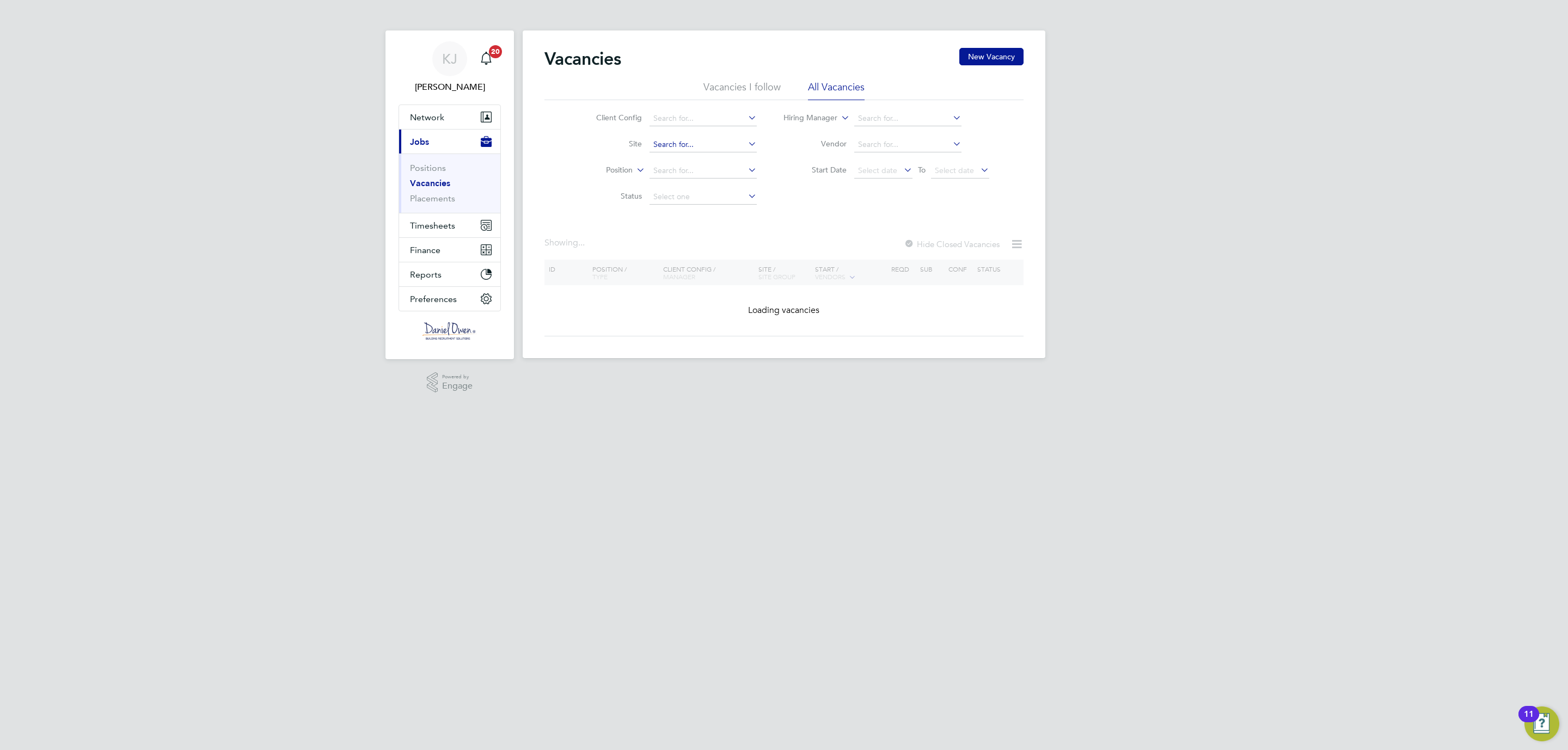
click at [674, 140] on input at bounding box center [703, 145] width 107 height 15
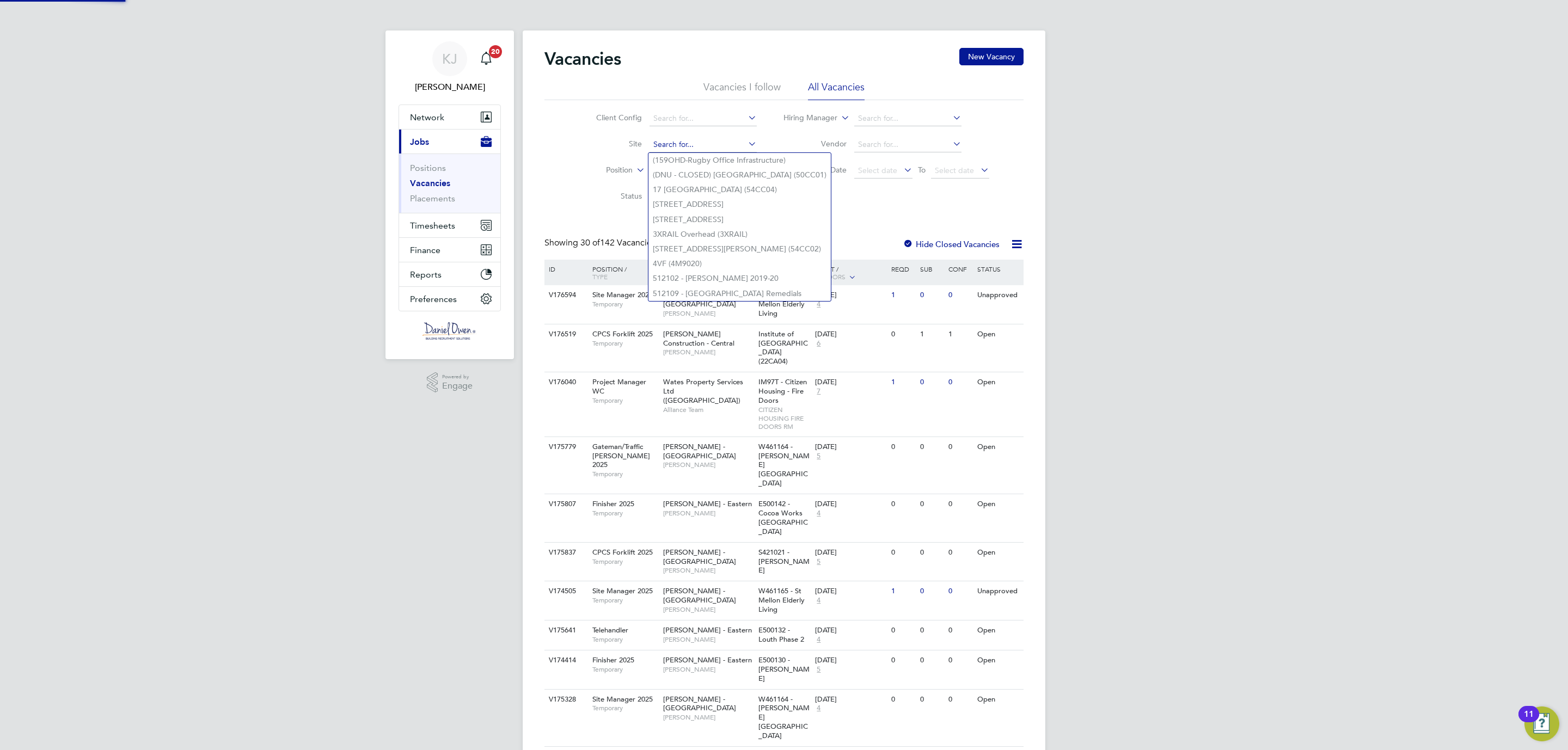
type input "G"
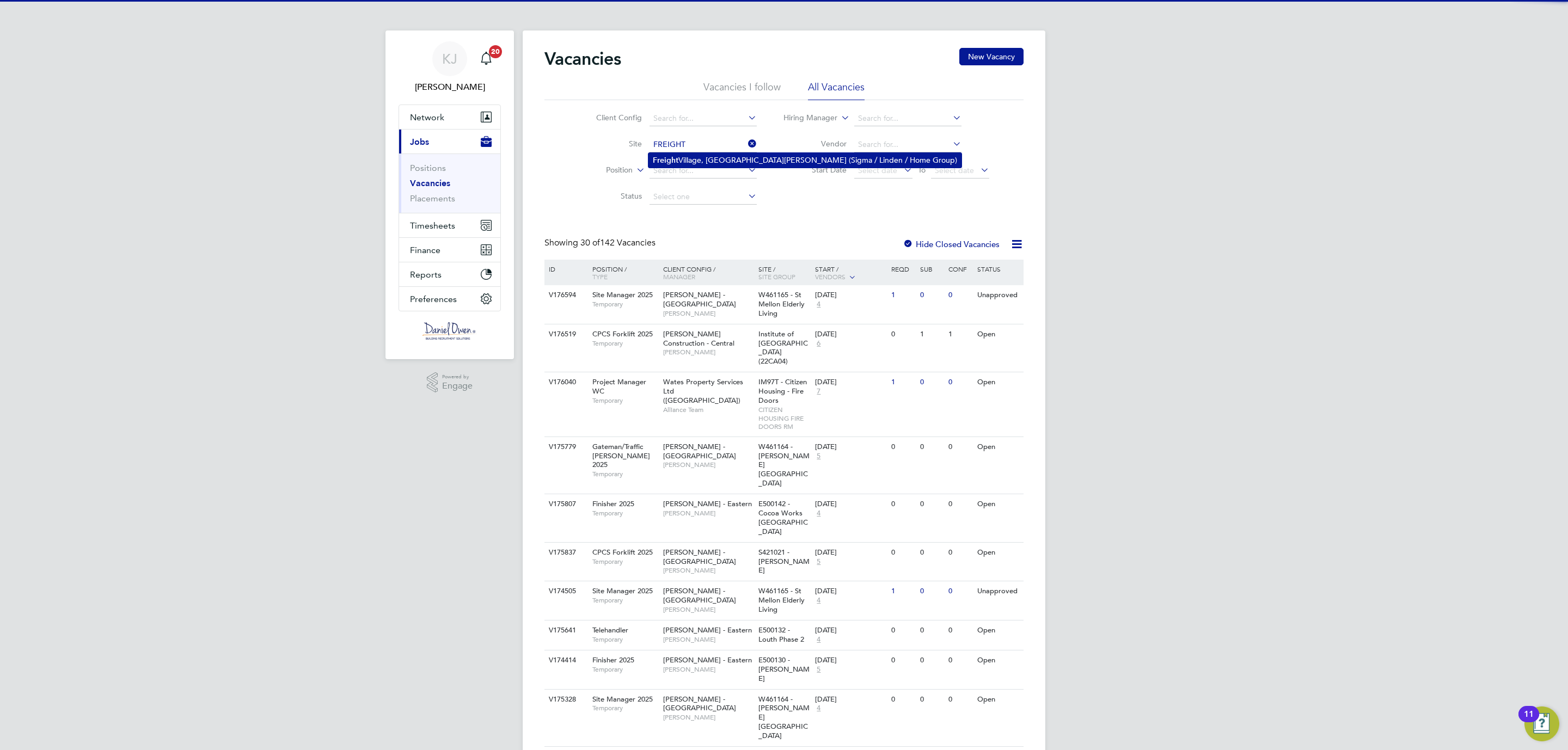
type input "FREIGHT"
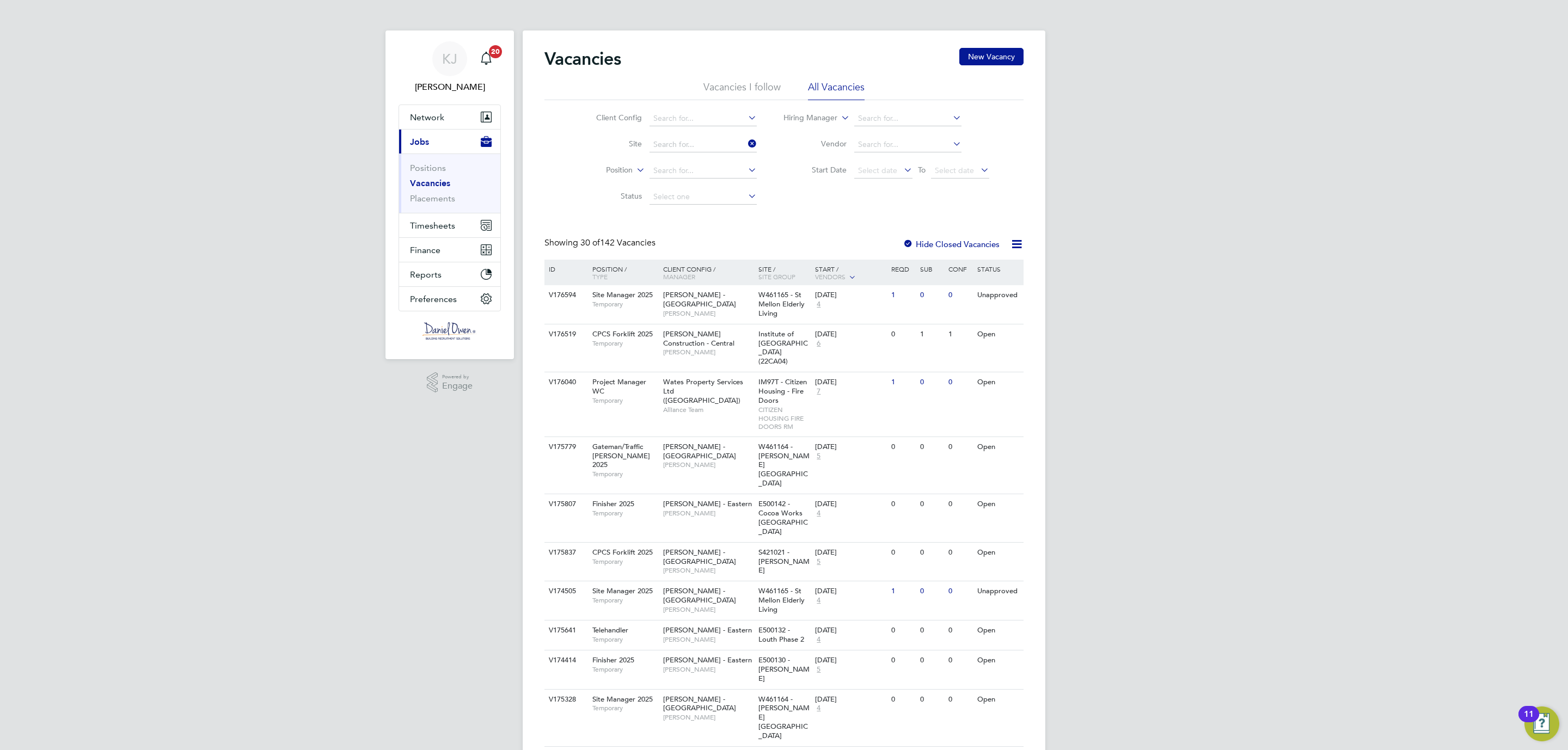
click at [676, 162] on b "Freight" at bounding box center [665, 160] width 25 height 9
type input "[GEOGRAPHIC_DATA][PERSON_NAME] (Sigma / Linden / Home Group)"
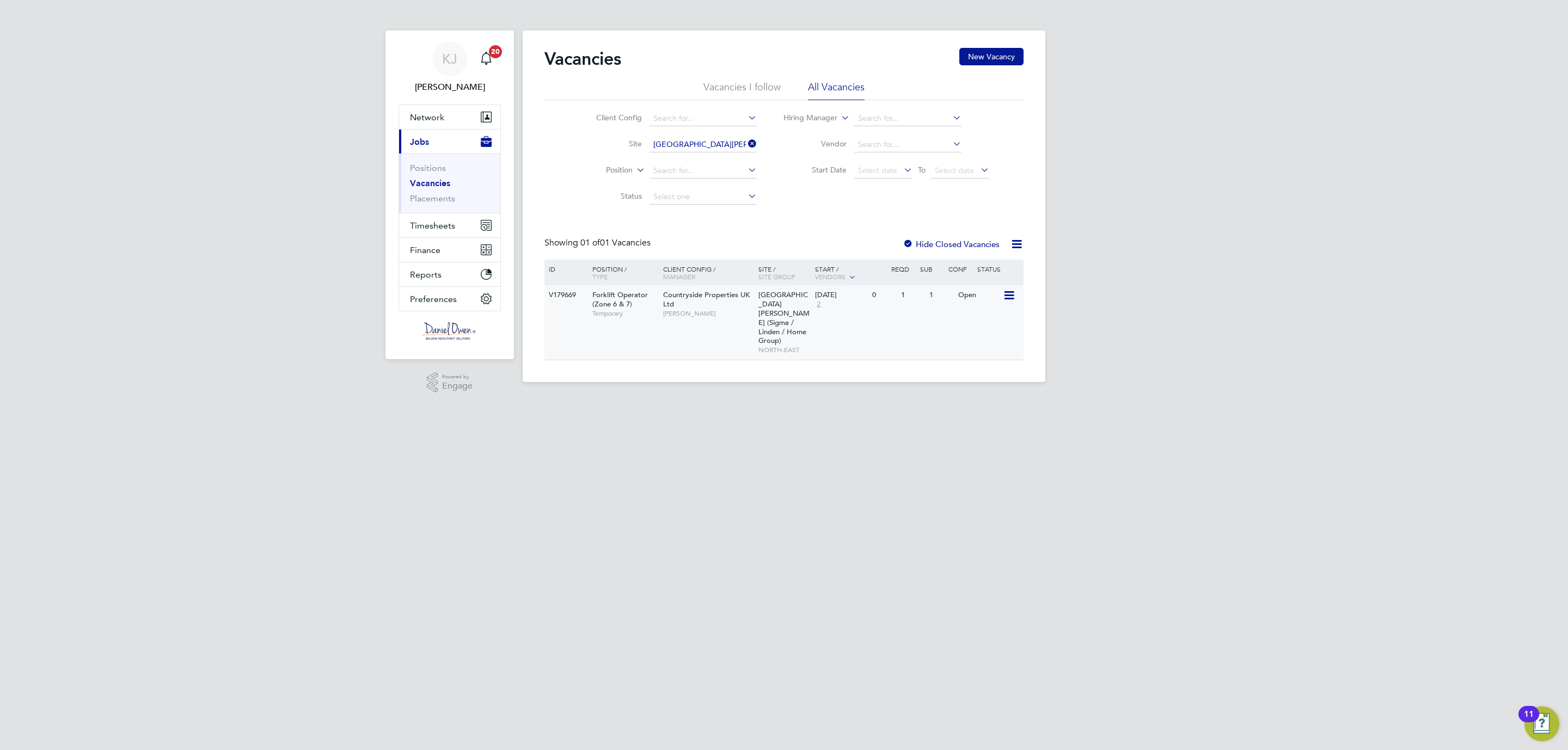
click at [845, 296] on div "[DATE]" at bounding box center [841, 295] width 51 height 9
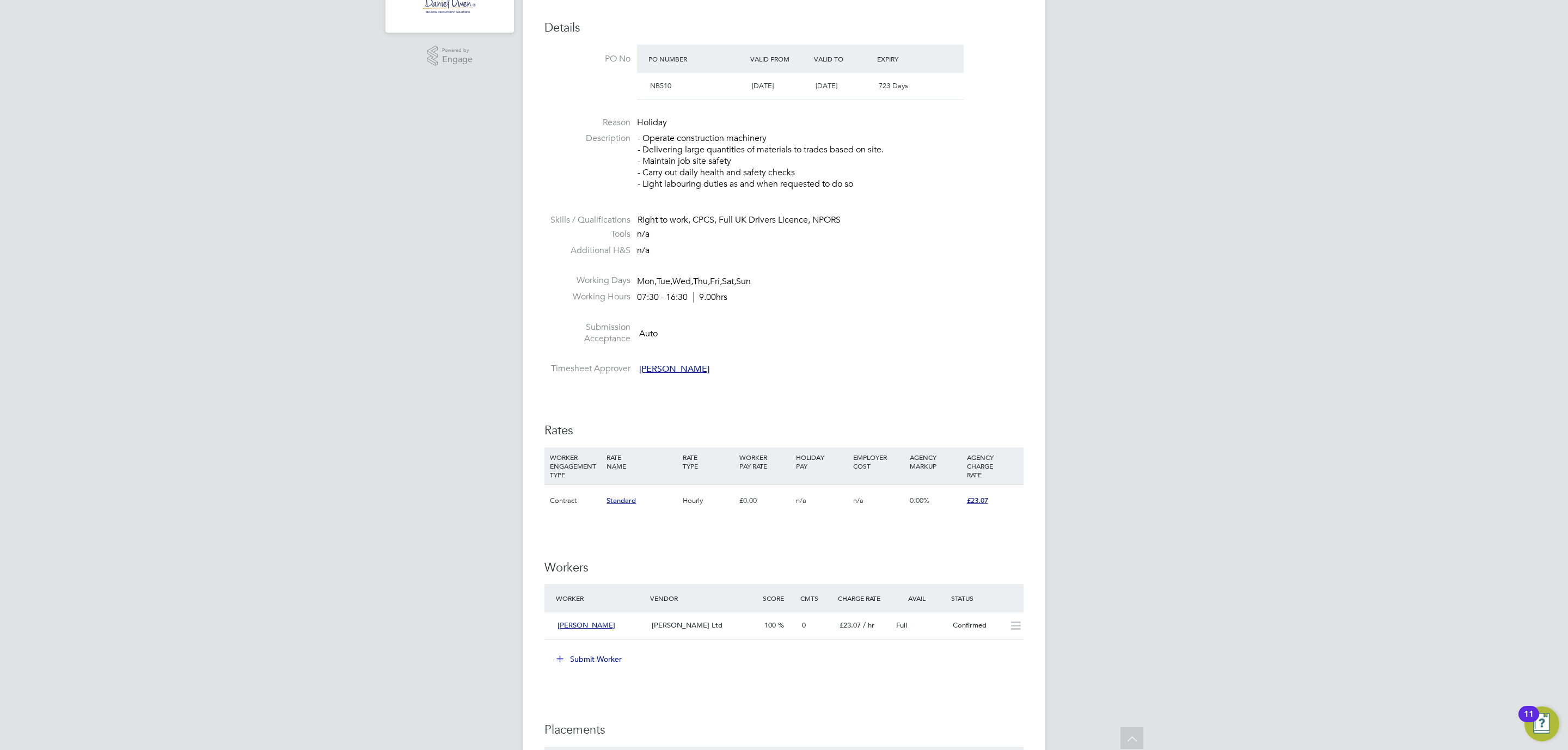
scroll to position [408, 0]
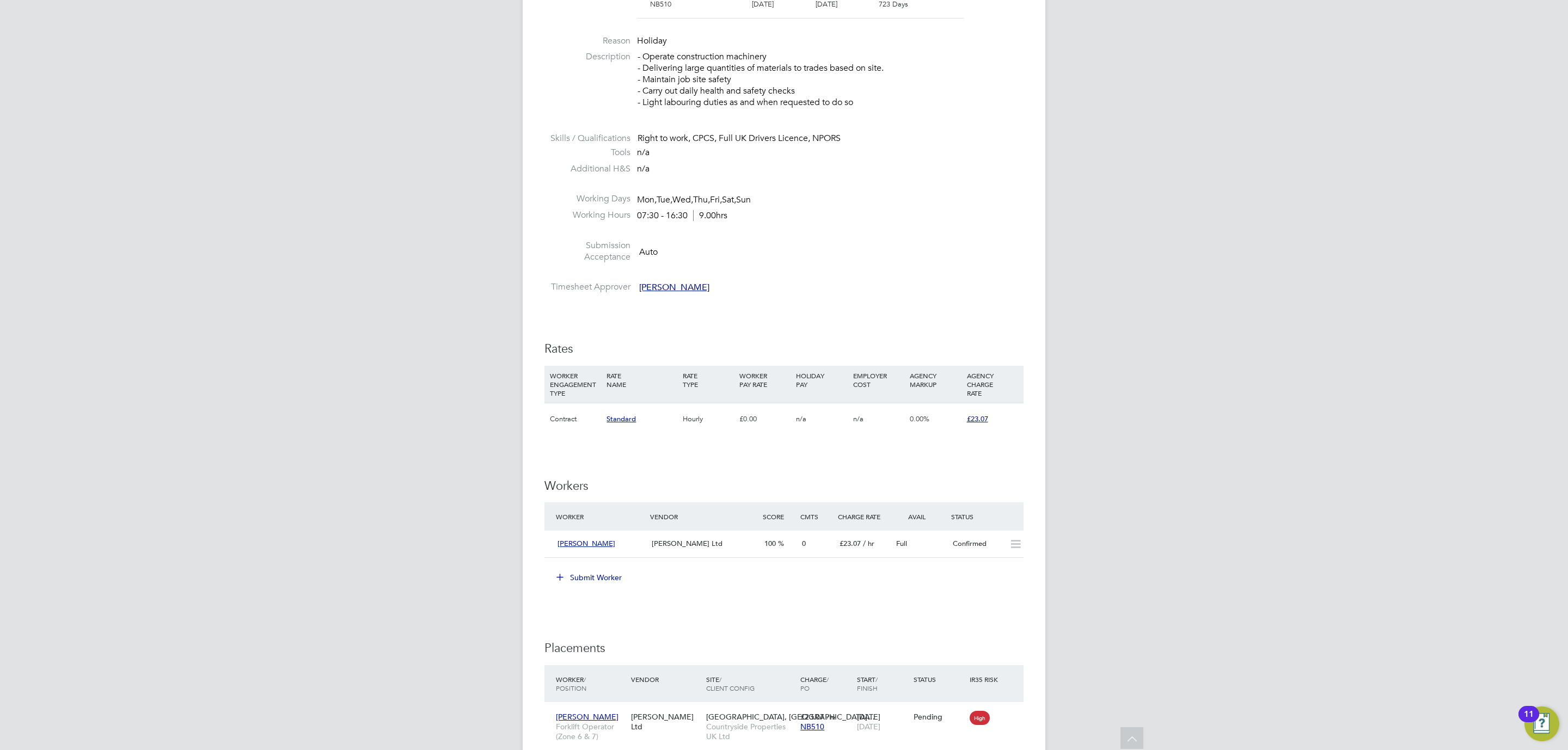
click at [580, 576] on button "Submit Worker" at bounding box center [589, 577] width 81 height 17
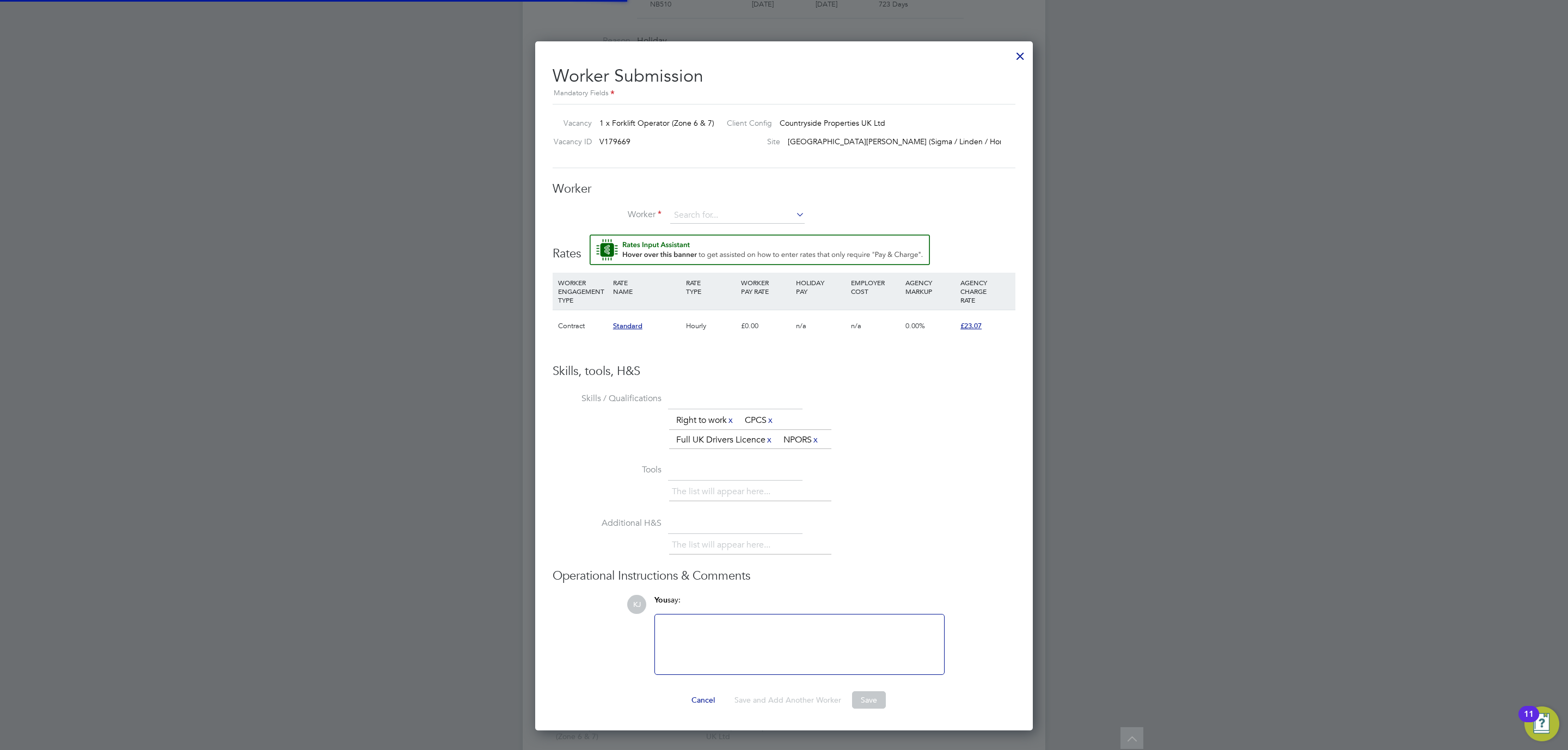
scroll to position [16, 283]
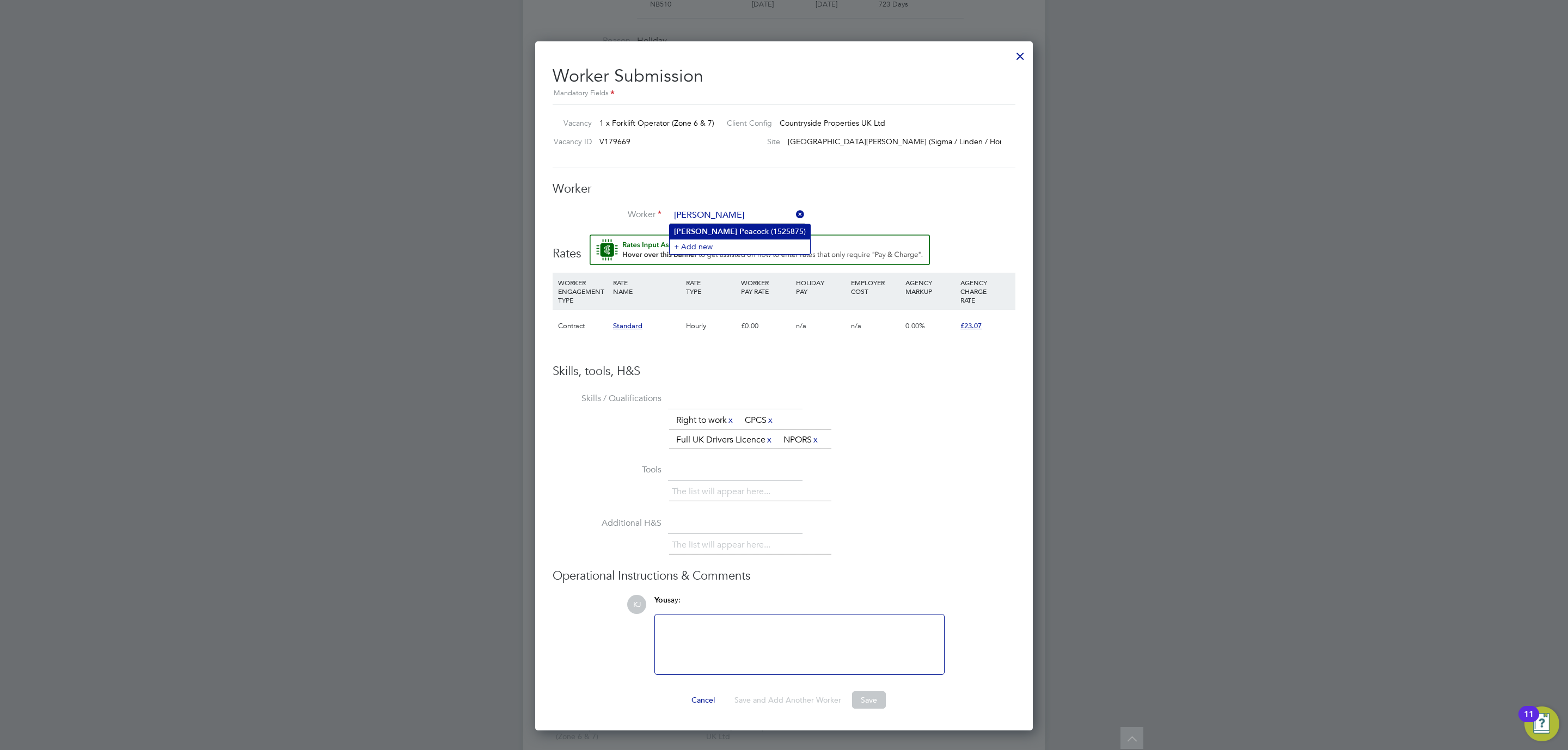
type input "[PERSON_NAME]"
drag, startPoint x: 702, startPoint y: 236, endPoint x: 698, endPoint y: 230, distance: 7.2
click at [698, 230] on div "All Vacancies Vacancy Activity Logs Vacancy Activity Logs All Vacancies Vacancy…" at bounding box center [784, 311] width 523 height 1422
click at [698, 211] on input at bounding box center [737, 215] width 134 height 16
click at [739, 227] on b "Peac" at bounding box center [747, 231] width 17 height 9
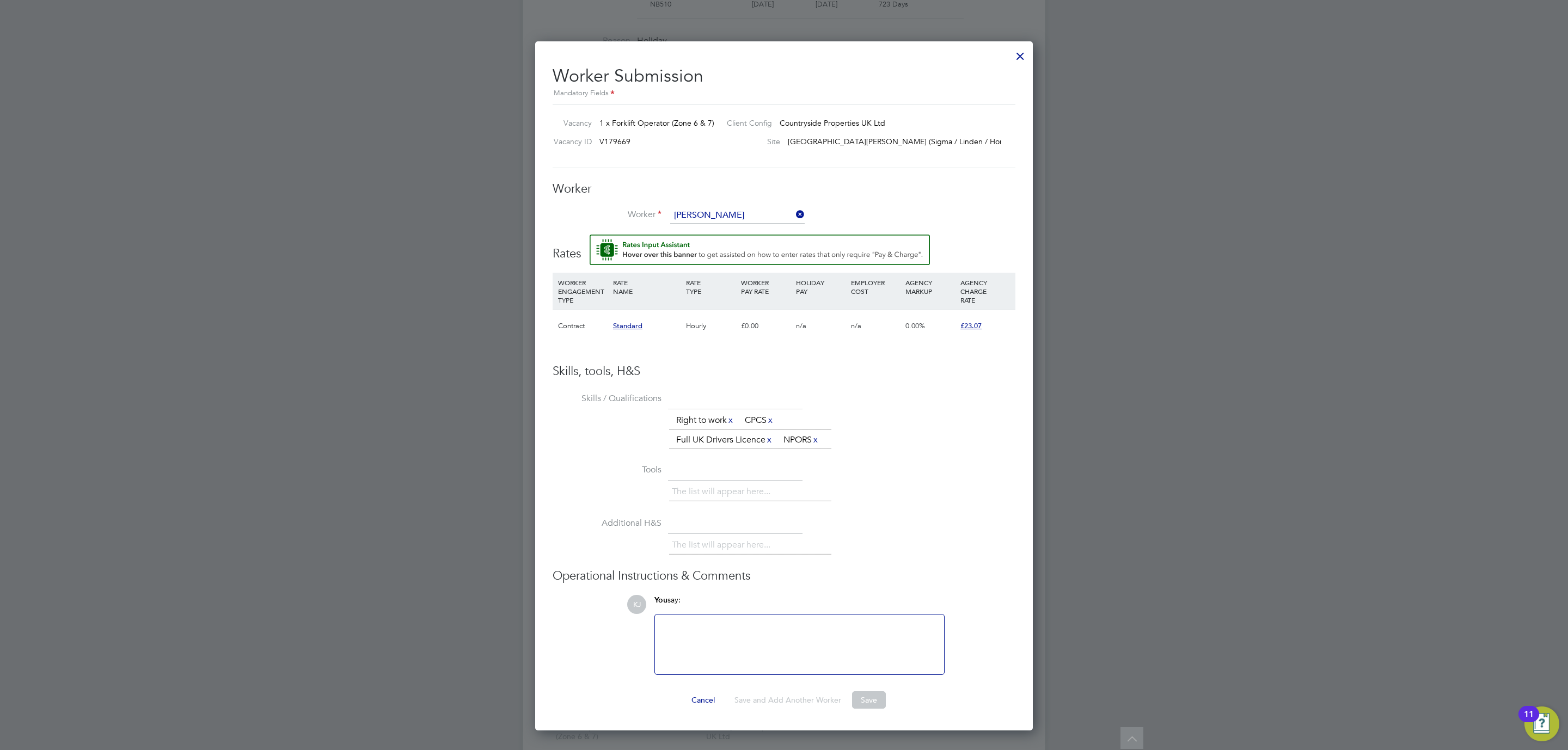
type input "Paul Peacock (1525875)"
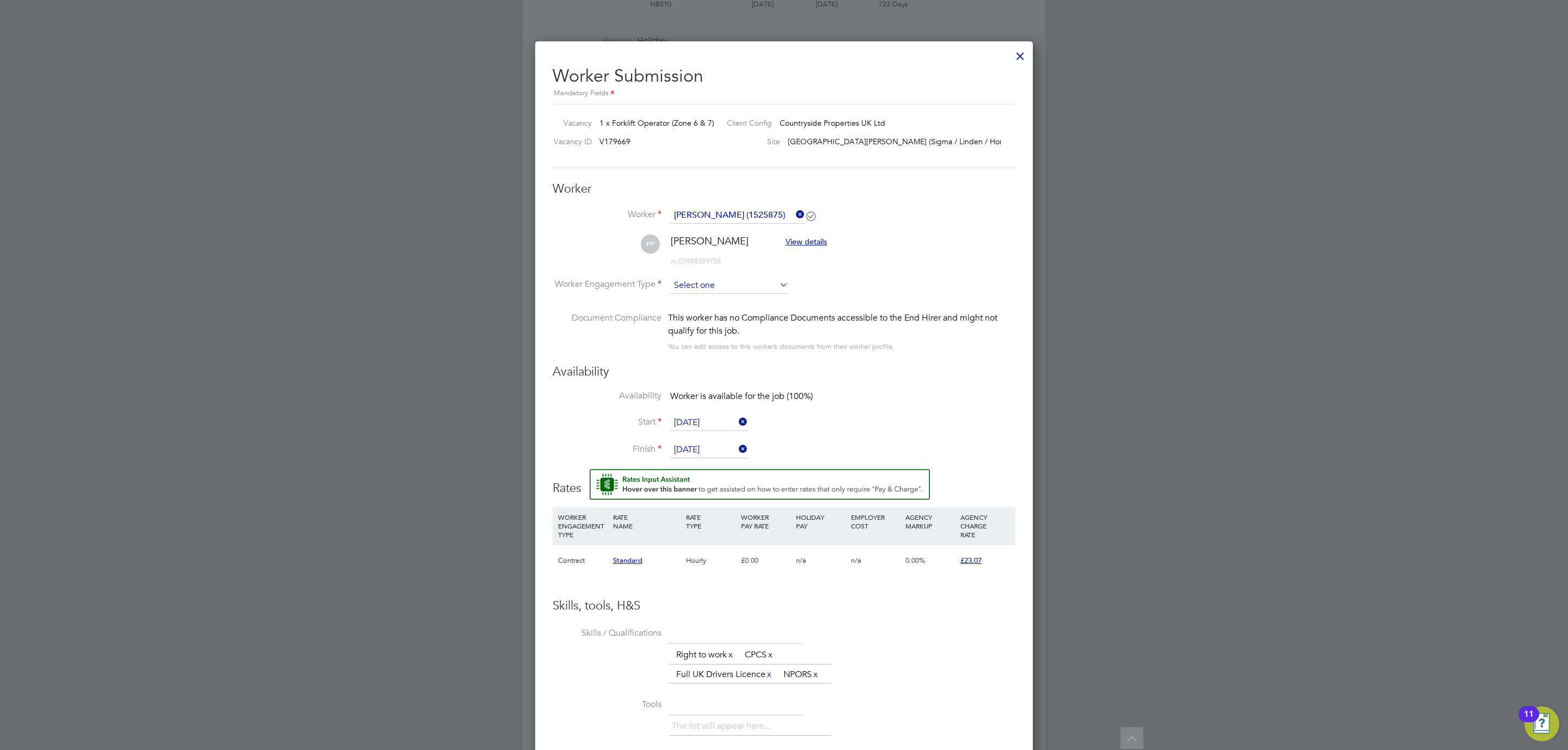
click at [696, 283] on input at bounding box center [729, 286] width 118 height 16
click at [701, 305] on li "Contract" at bounding box center [730, 300] width 119 height 14
type input "Contract"
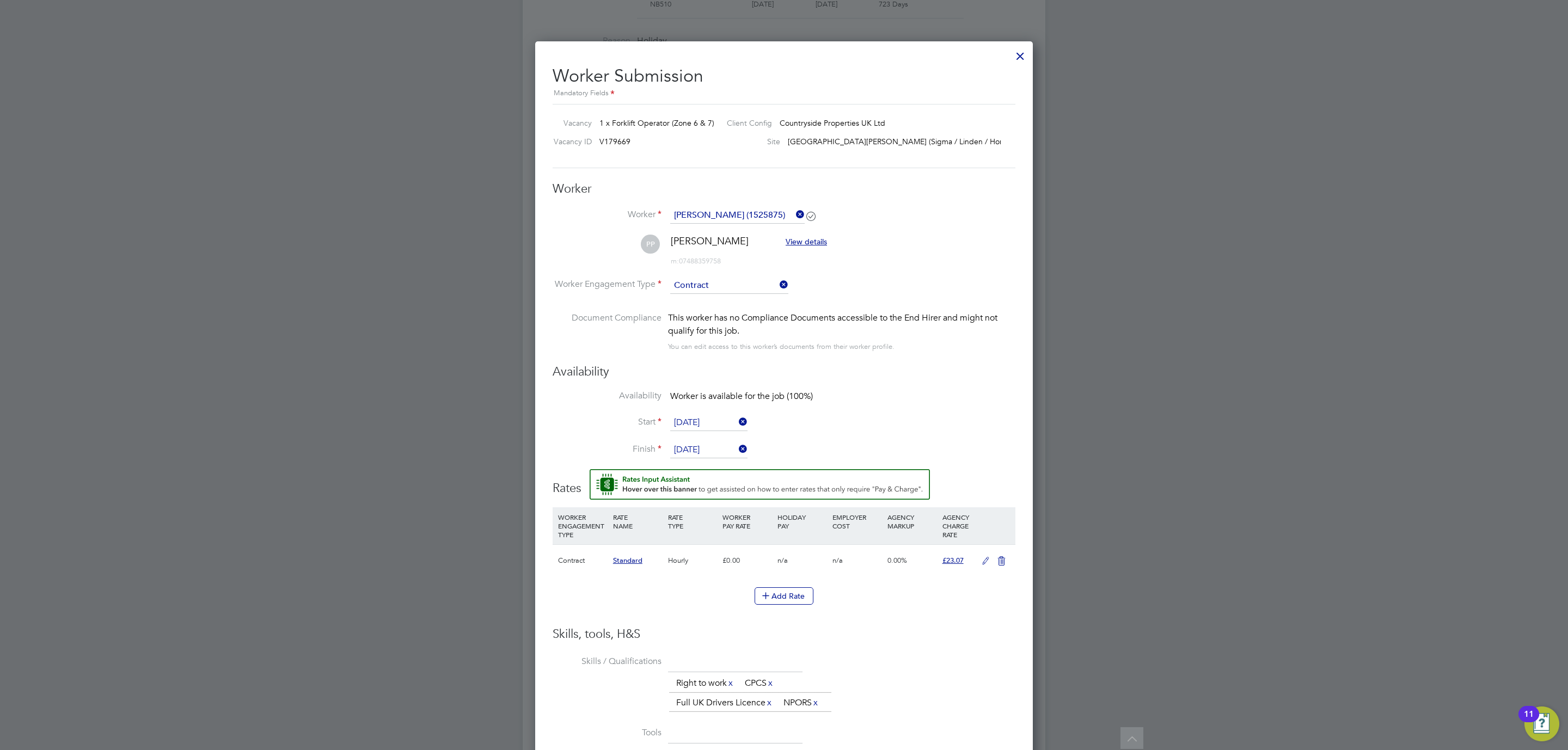
click at [712, 450] on input "[DATE]" at bounding box center [709, 450] width 78 height 16
click at [903, 351] on div "This worker has no Compliance Documents accessible to the End Hirer and might n…" at bounding box center [841, 332] width 348 height 42
click at [709, 420] on input "[DATE]" at bounding box center [709, 423] width 78 height 16
click at [730, 321] on span "3" at bounding box center [730, 312] width 21 height 21
type input "[DATE]"
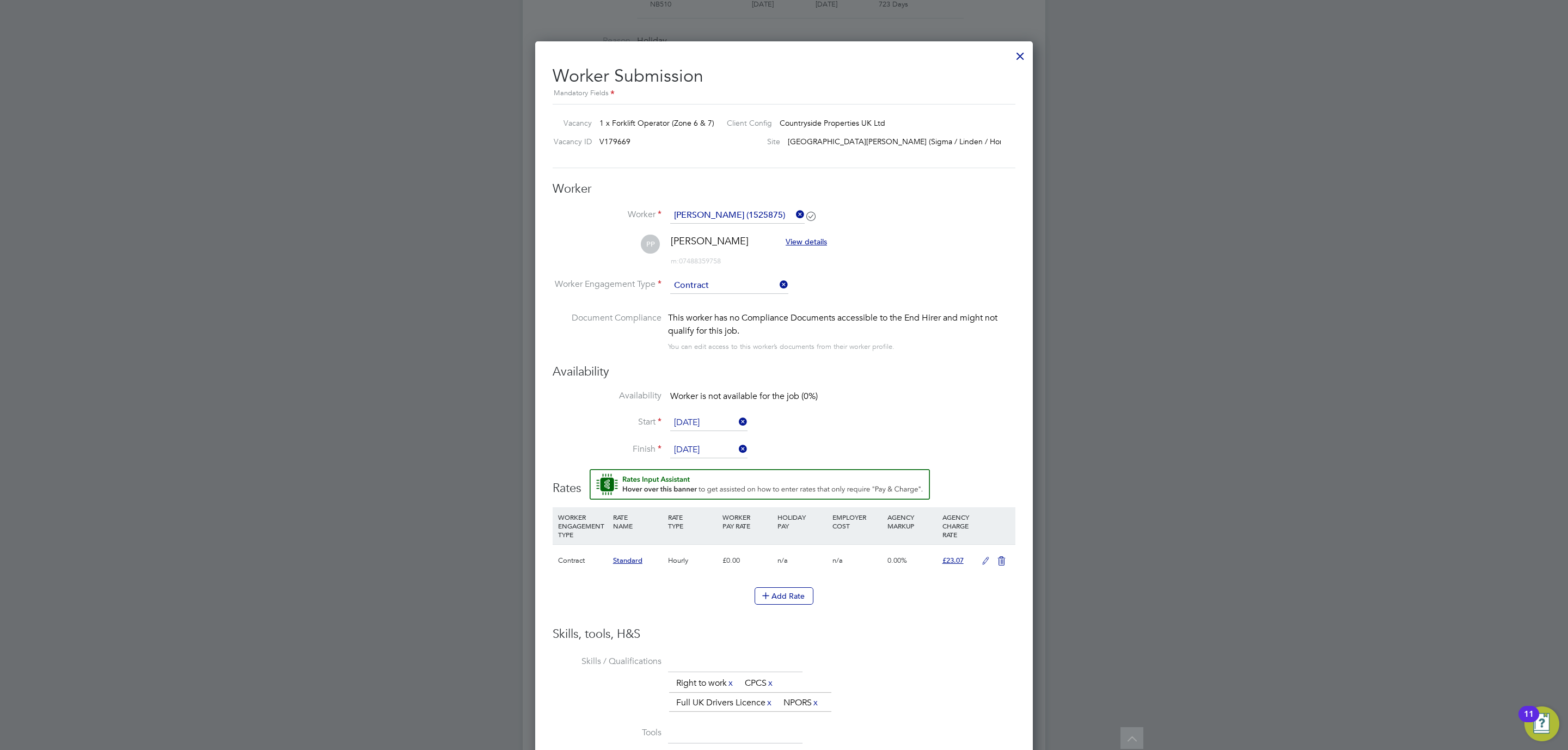
click at [698, 446] on input "[DATE]" at bounding box center [709, 450] width 78 height 16
click at [771, 333] on span "5" at bounding box center [771, 339] width 21 height 21
type input "05 Sep 2025"
click at [987, 557] on icon at bounding box center [985, 561] width 13 height 9
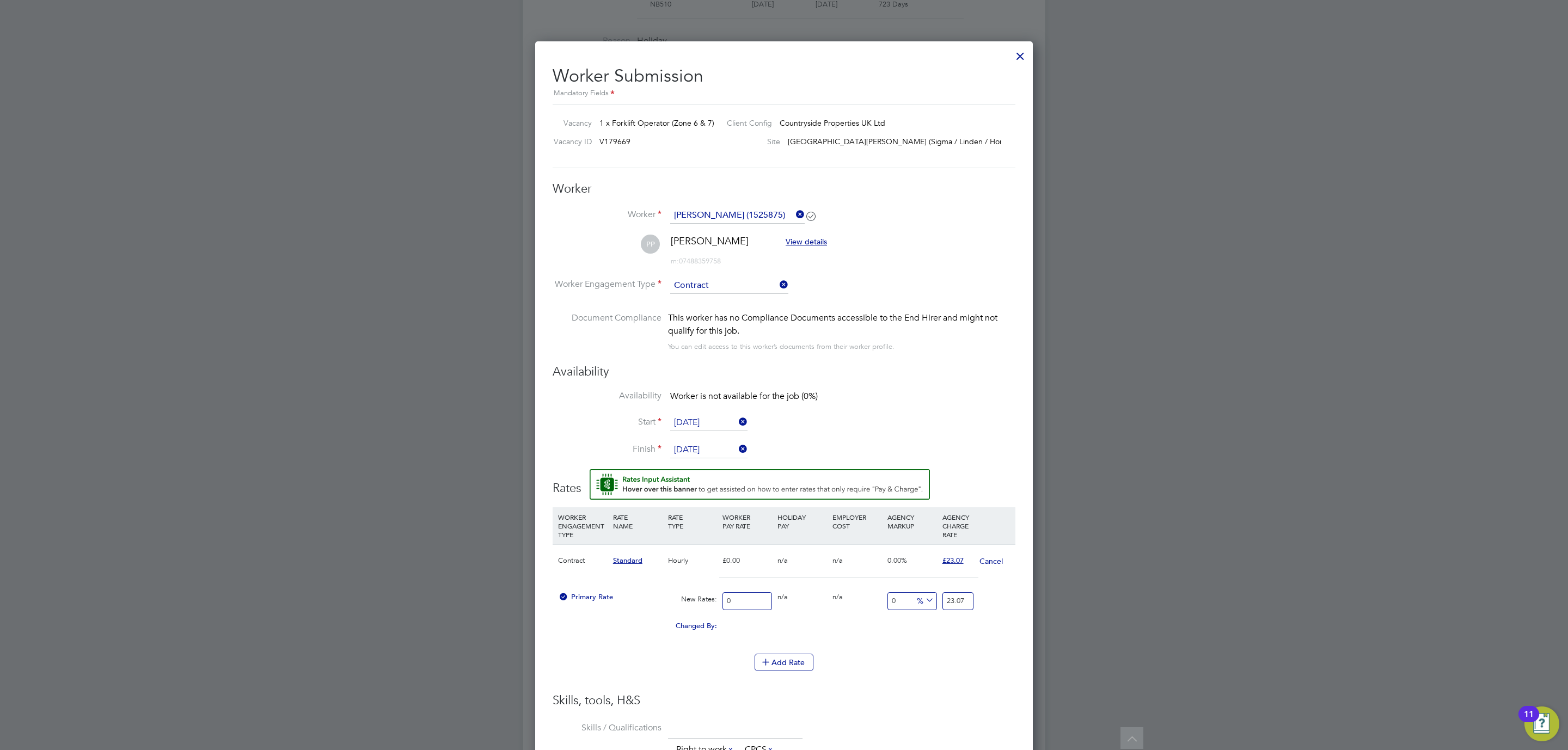
drag, startPoint x: 741, startPoint y: 598, endPoint x: 683, endPoint y: 590, distance: 58.5
click at [683, 590] on div "Primary Rate New Rates: 0 0 n/a 0 n/a 0 0 % 23.07" at bounding box center [784, 601] width 462 height 29
type input "2"
type input "20"
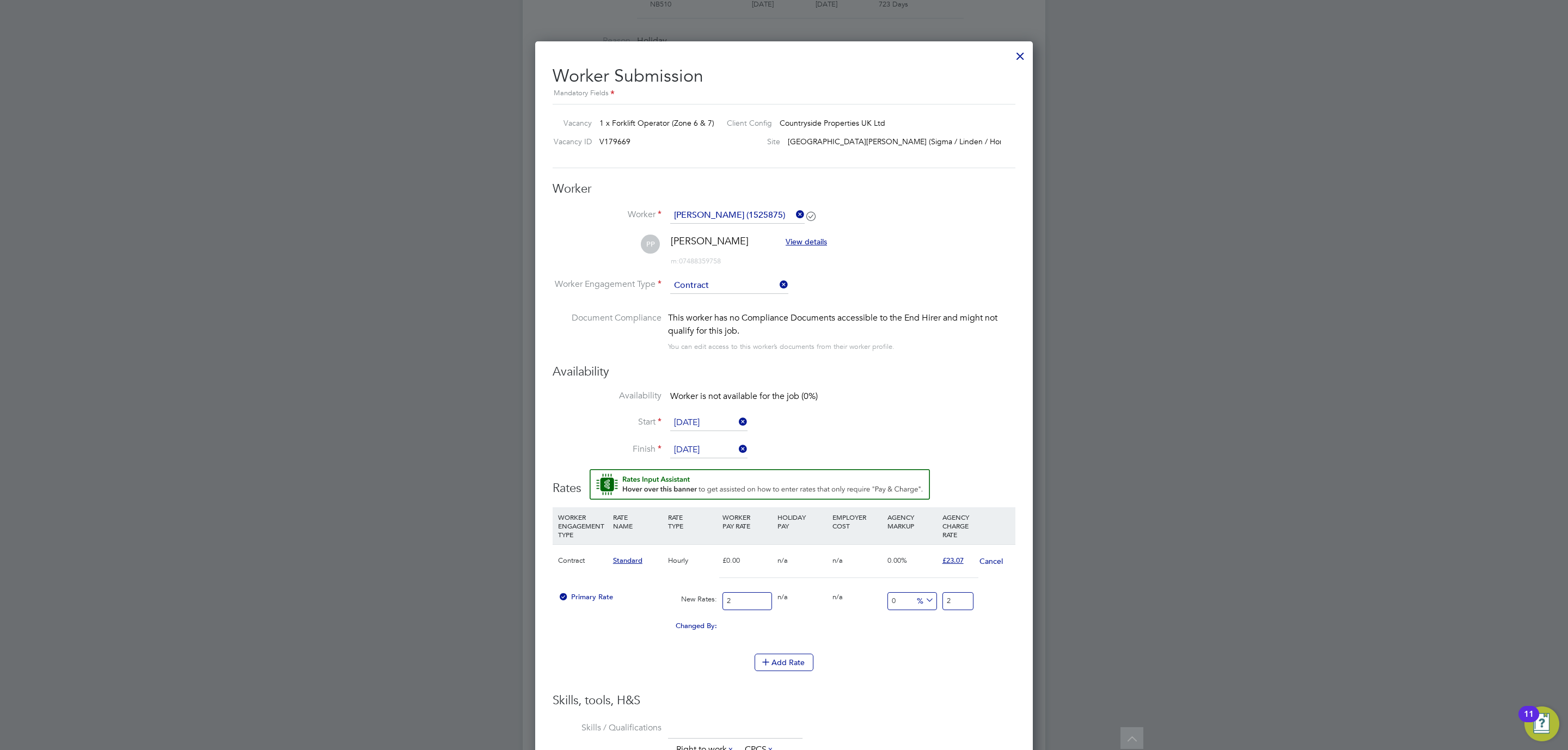
type input "20"
drag, startPoint x: 953, startPoint y: 598, endPoint x: 925, endPoint y: 593, distance: 28.4
click at [925, 593] on div "Primary Rate New Rates: 20 0 n/a 0 n/a 0 0 % 20" at bounding box center [784, 601] width 462 height 29
type input "-90"
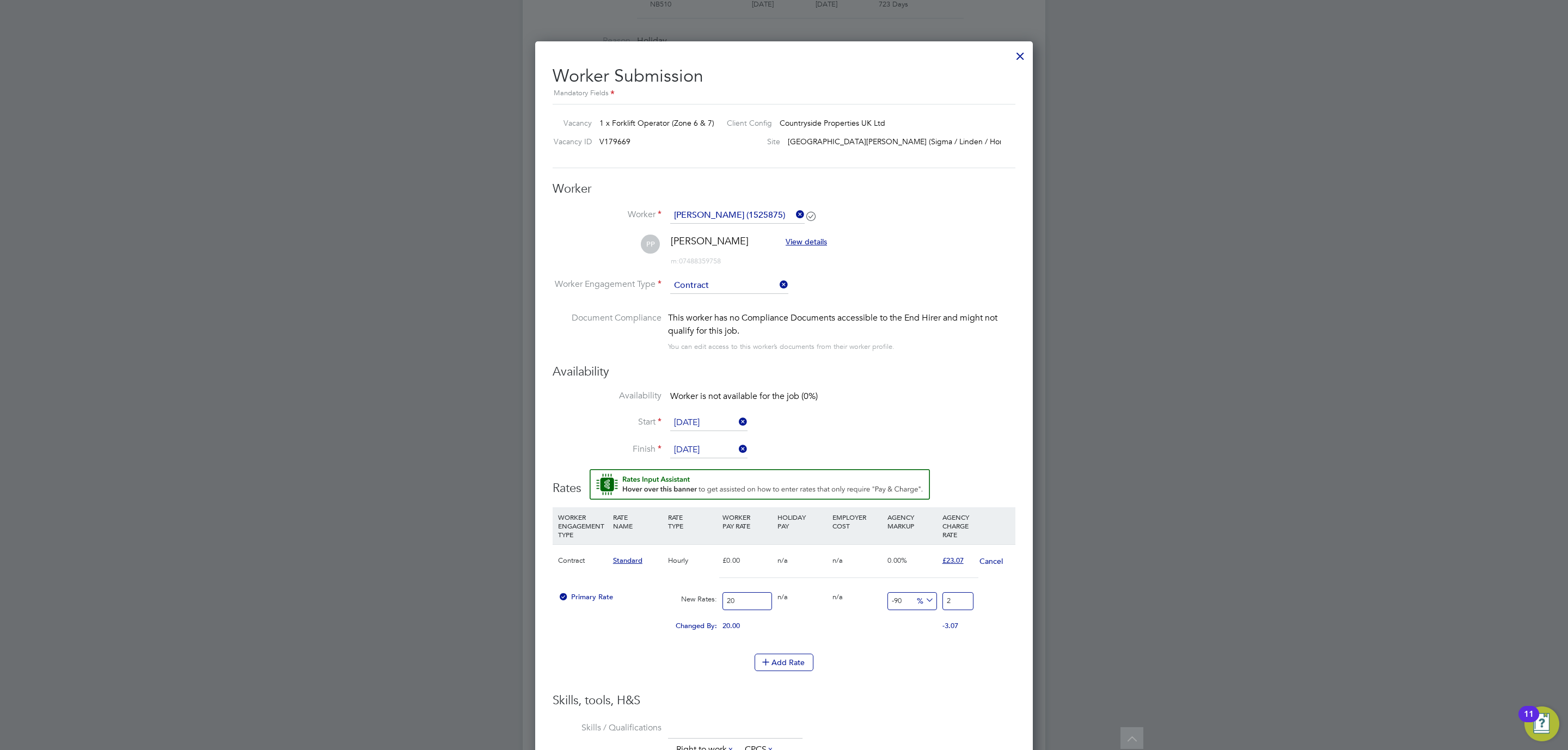
type input "23"
type input "15"
type input "23.07"
type input "15.35"
type input "23.07"
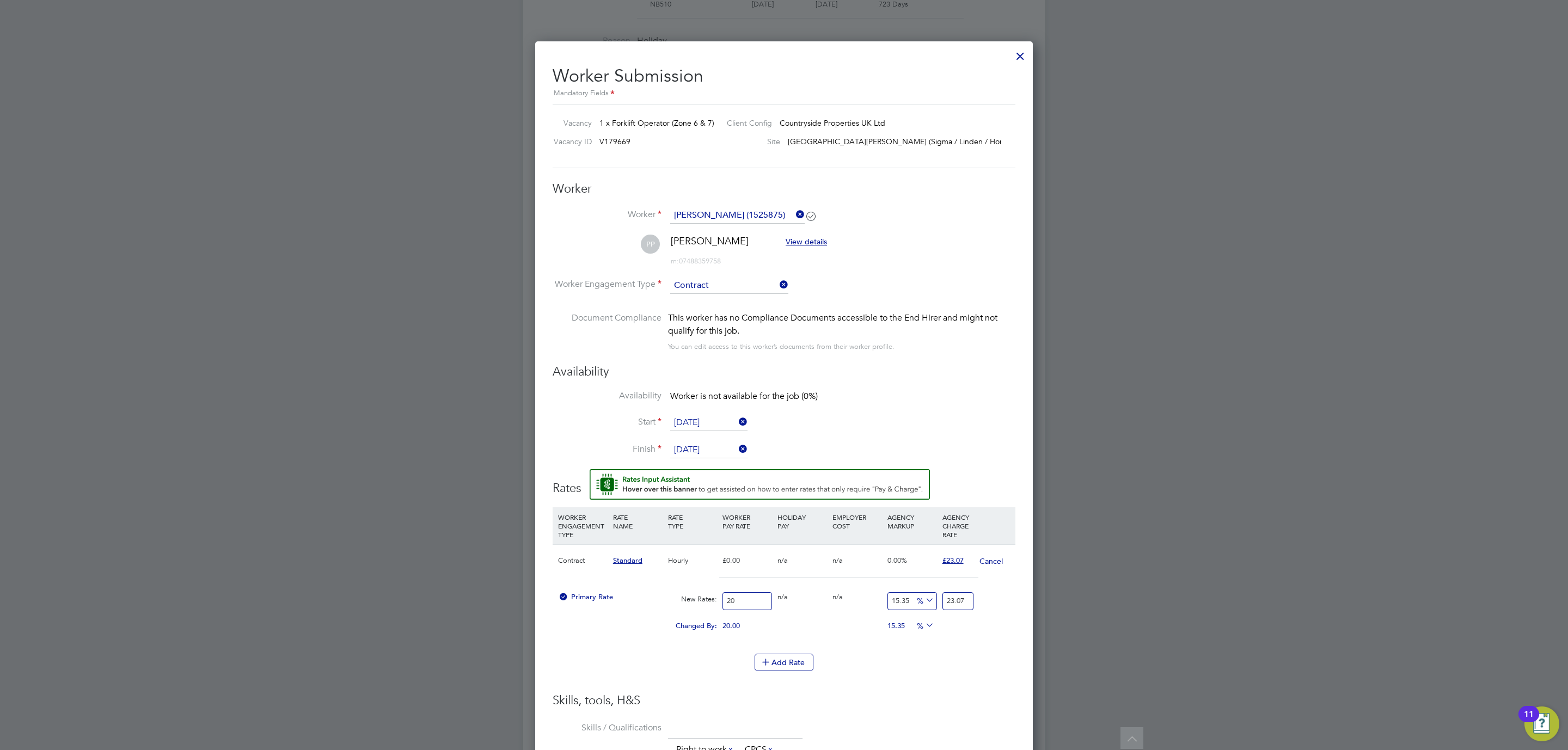
click at [1120, 531] on div at bounding box center [784, 375] width 1568 height 750
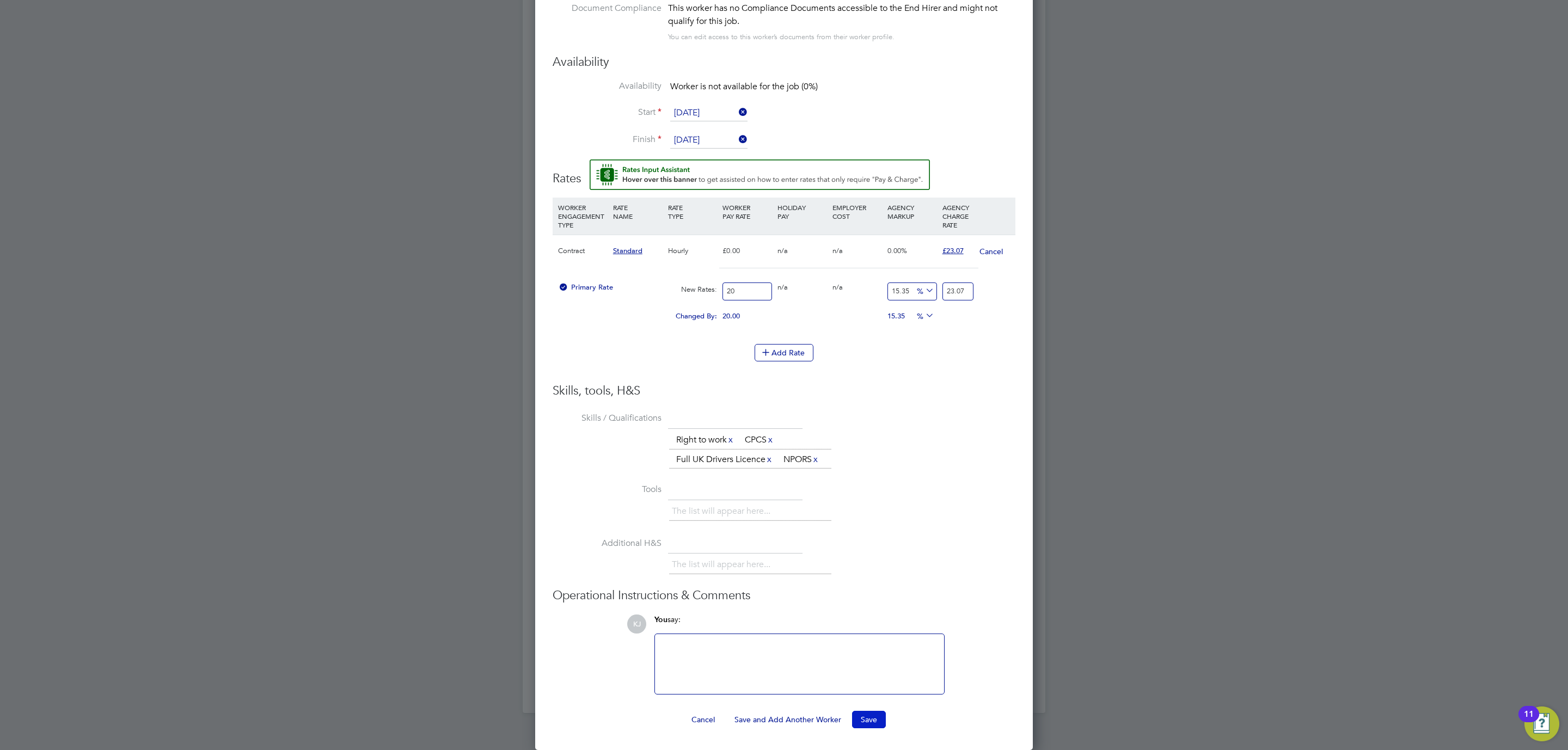
click at [859, 720] on button "Save" at bounding box center [868, 719] width 34 height 17
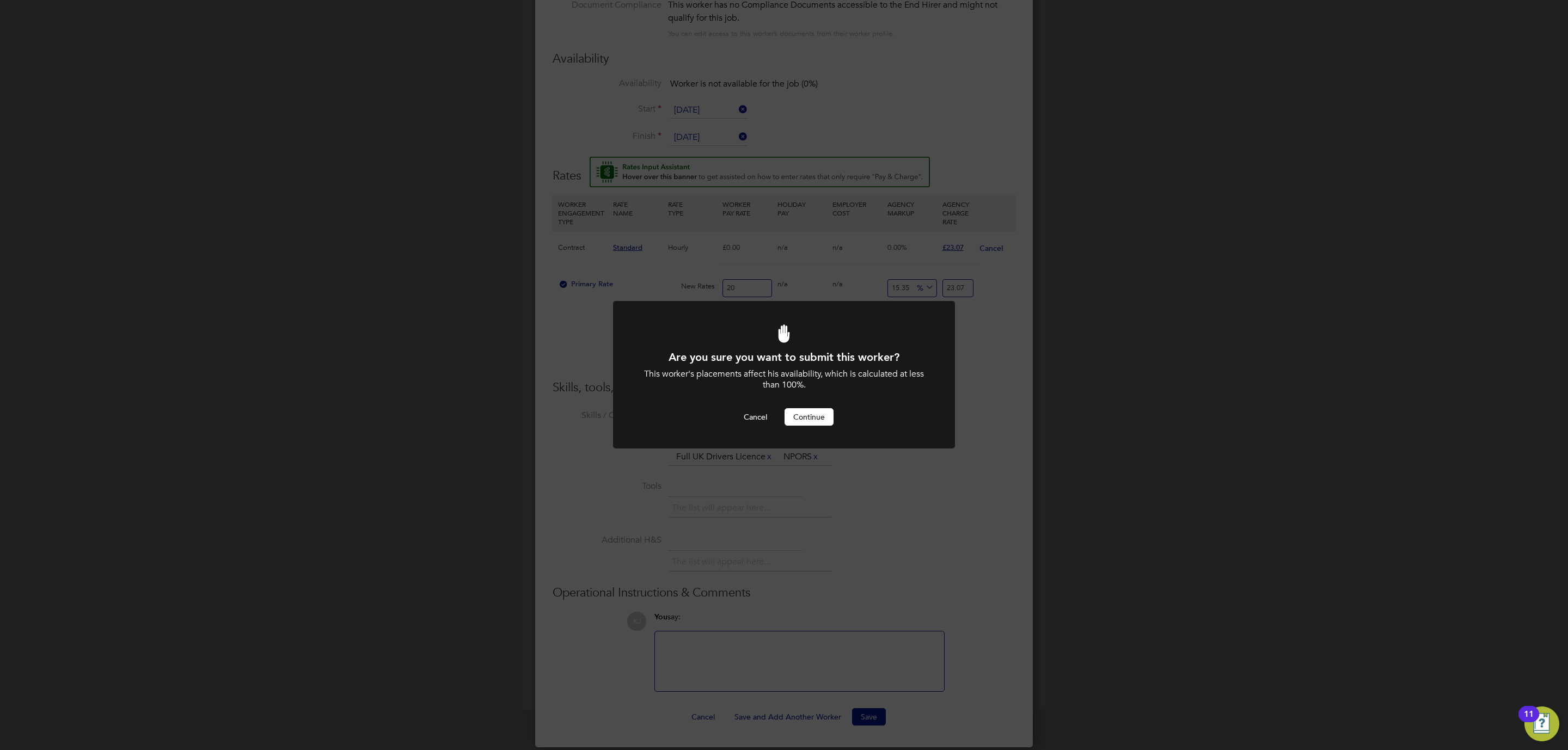
click at [809, 423] on button "Continue" at bounding box center [809, 416] width 49 height 17
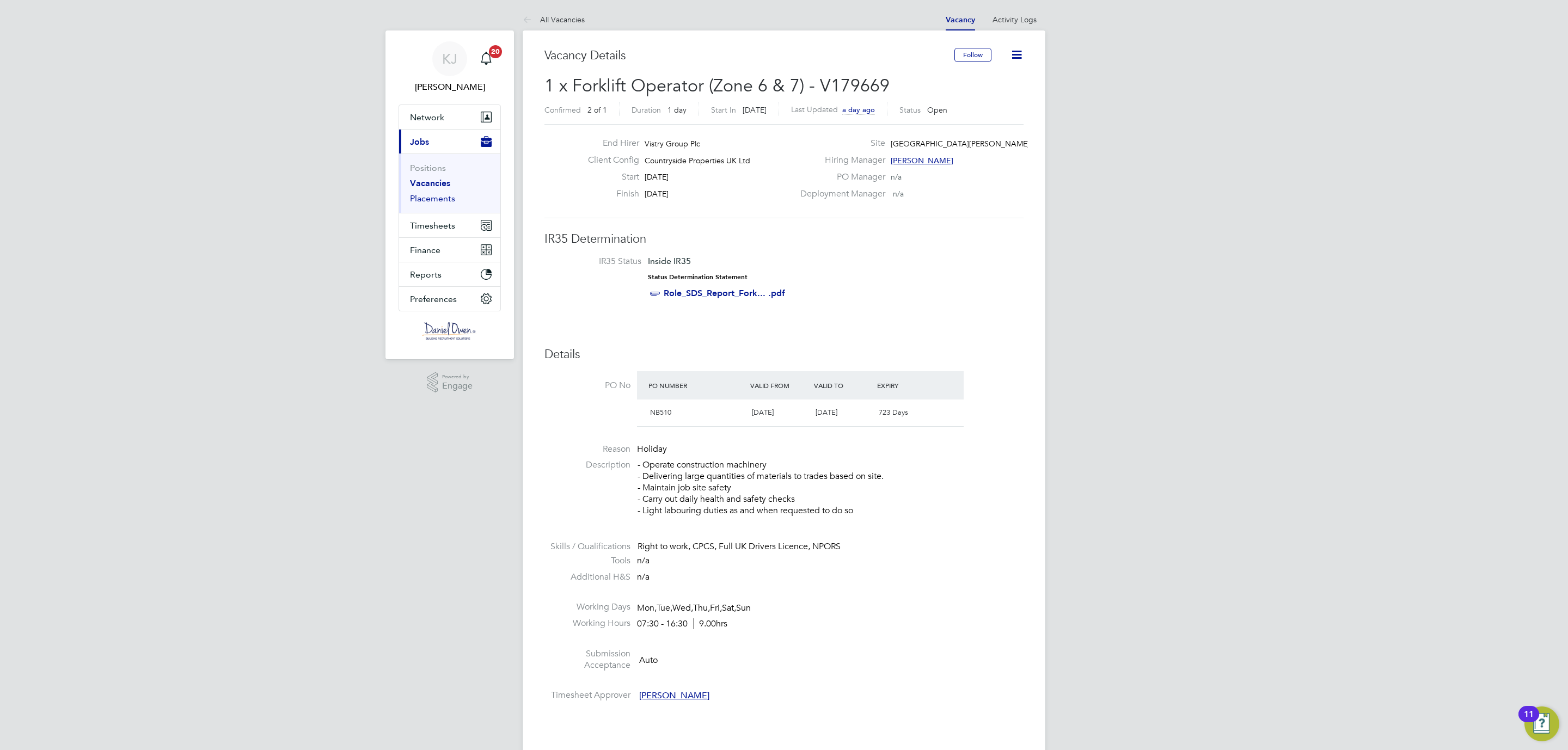
click at [418, 195] on link "Placements" at bounding box center [433, 198] width 46 height 10
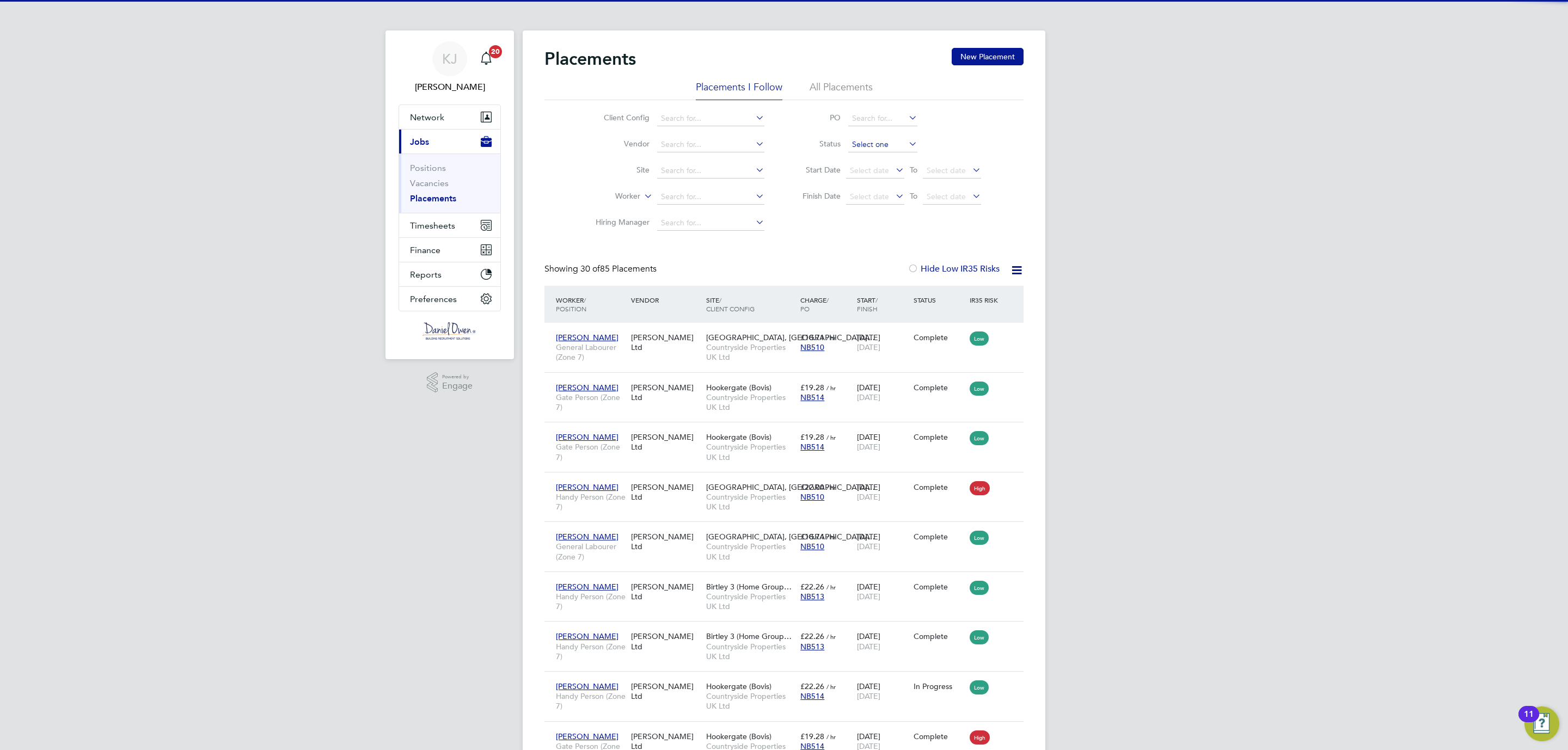
click at [850, 142] on input at bounding box center [882, 145] width 69 height 15
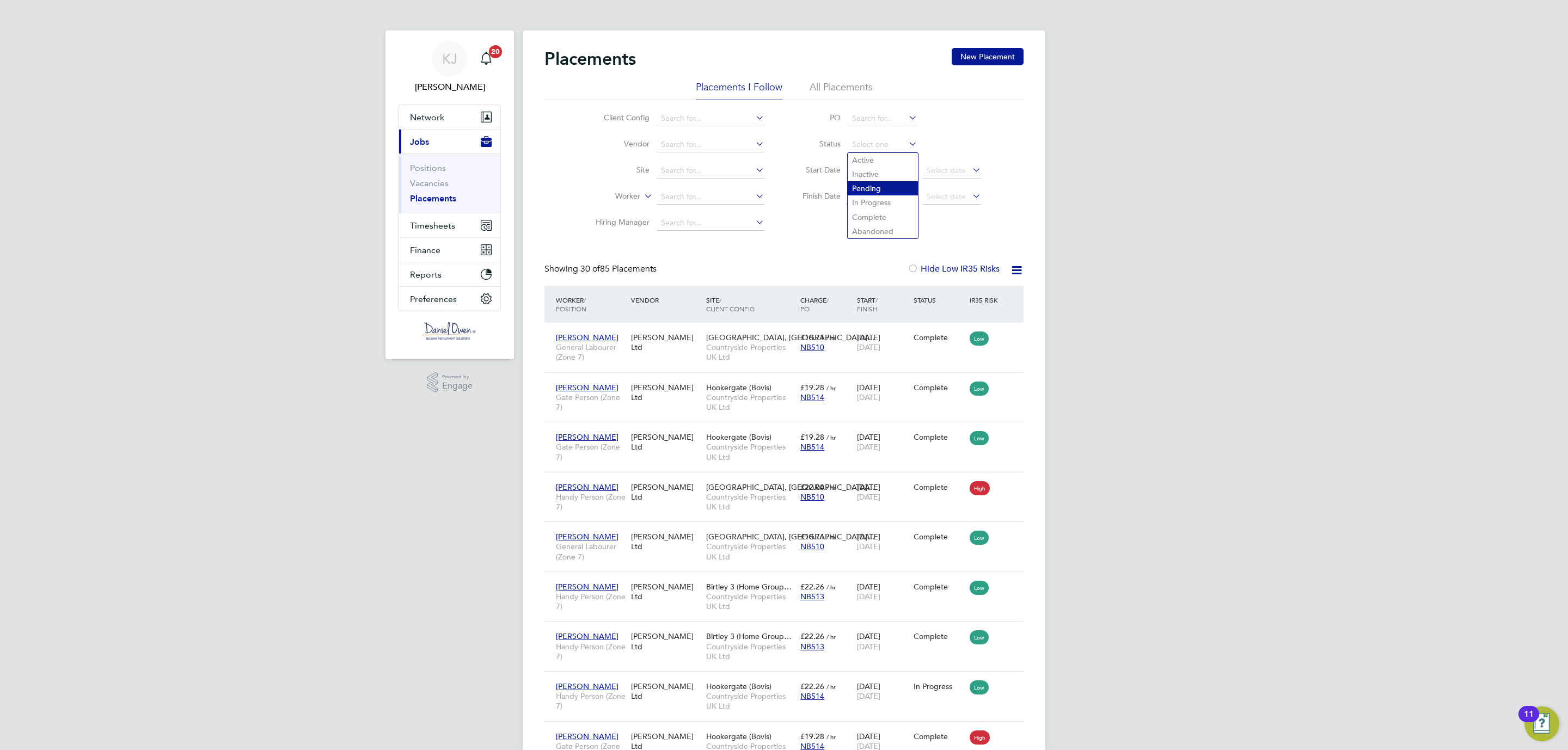
click at [872, 183] on li "Pending" at bounding box center [882, 188] width 70 height 14
type input "Pending"
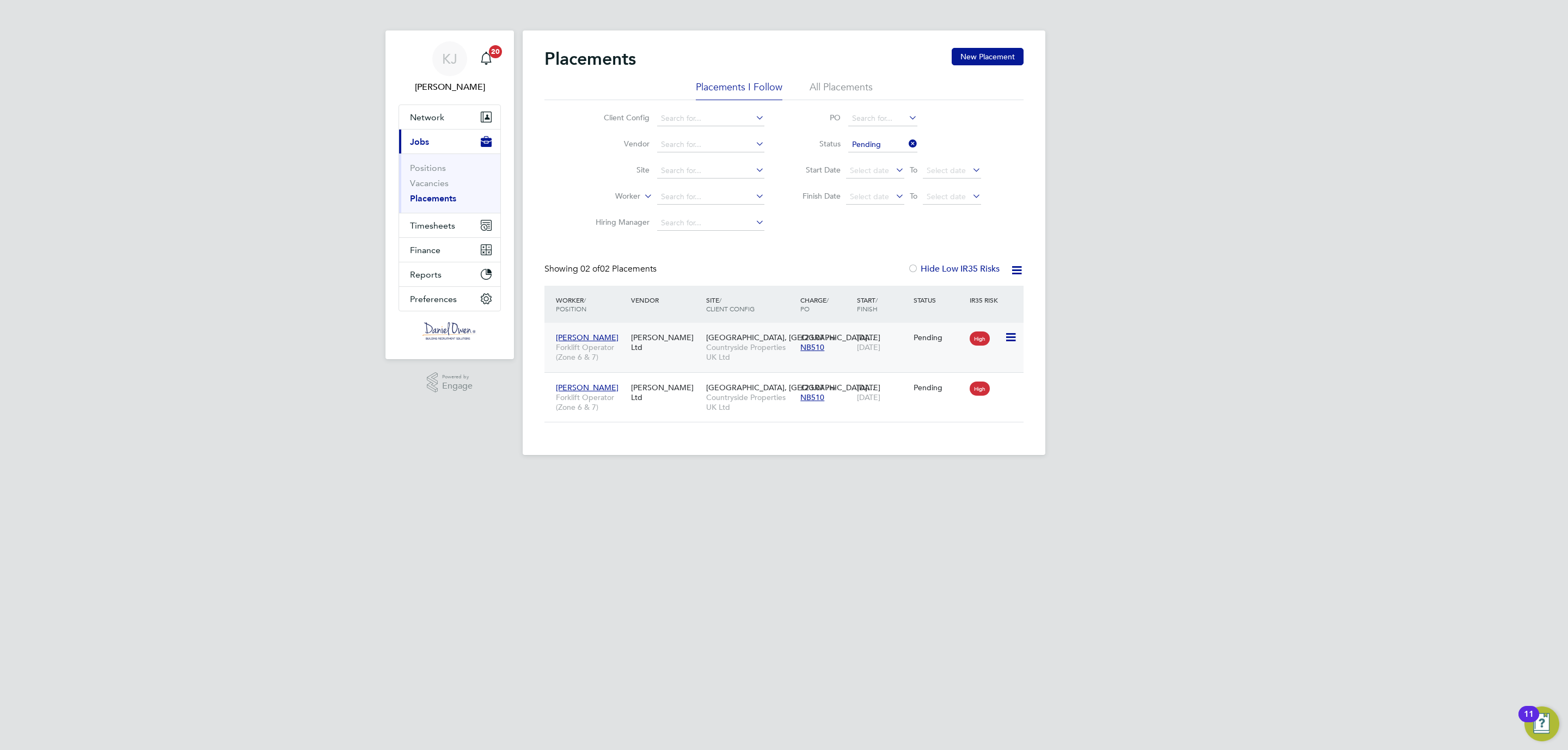
click at [1006, 335] on icon at bounding box center [1010, 338] width 11 height 13
click at [958, 406] on li "Start" at bounding box center [976, 406] width 78 height 15
type input "[PERSON_NAME]"
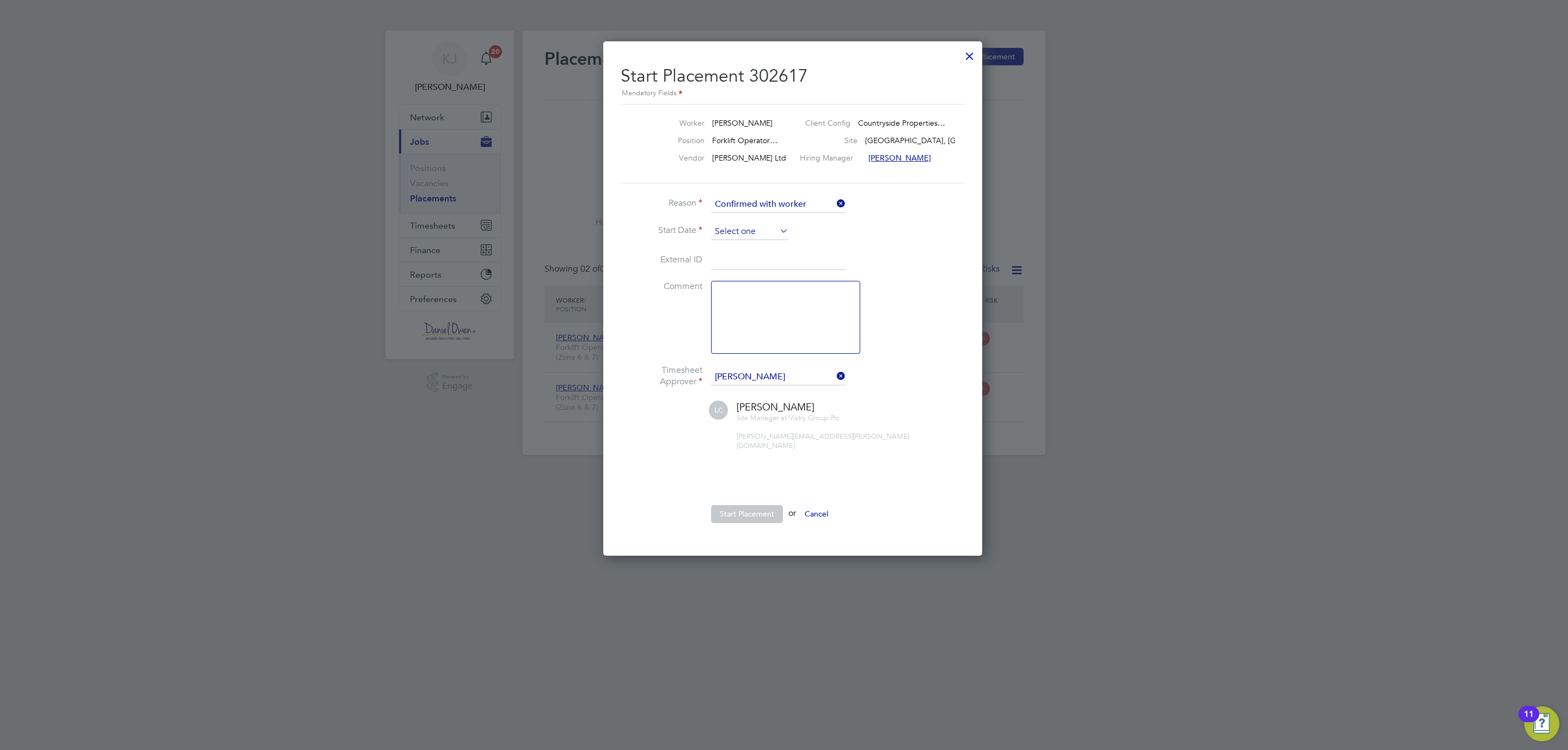
click at [756, 225] on input at bounding box center [750, 232] width 78 height 16
click at [744, 336] on span "2" at bounding box center [750, 334] width 21 height 21
type input "[DATE]"
click at [737, 302] on textarea at bounding box center [785, 318] width 149 height 73
type textarea "Started 02/09"
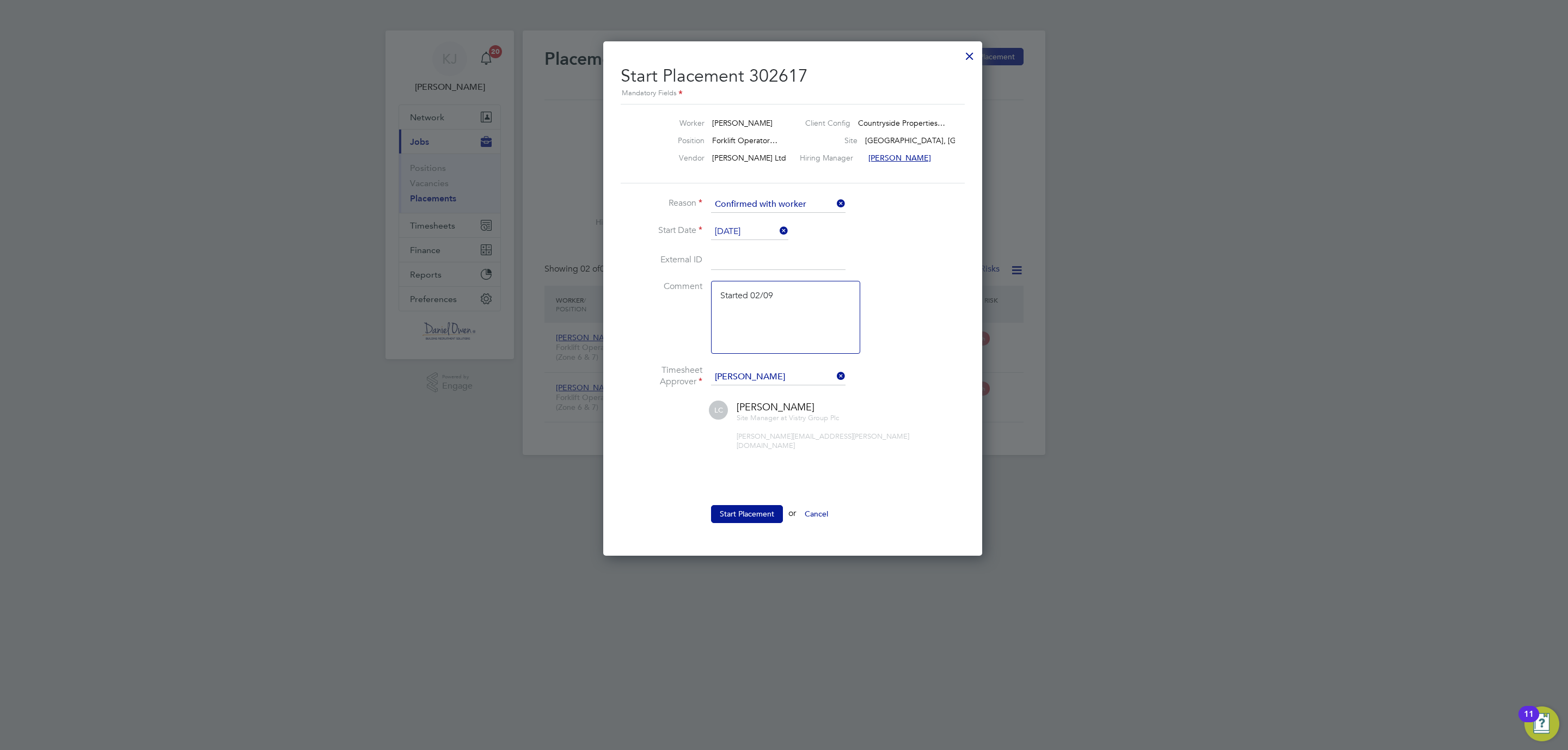
click at [748, 495] on ul "Reason Confirmed with worker Start Date 02 Sep 2025 External ID Comment Started…" at bounding box center [784, 365] width 327 height 337
click at [750, 509] on button "Start Placement" at bounding box center [747, 513] width 72 height 17
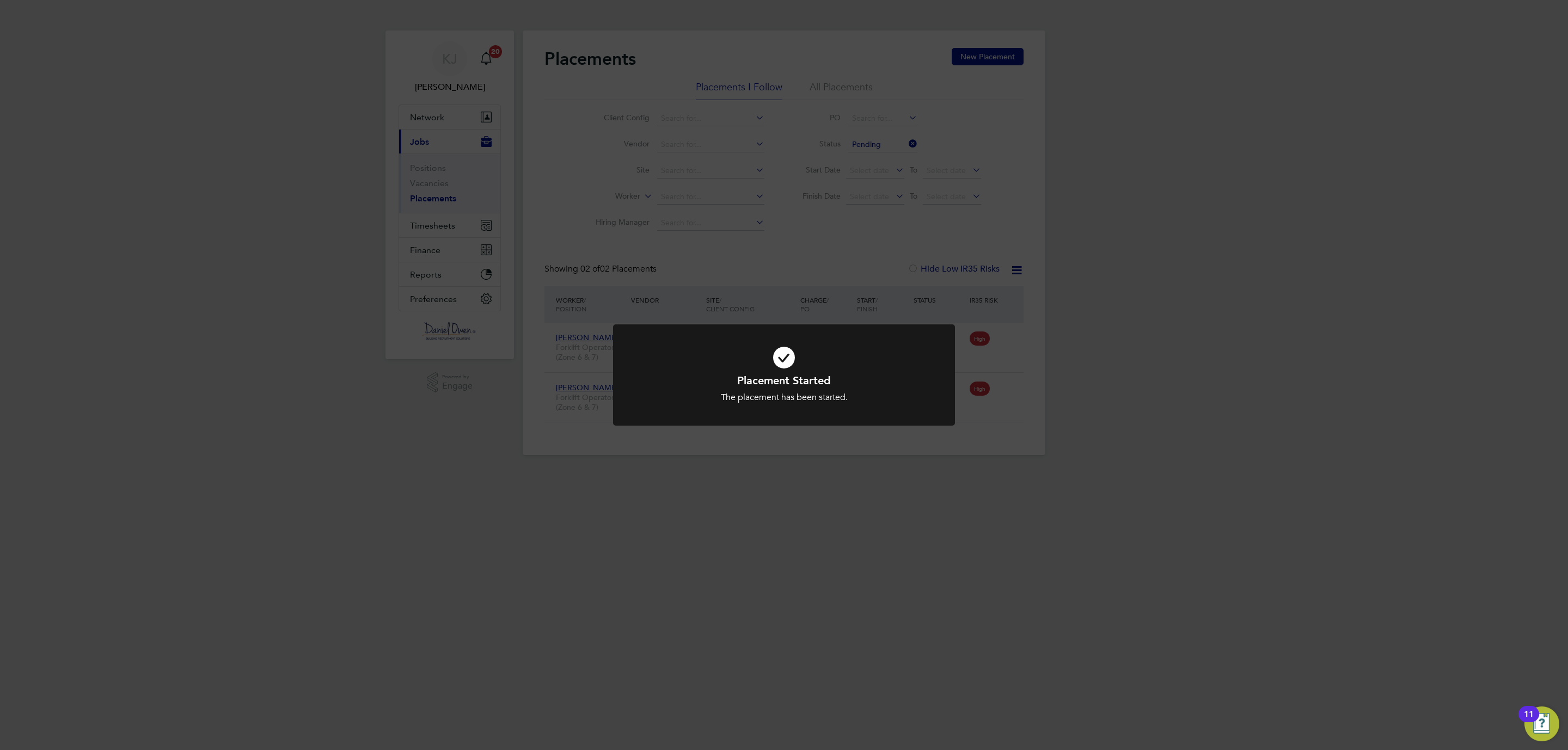
click at [1144, 292] on div "Placement Started The placement has been started. Cancel Okay" at bounding box center [784, 375] width 1568 height 750
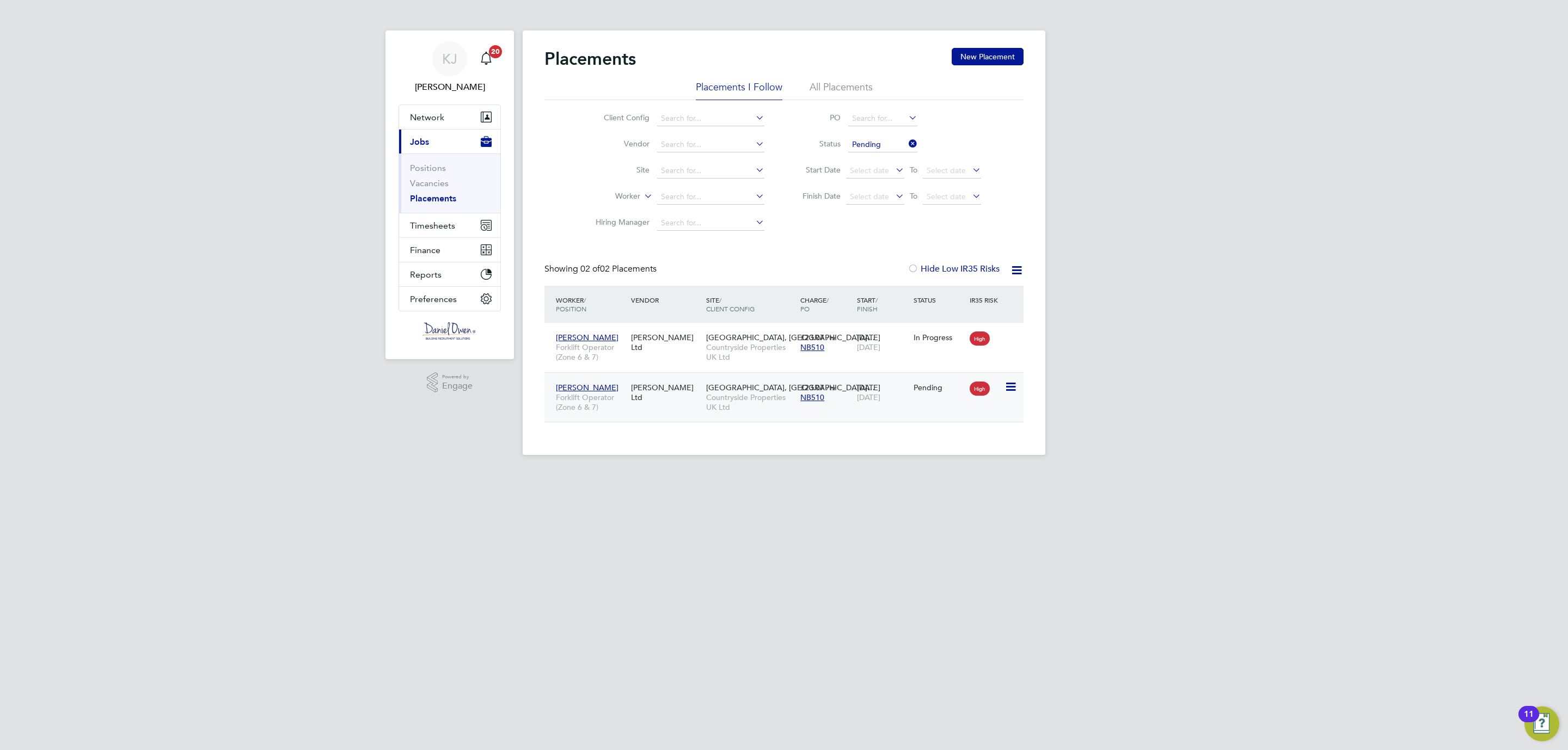
click at [1006, 385] on icon at bounding box center [1010, 387] width 11 height 13
click at [959, 456] on li "Start" at bounding box center [976, 456] width 78 height 15
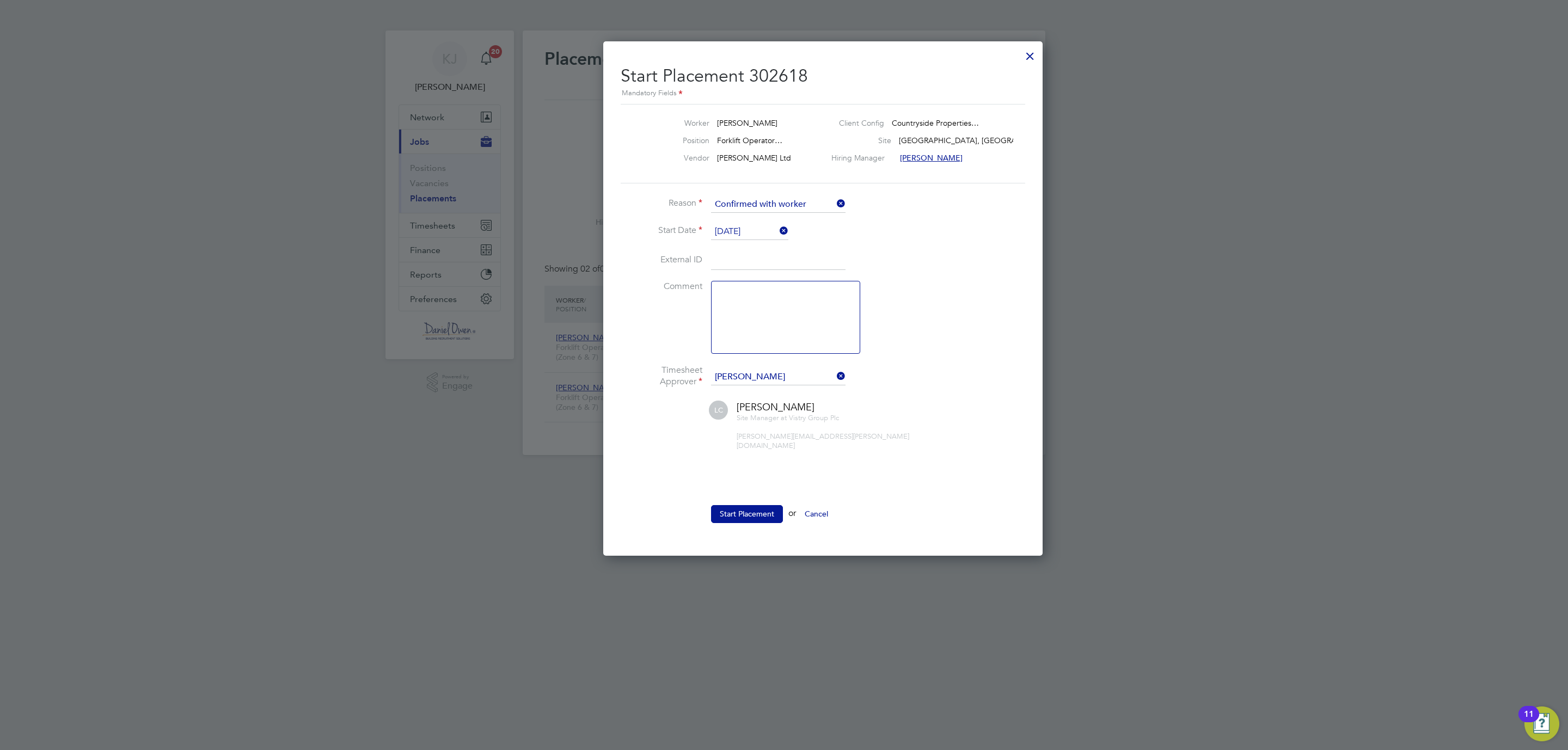
click at [741, 315] on textarea at bounding box center [785, 318] width 149 height 73
type textarea "Started 03/09"
click at [748, 508] on button "Start Placement" at bounding box center [747, 513] width 72 height 17
